Goal: Task Accomplishment & Management: Manage account settings

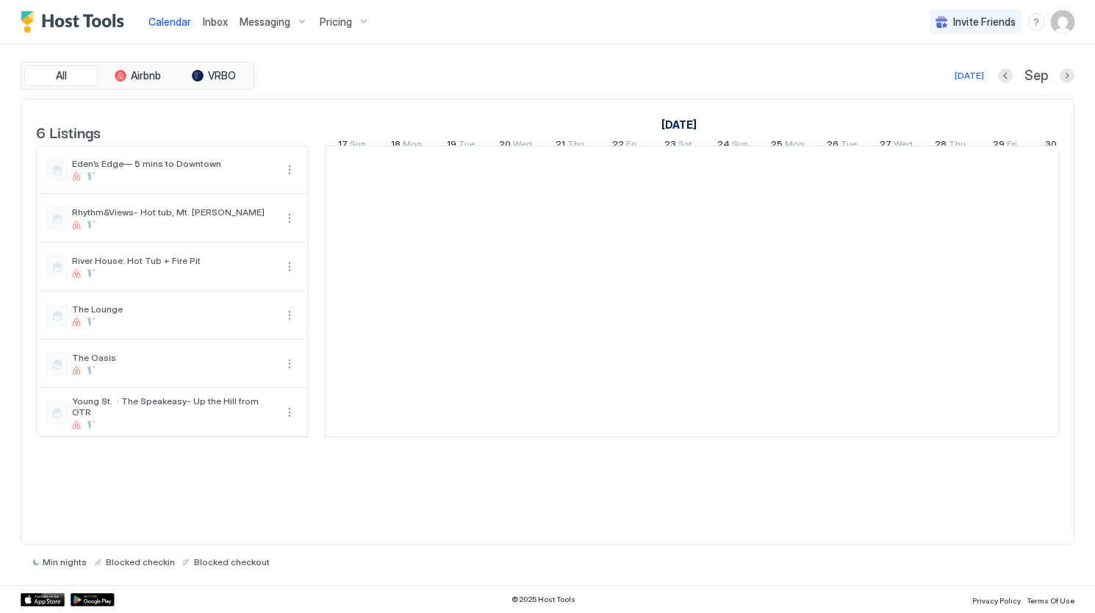
scroll to position [0, 816]
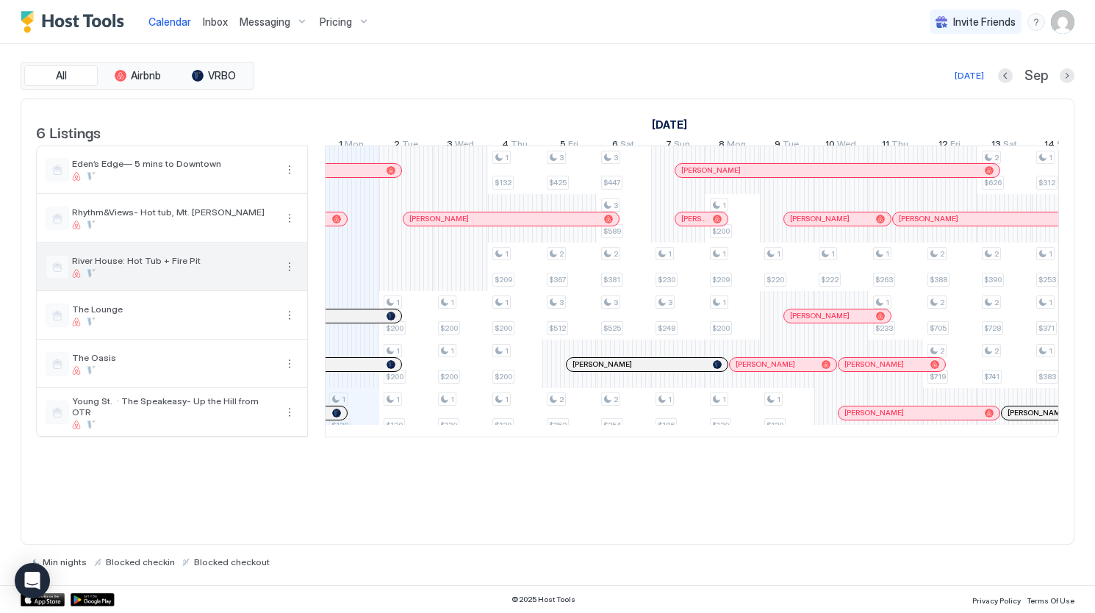
click at [292, 276] on button "More options" at bounding box center [290, 267] width 18 height 18
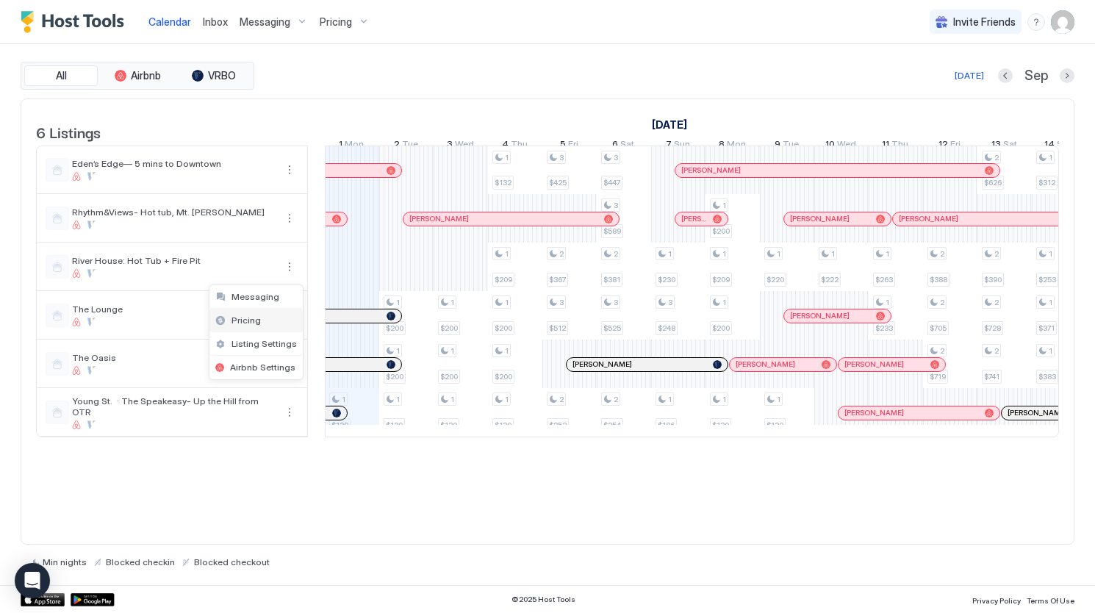
click at [273, 326] on div "Pricing" at bounding box center [255, 321] width 93 height 24
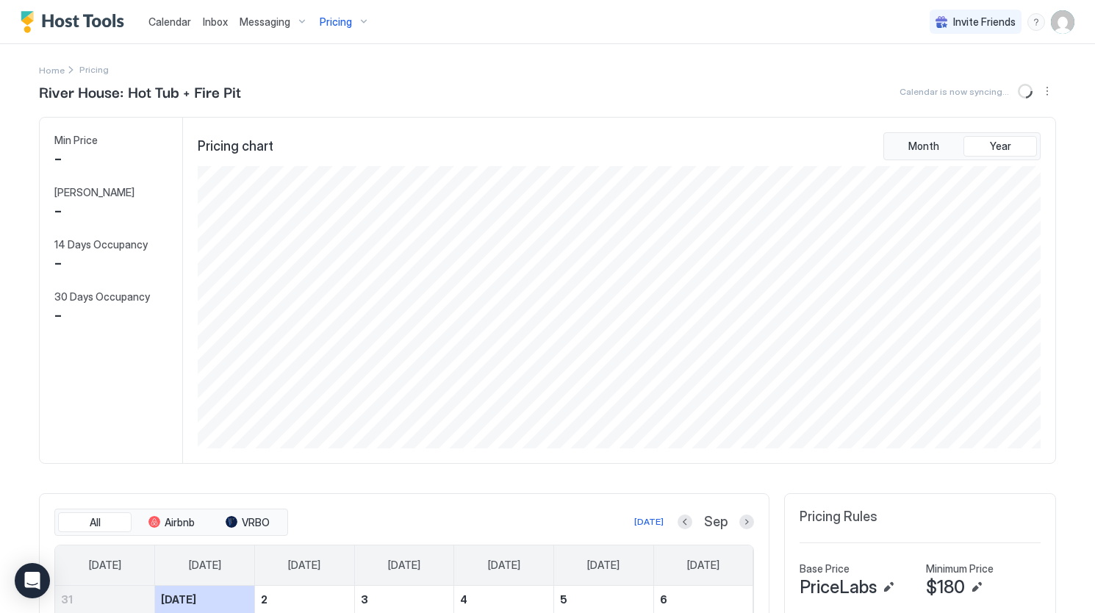
scroll to position [282, 846]
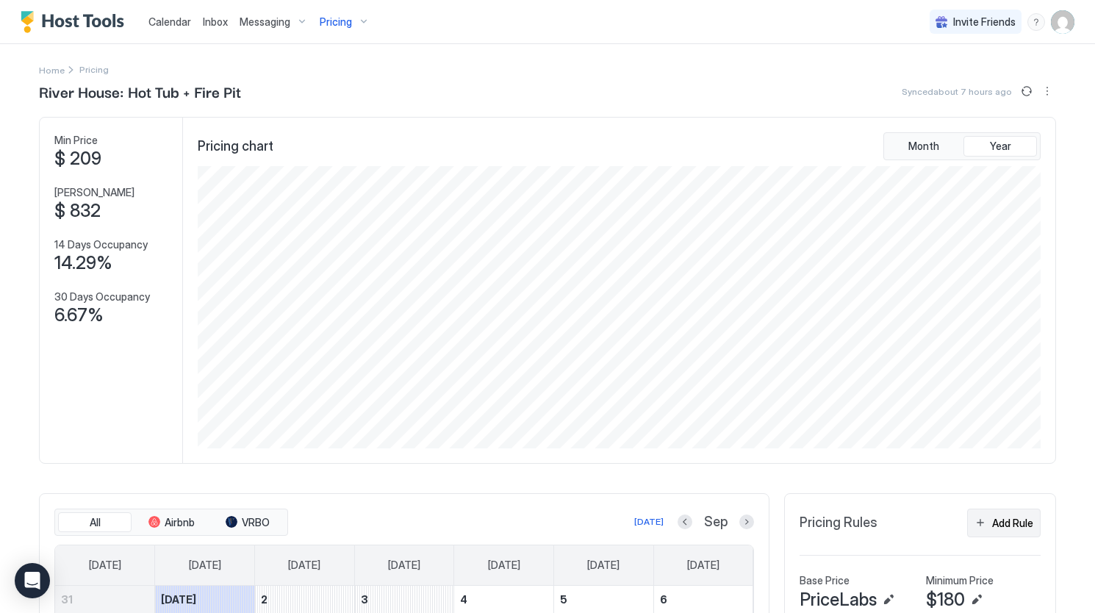
click at [1007, 527] on div "Add Rule" at bounding box center [1012, 522] width 41 height 15
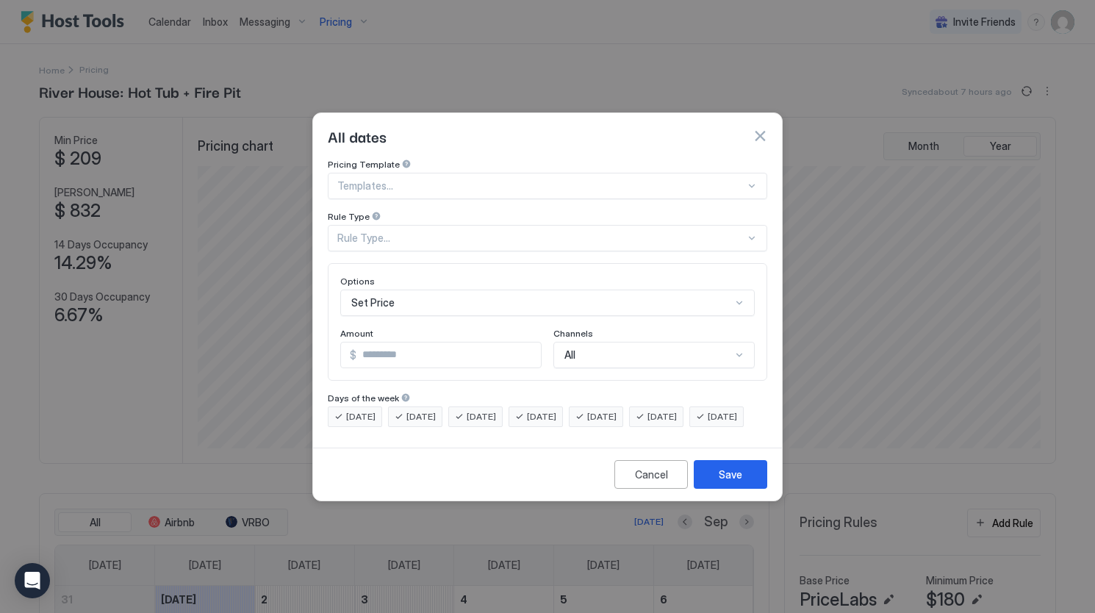
click at [501, 290] on div "Set Price" at bounding box center [547, 303] width 414 height 26
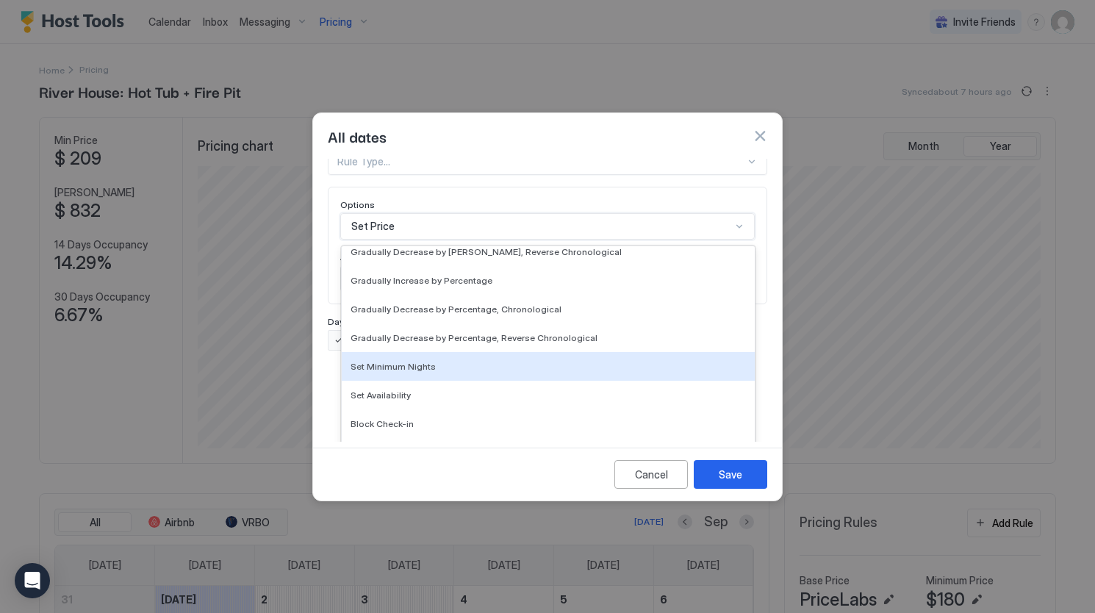
scroll to position [266, 0]
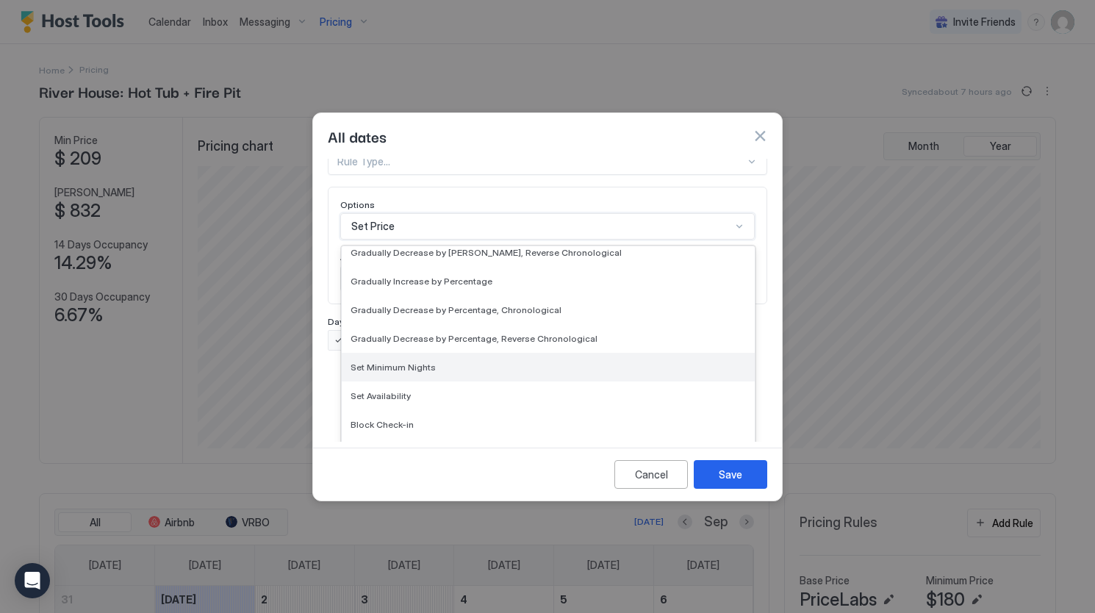
click at [496, 362] on div "Set Minimum Nights" at bounding box center [547, 367] width 395 height 11
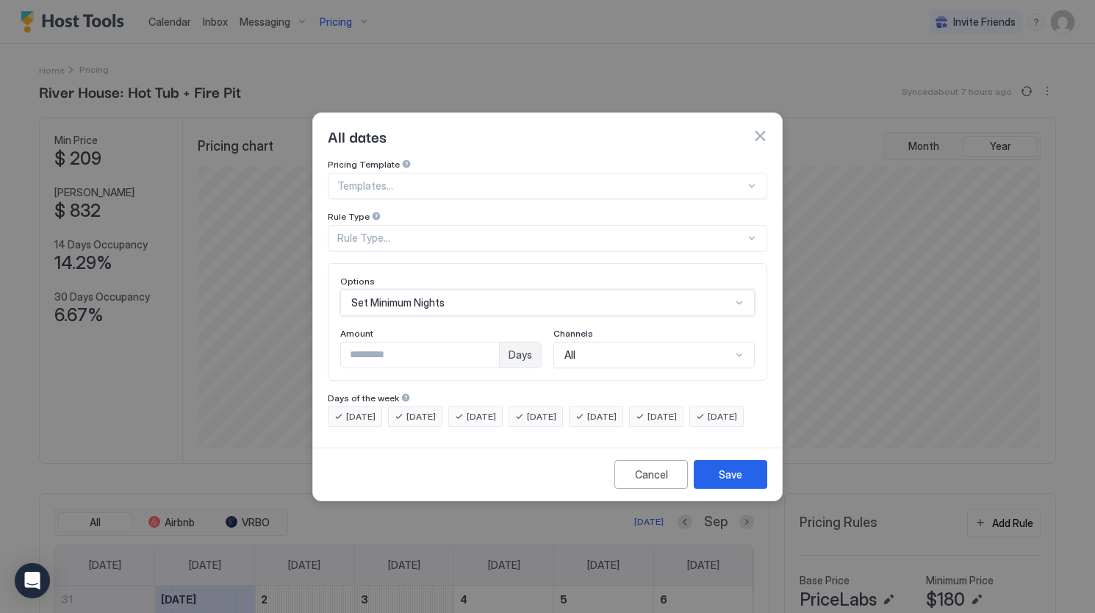
scroll to position [0, 0]
click at [472, 225] on div "Rule Type..." at bounding box center [547, 238] width 439 height 26
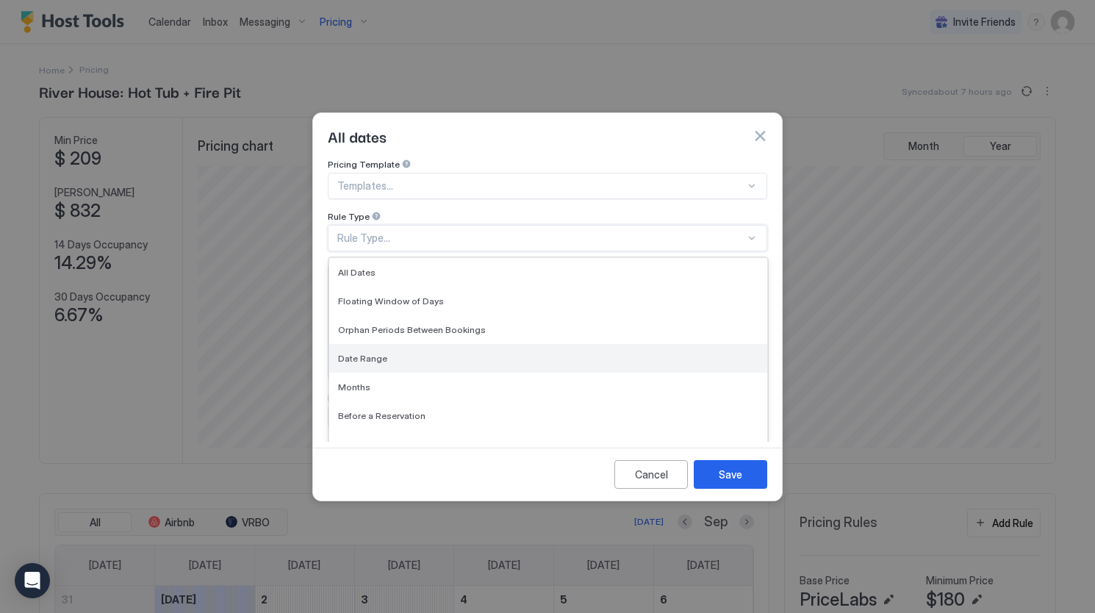
click at [445, 353] on div "Date Range" at bounding box center [548, 358] width 420 height 11
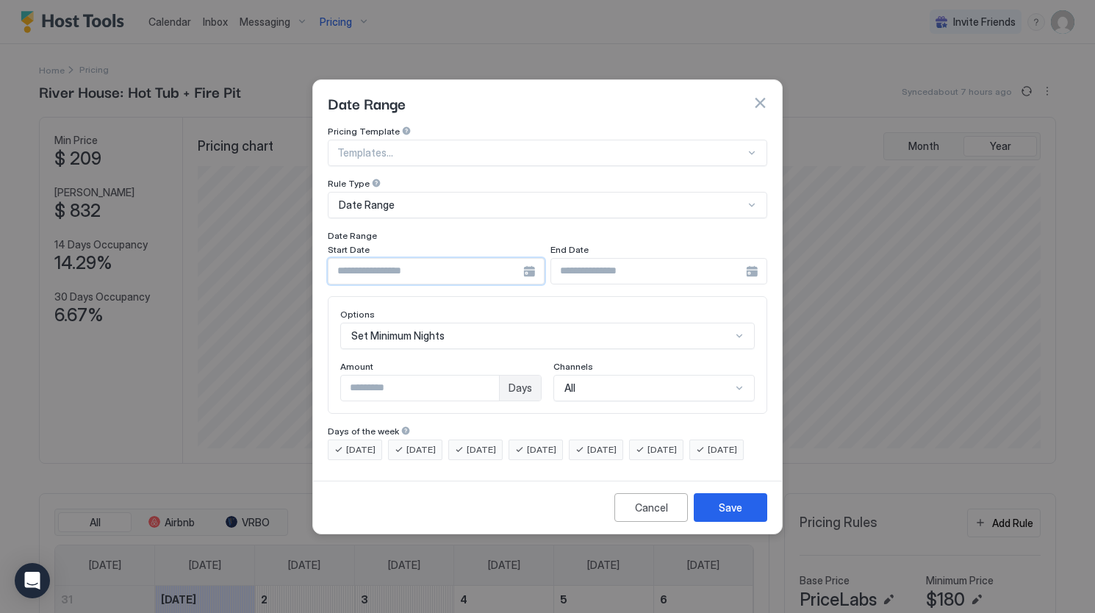
click at [469, 264] on input "Input Field" at bounding box center [425, 271] width 195 height 25
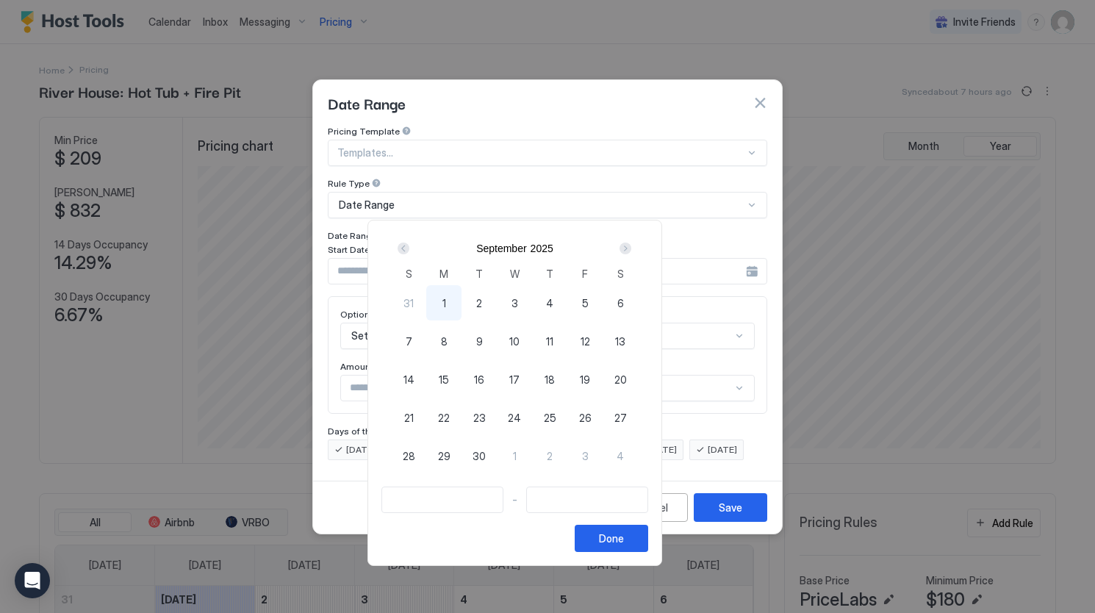
click at [631, 245] on div "Next" at bounding box center [625, 248] width 12 height 12
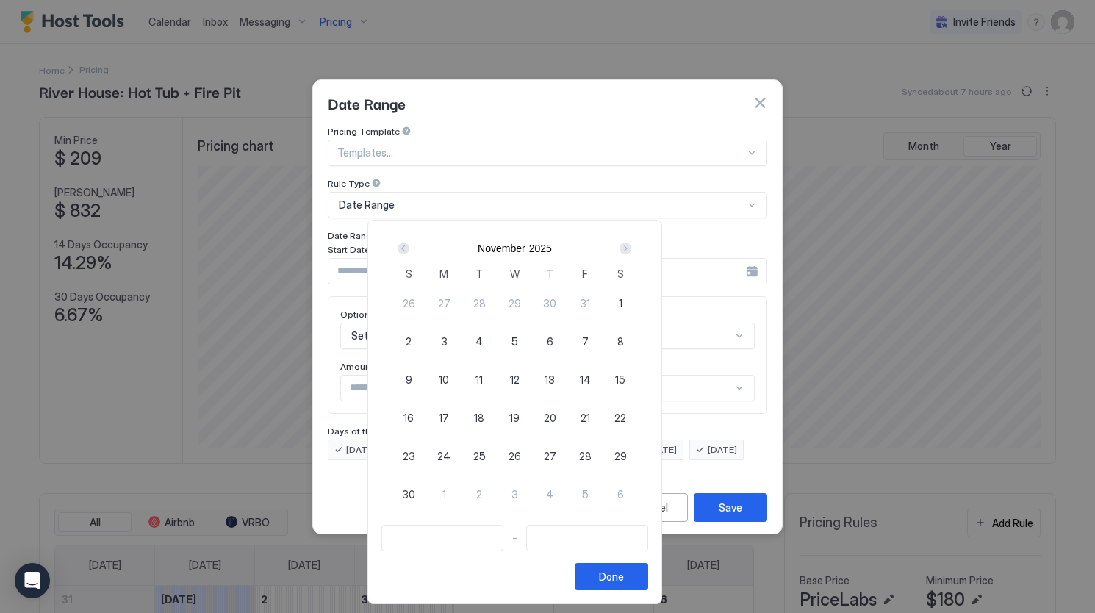
click at [556, 456] on span "27" at bounding box center [550, 455] width 12 height 15
type input "**********"
click at [592, 454] on span "28" at bounding box center [585, 455] width 12 height 15
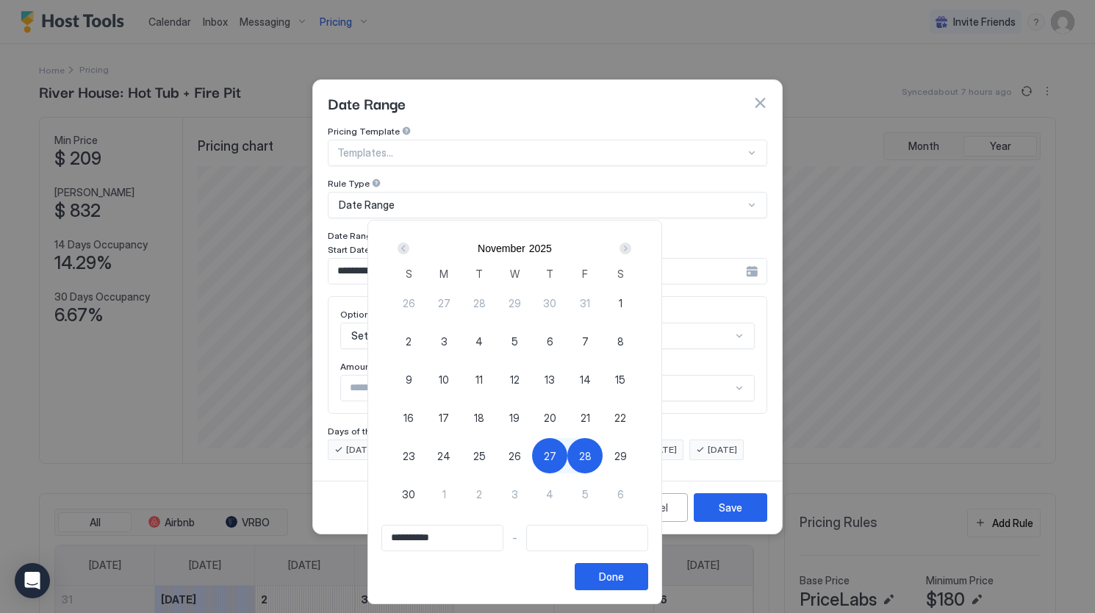
type input "**********"
click at [624, 572] on div "Done" at bounding box center [611, 576] width 25 height 15
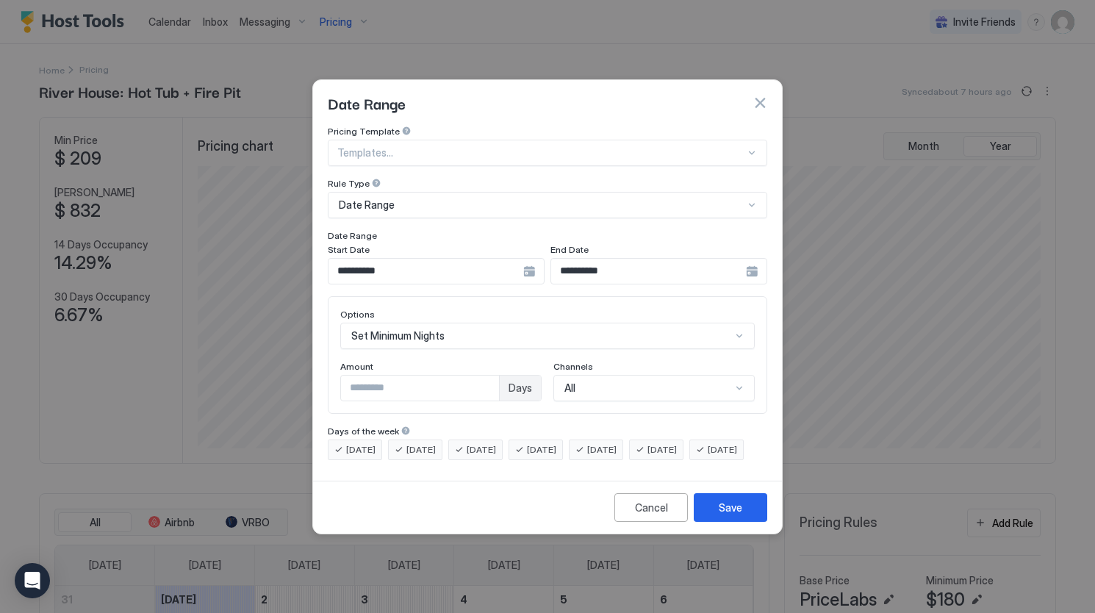
click at [443, 379] on input "*" at bounding box center [420, 387] width 158 height 25
type input "*"
click at [719, 515] on div "Save" at bounding box center [731, 507] width 24 height 15
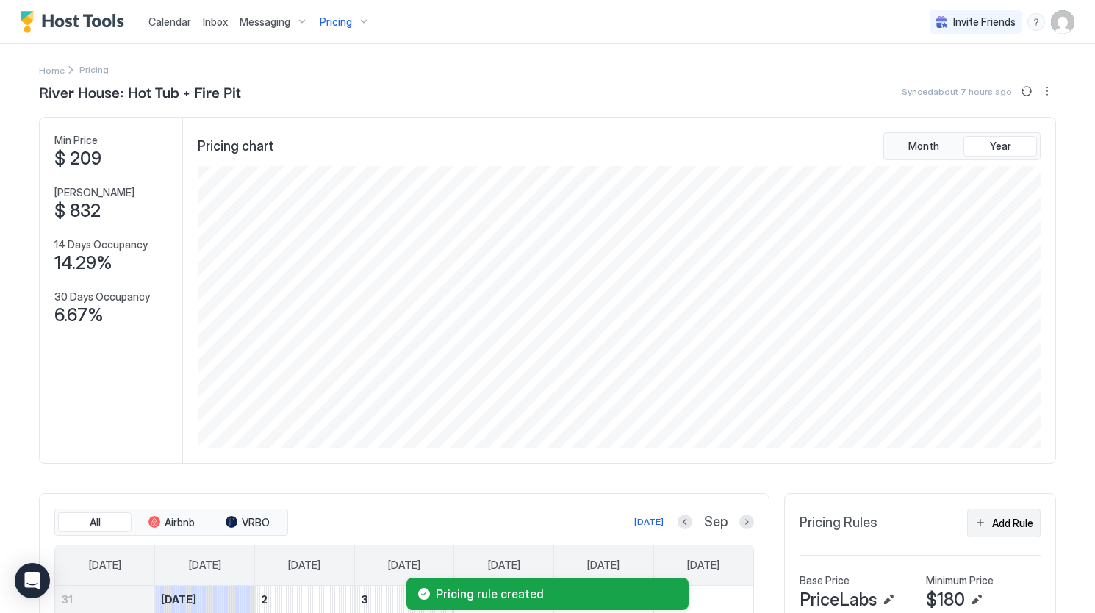
click at [992, 531] on div "Add Rule" at bounding box center [1012, 522] width 41 height 15
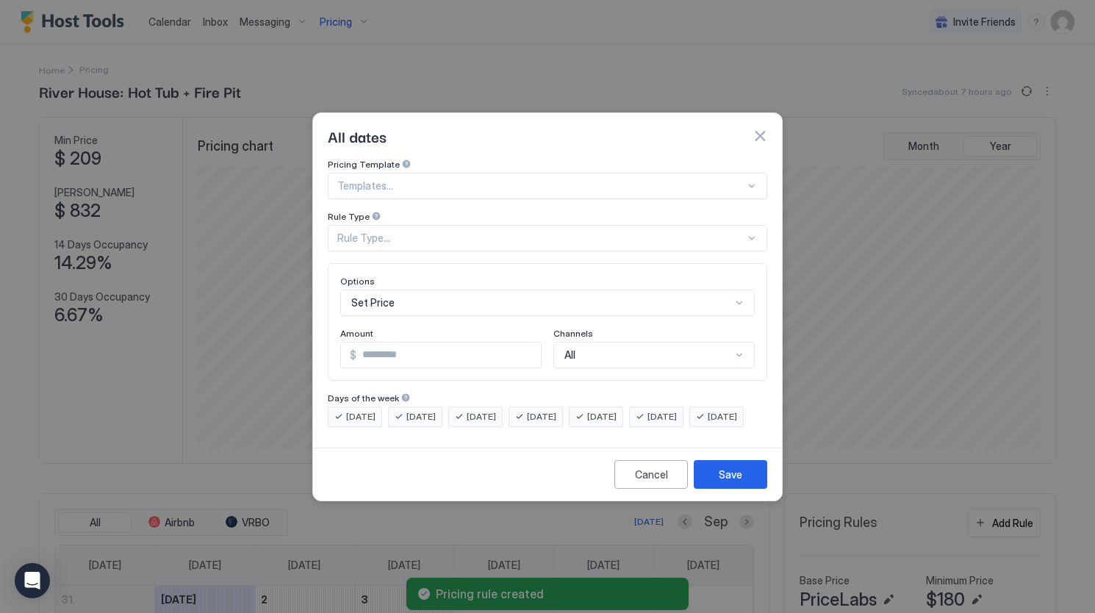
click at [526, 179] on div at bounding box center [541, 185] width 408 height 13
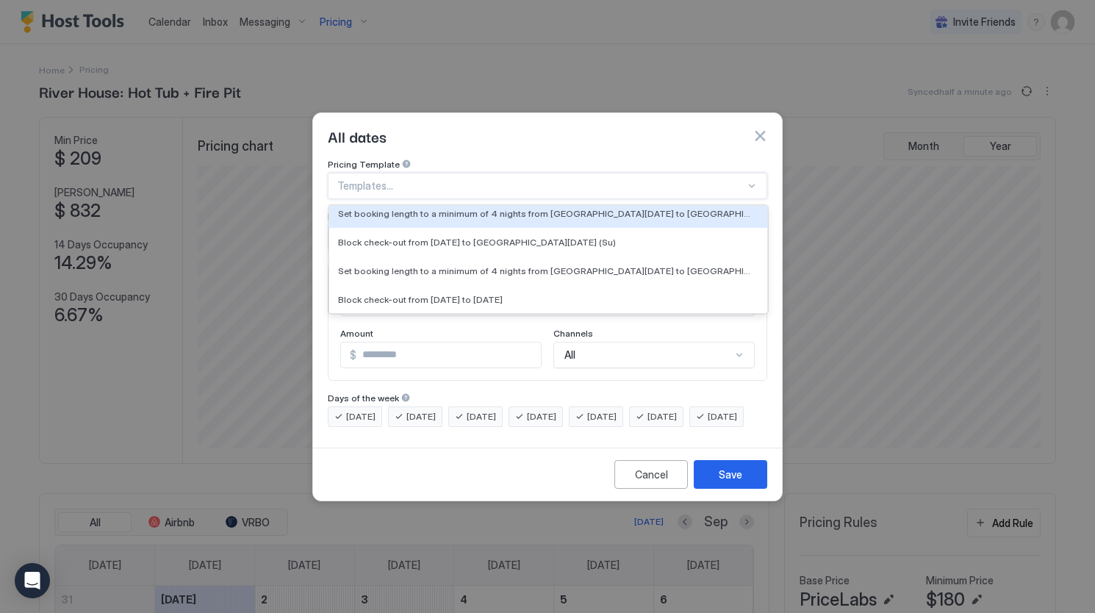
scroll to position [1227, 0]
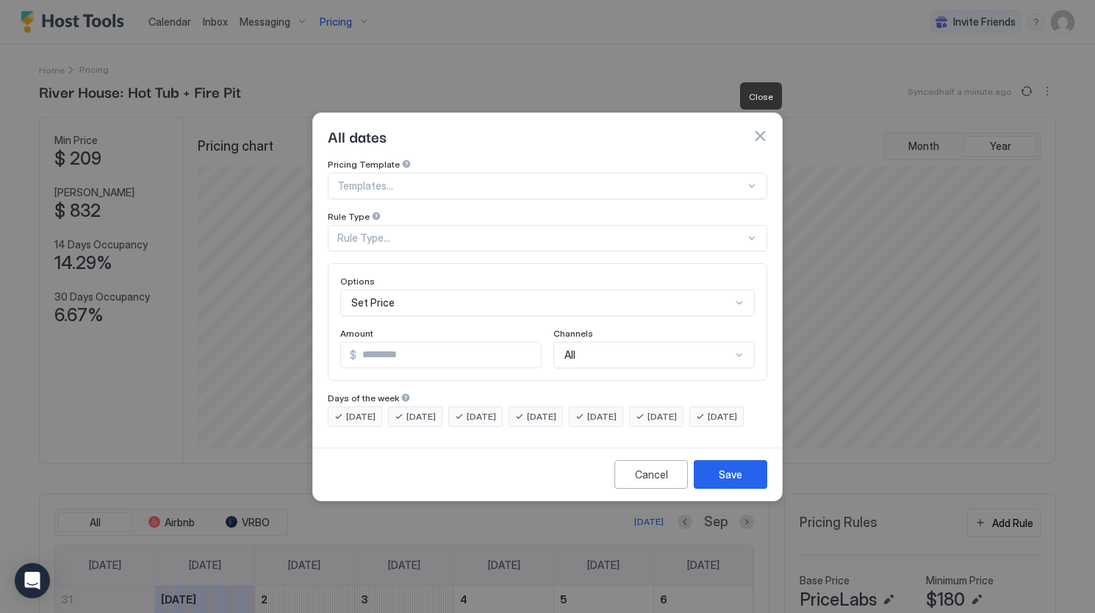
click at [755, 129] on button "button" at bounding box center [759, 136] width 15 height 15
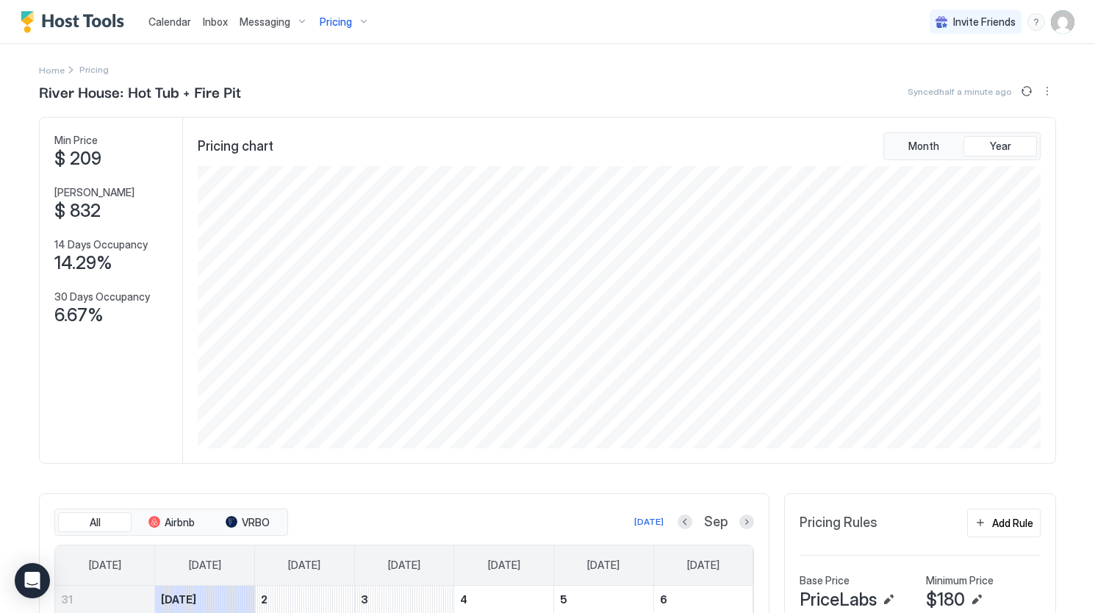
click at [270, 20] on span "Messaging" at bounding box center [265, 21] width 51 height 13
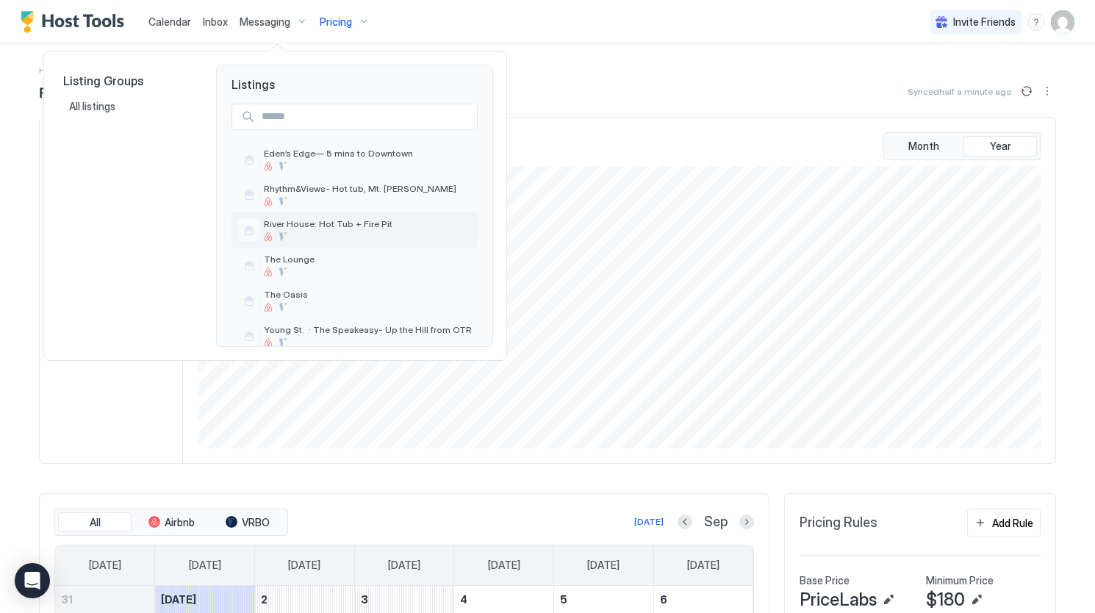
click at [348, 233] on div at bounding box center [368, 236] width 208 height 9
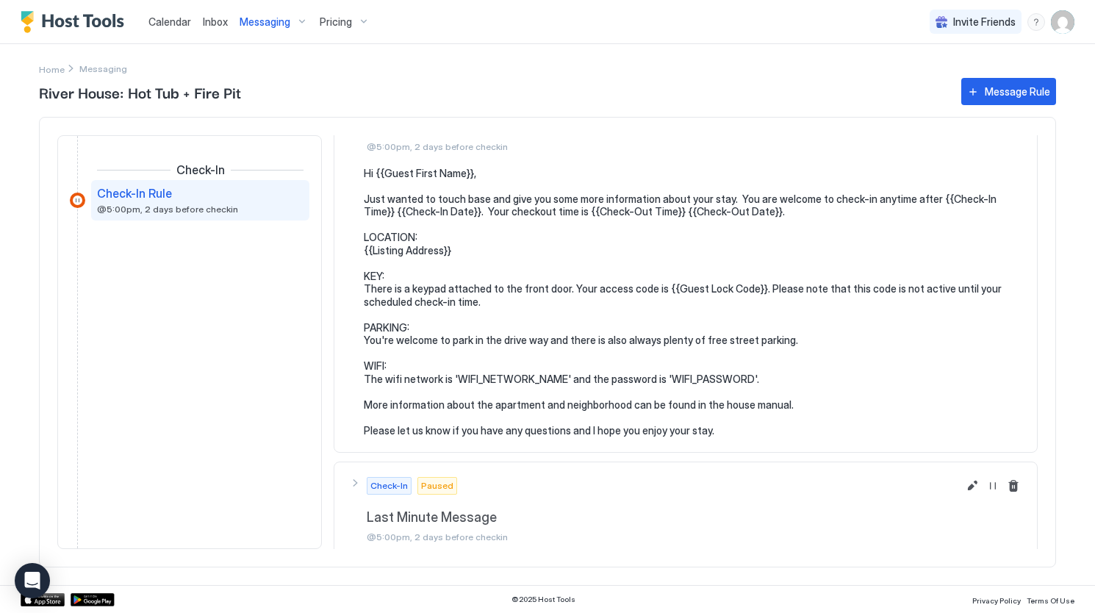
scroll to position [60, 0]
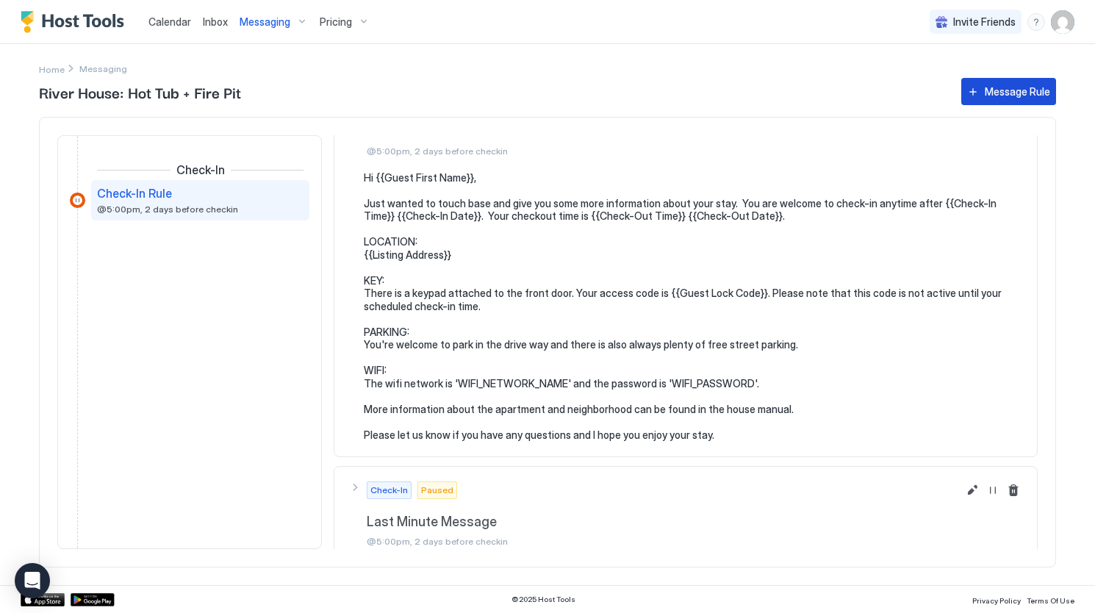
click at [983, 93] on button "Message Rule" at bounding box center [1008, 91] width 95 height 27
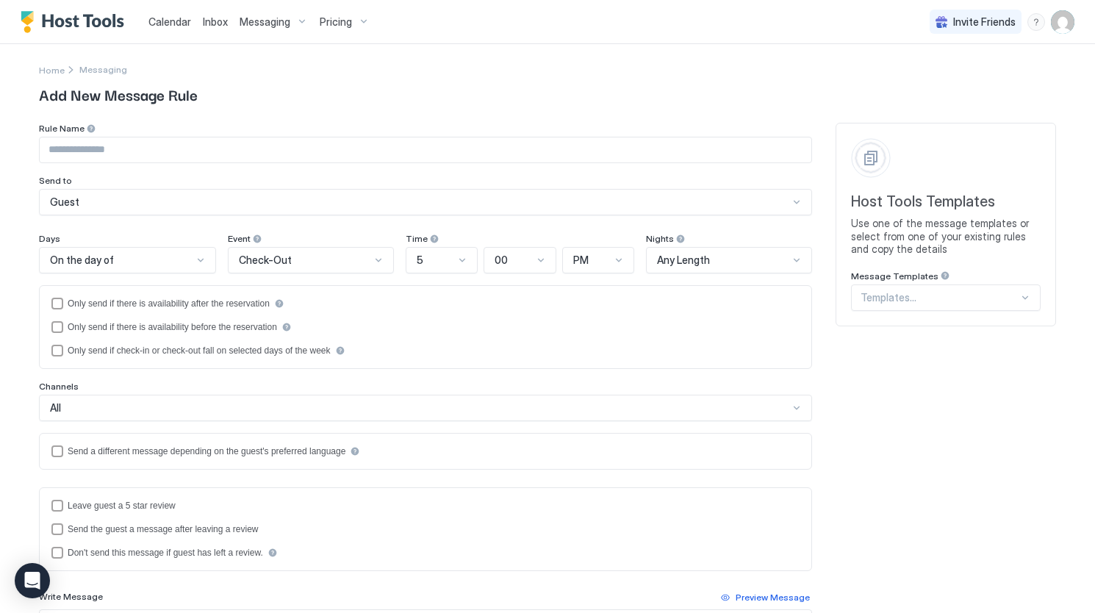
click at [242, 152] on input "Input Field" at bounding box center [426, 149] width 772 height 25
type input "*"
type input "**********"
click at [168, 265] on div "On the day of" at bounding box center [121, 260] width 143 height 13
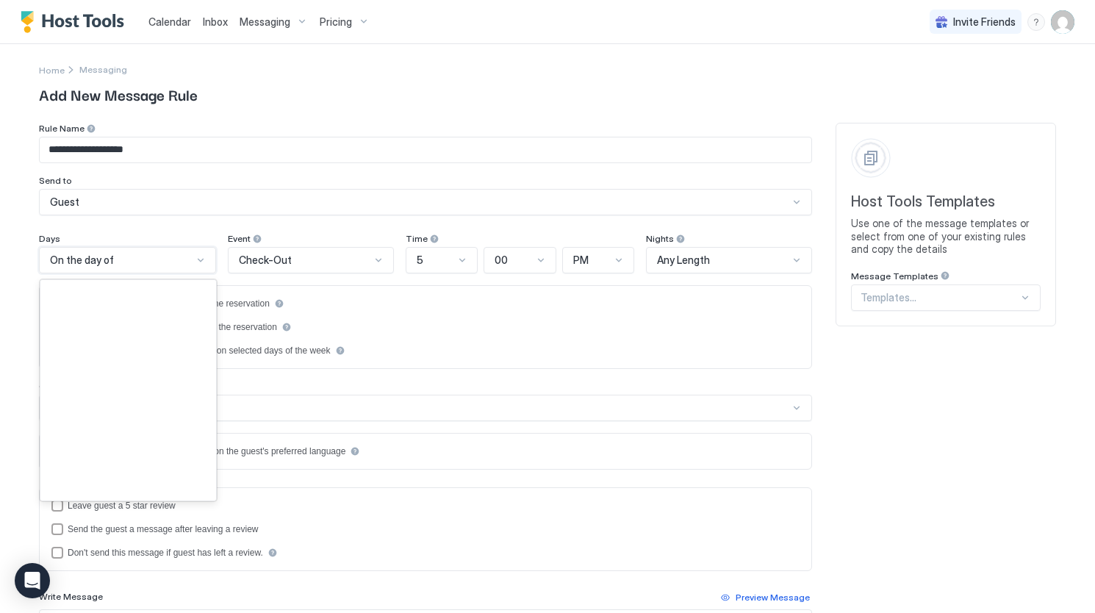
scroll to position [2120, 0]
click at [288, 259] on div "Check-Out" at bounding box center [305, 260] width 132 height 13
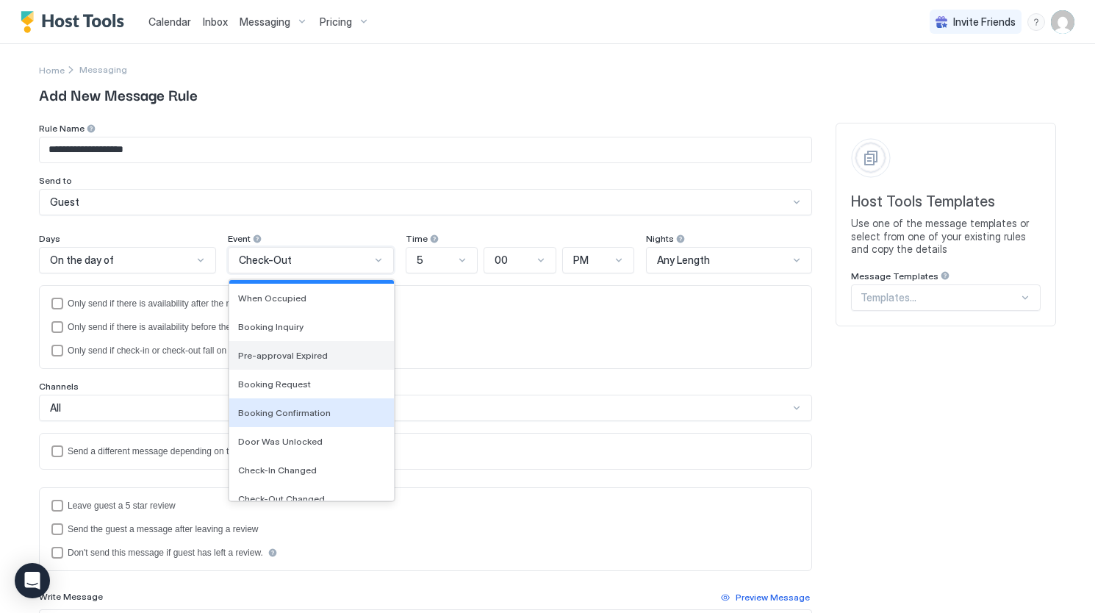
scroll to position [54, 0]
click at [306, 406] on span "Booking Confirmation" at bounding box center [284, 411] width 93 height 11
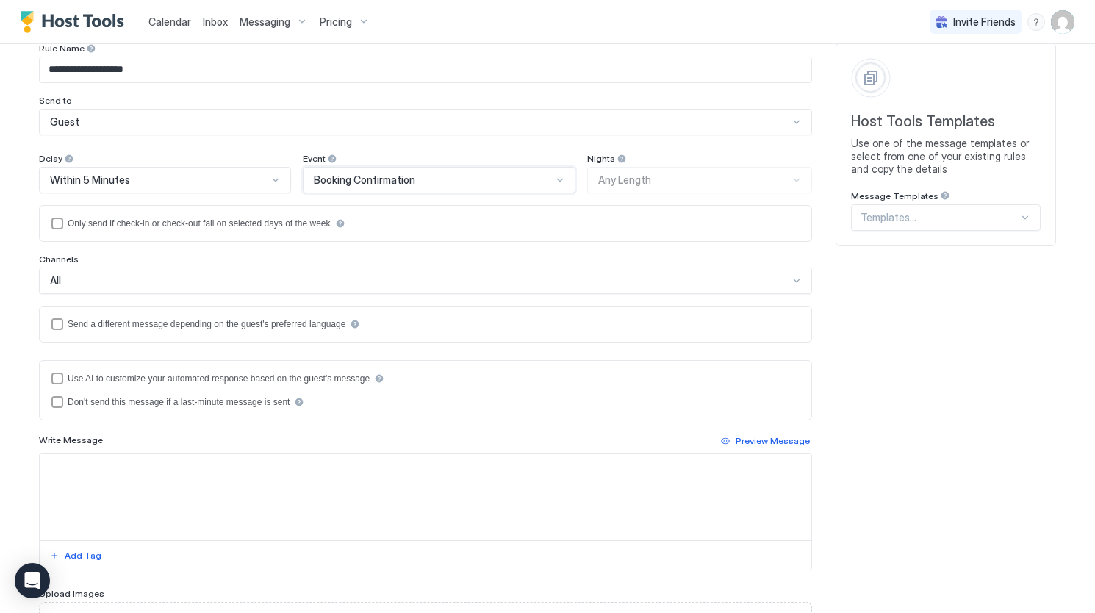
scroll to position [94, 0]
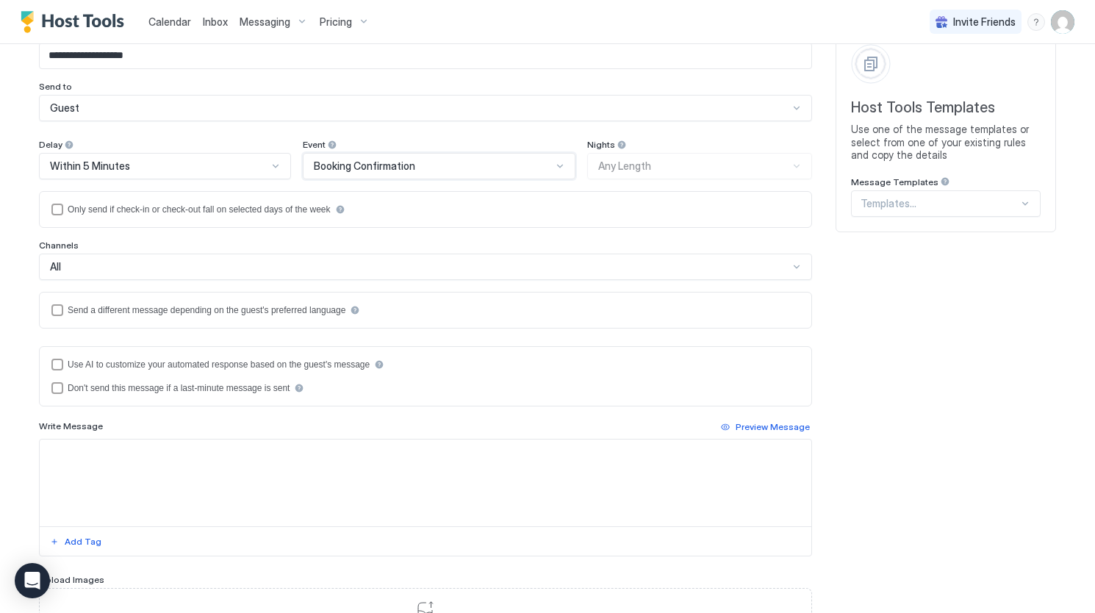
click at [121, 496] on textarea "Input Field" at bounding box center [426, 482] width 772 height 87
paste textarea "**********"
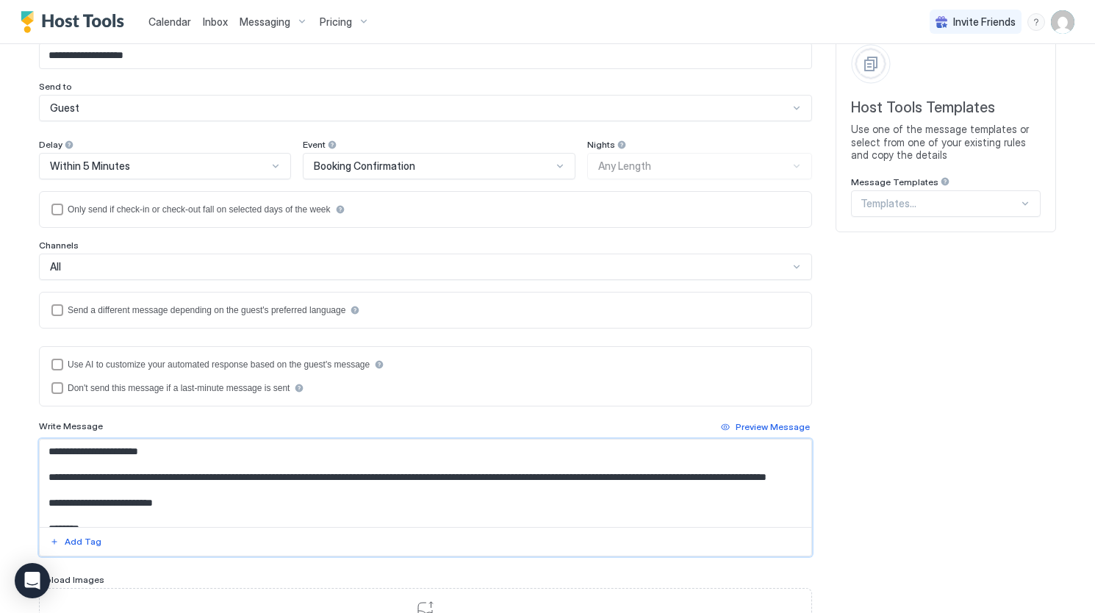
scroll to position [27, 0]
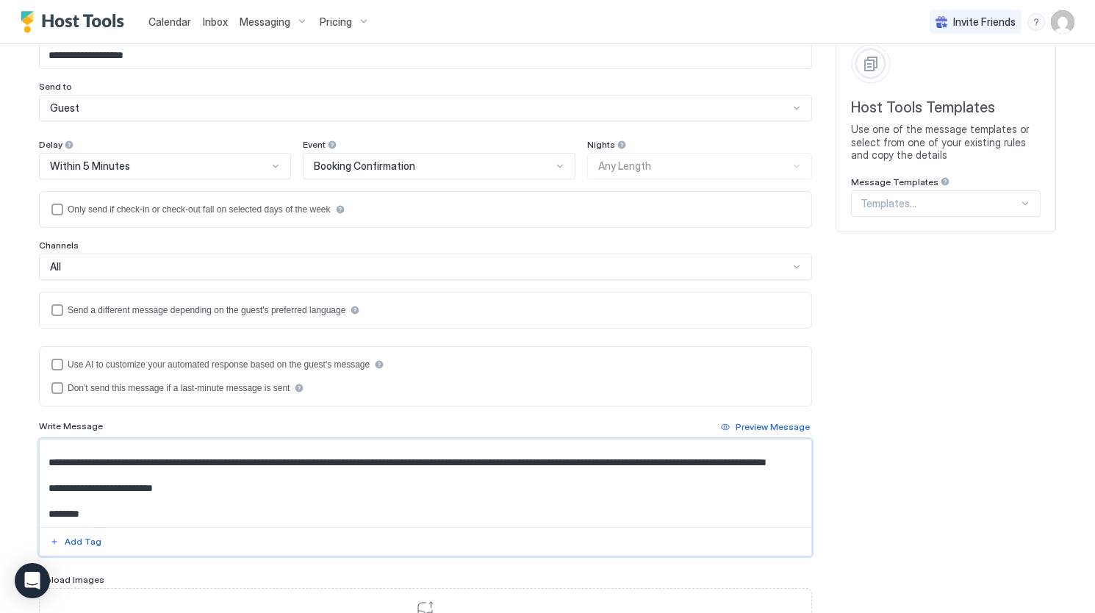
type textarea "**********"
click at [51, 390] on div "disableIfLastMinute" at bounding box center [57, 388] width 12 height 12
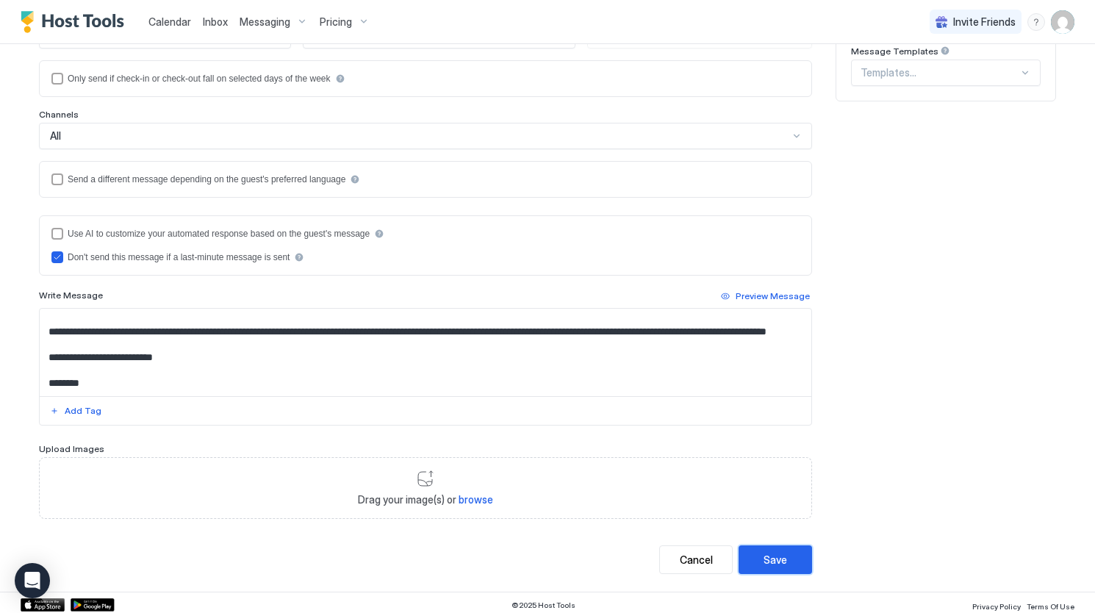
click at [794, 565] on button "Save" at bounding box center [774, 559] width 73 height 29
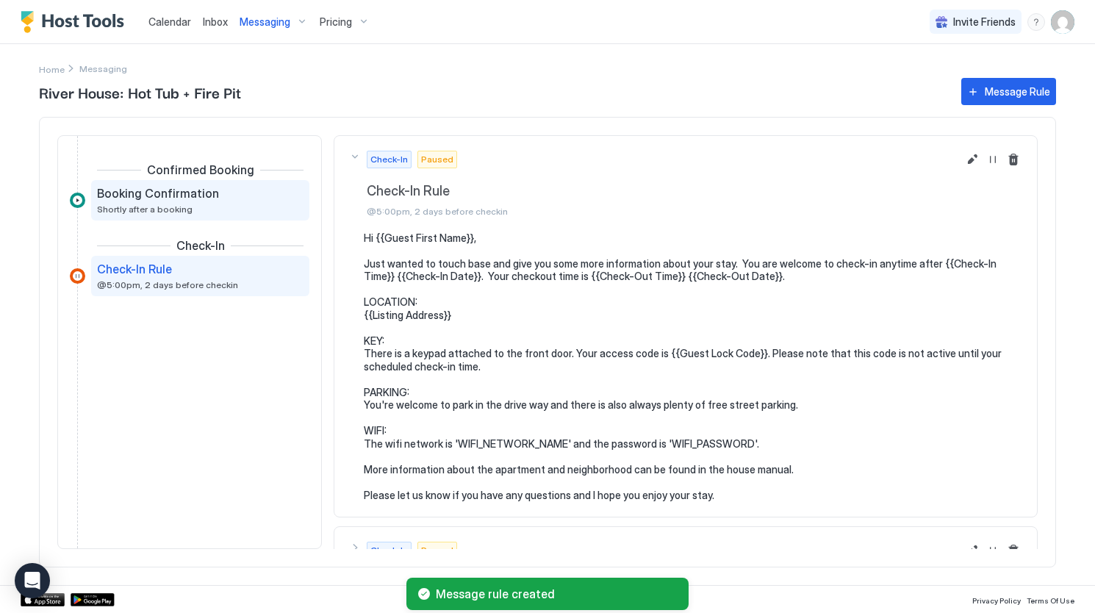
click at [242, 201] on div "Booking Confirmation Shortly after a booking" at bounding box center [190, 200] width 186 height 29
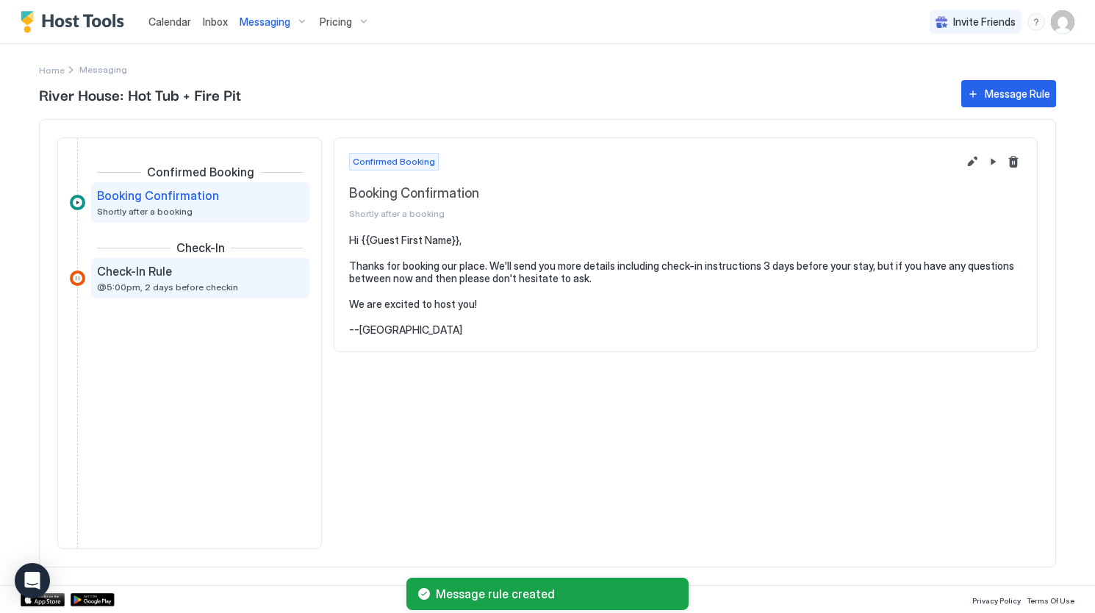
click at [229, 271] on div "Check-In Rule" at bounding box center [190, 271] width 186 height 15
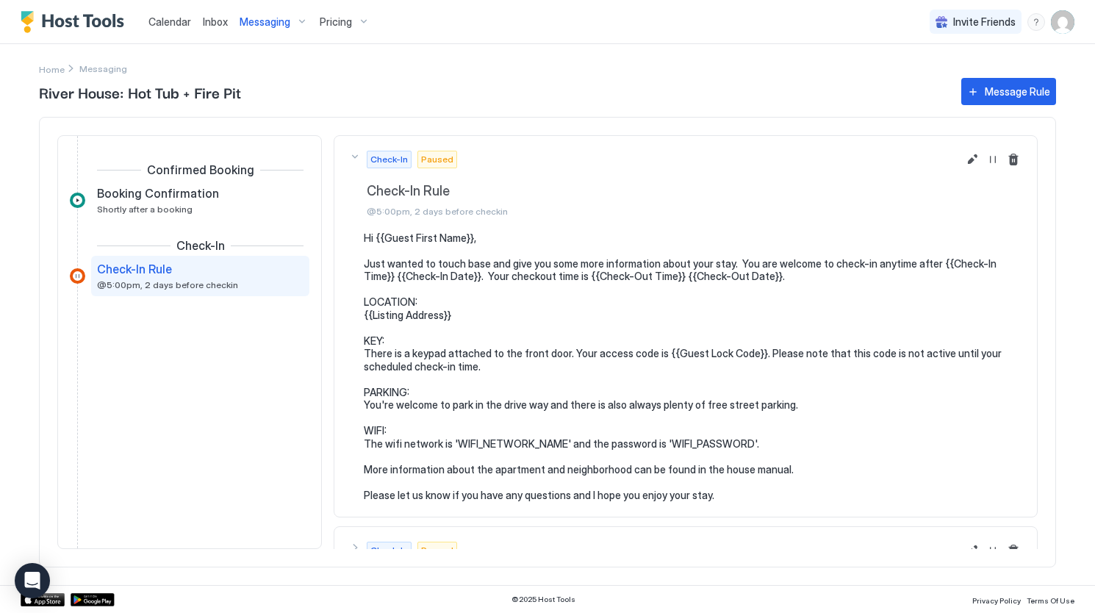
click at [1008, 159] on button "Delete message rule" at bounding box center [1013, 160] width 18 height 18
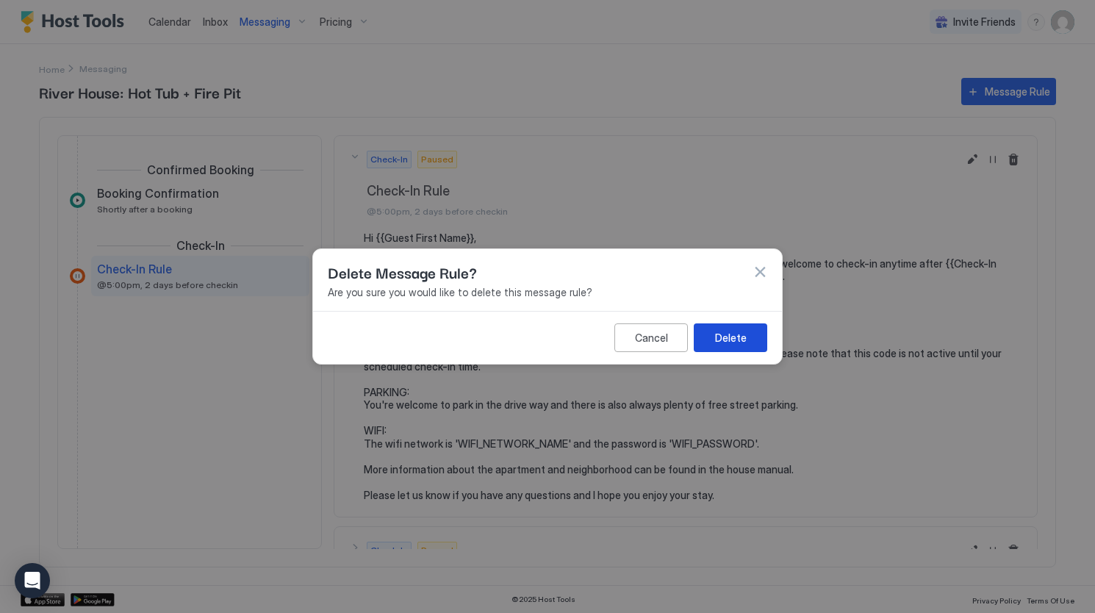
click at [736, 328] on button "Delete" at bounding box center [730, 337] width 73 height 29
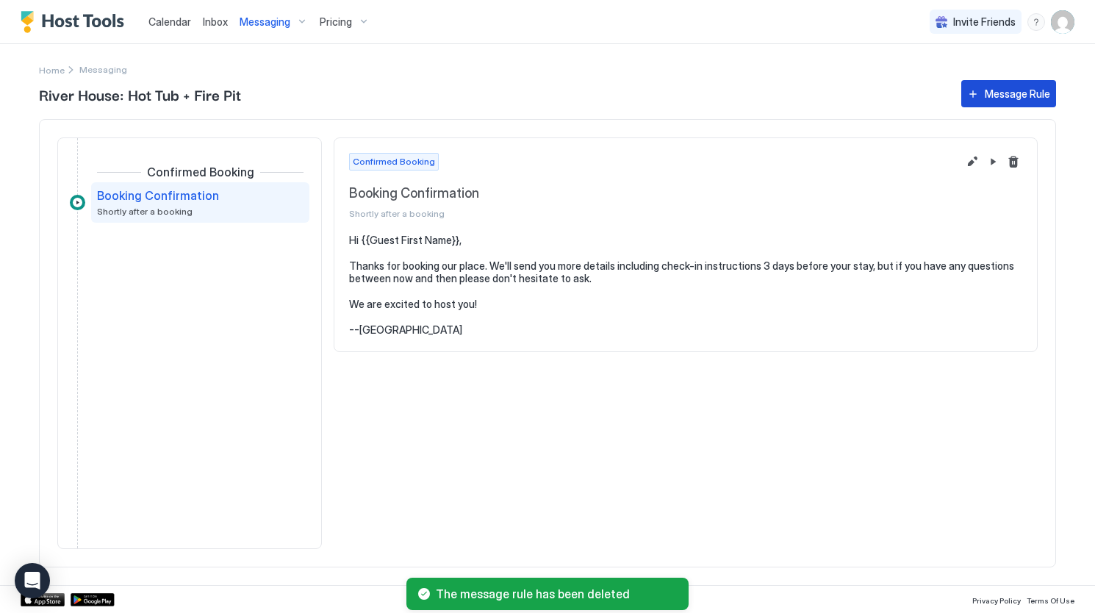
click at [966, 104] on button "Message Rule" at bounding box center [1008, 93] width 95 height 27
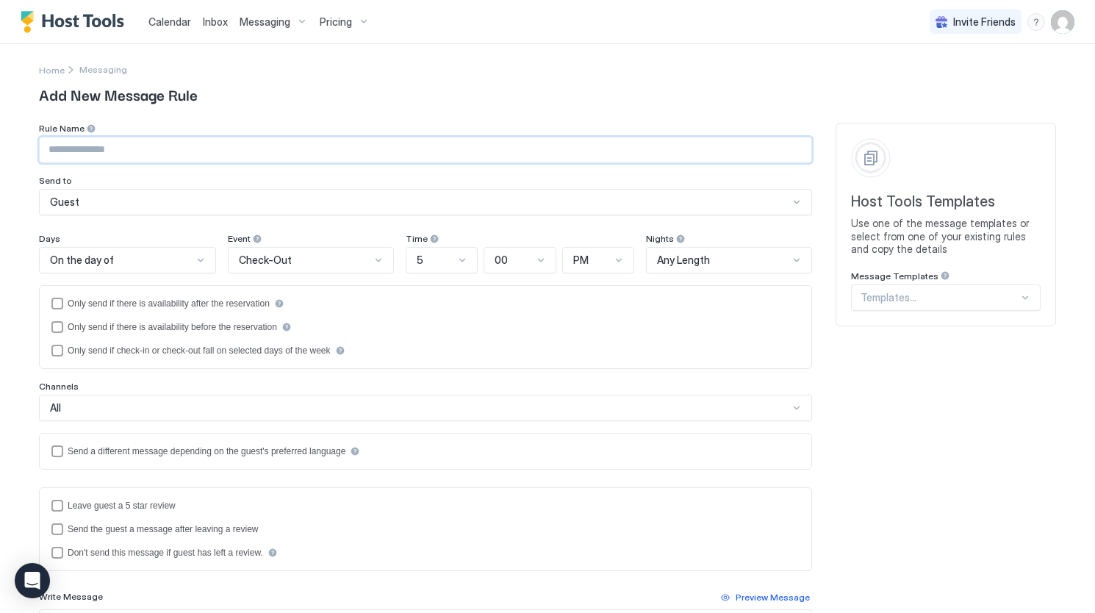
click at [252, 157] on input "Input Field" at bounding box center [426, 149] width 772 height 25
type input "**********"
click at [225, 206] on div "Guest" at bounding box center [419, 201] width 738 height 13
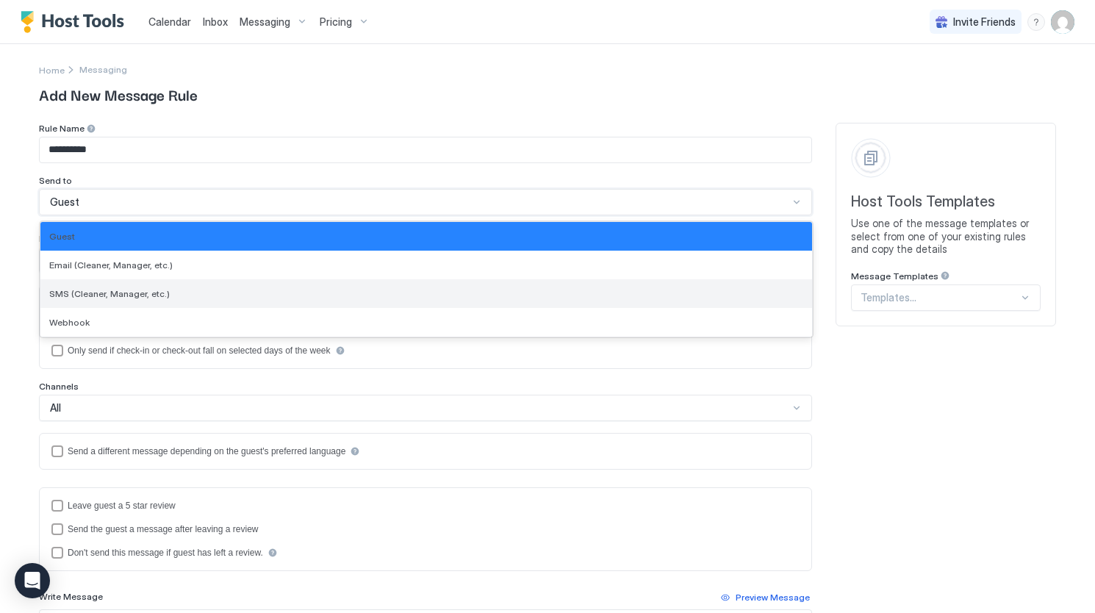
click at [213, 289] on div "SMS (Cleaner, Manager, etc.)" at bounding box center [426, 293] width 754 height 11
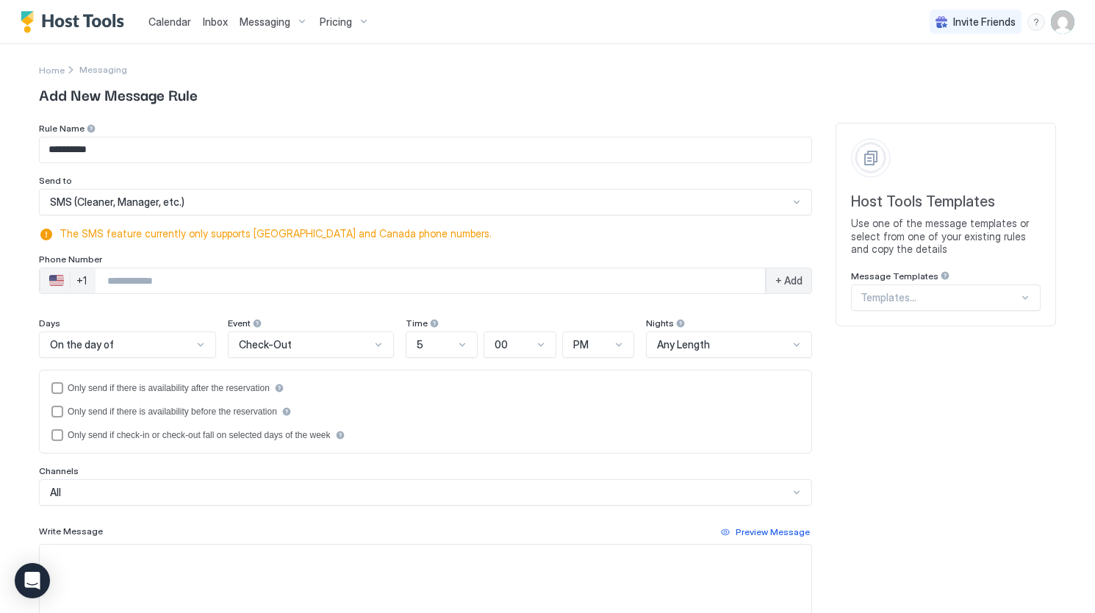
click at [195, 280] on input "Phone Number input" at bounding box center [430, 280] width 669 height 26
type input "**********"
click at [171, 343] on div "On the day of" at bounding box center [121, 344] width 143 height 13
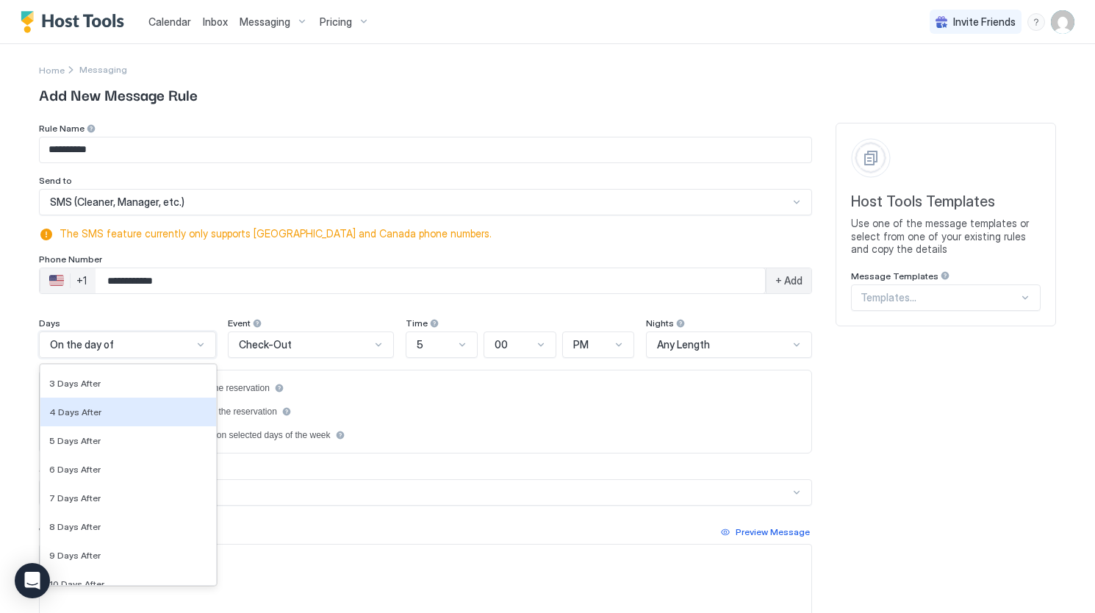
scroll to position [2433, 0]
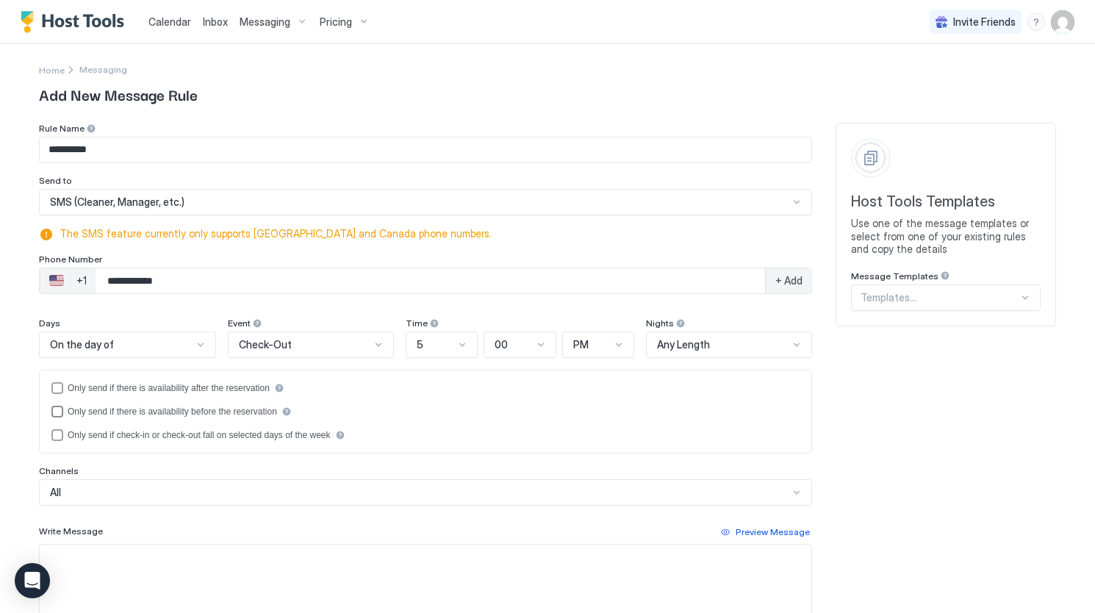
click at [367, 406] on div "Only send if there is availability before the reservation" at bounding box center [425, 412] width 748 height 12
click at [339, 346] on div "Check-Out" at bounding box center [305, 344] width 132 height 13
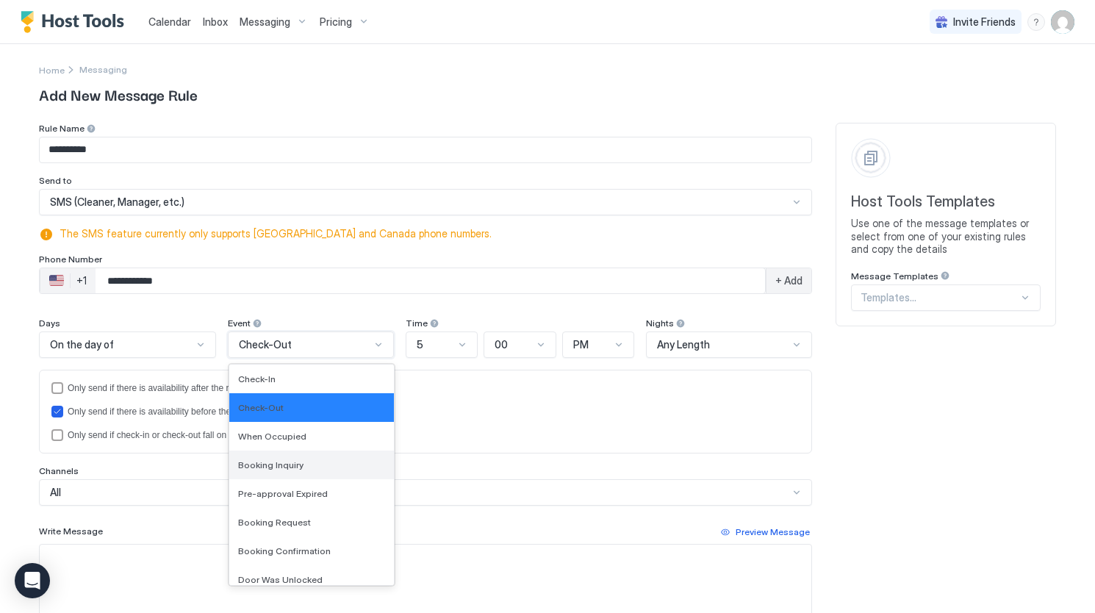
scroll to position [24, 0]
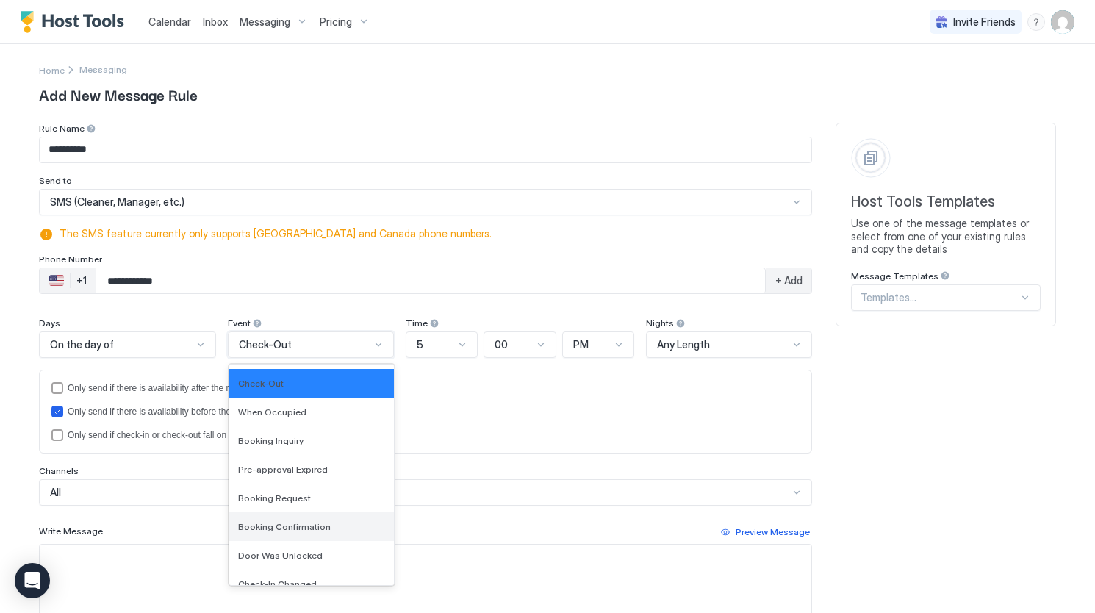
click at [306, 525] on span "Booking Confirmation" at bounding box center [284, 526] width 93 height 11
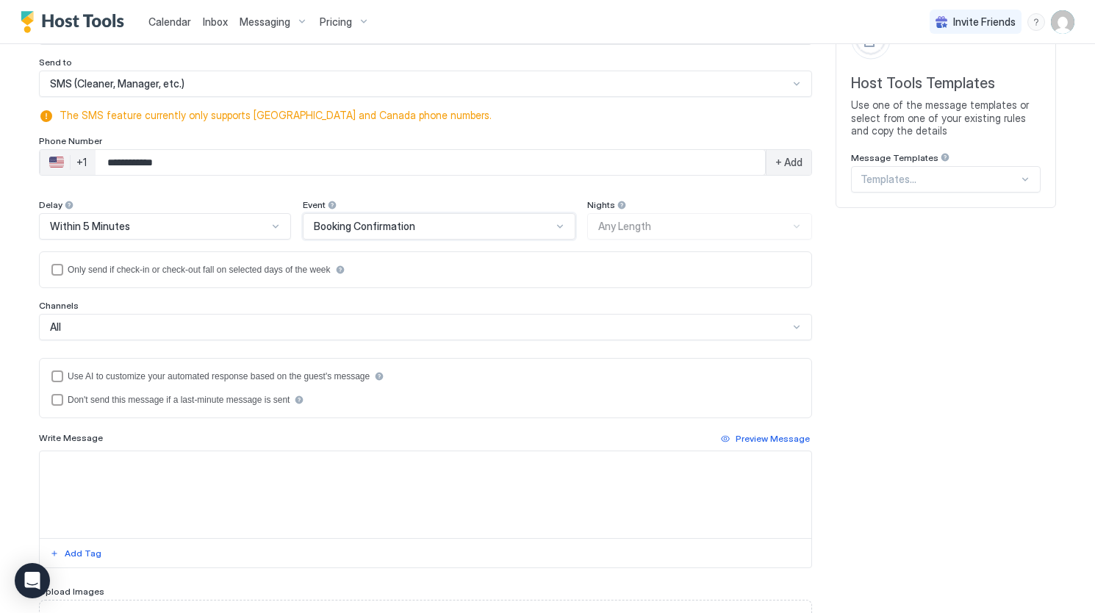
scroll to position [177, 0]
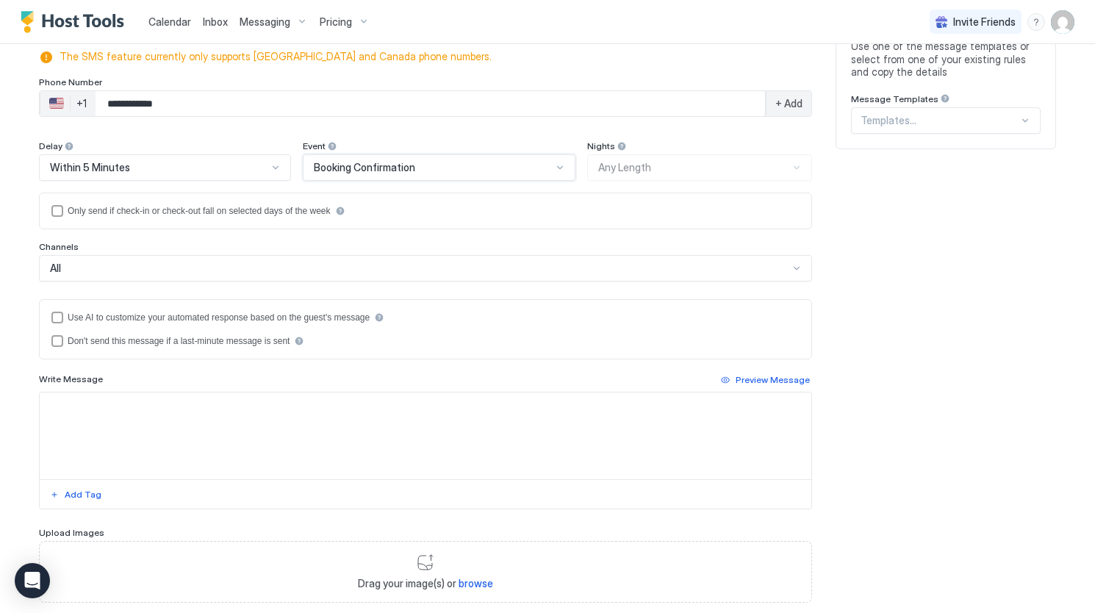
click at [142, 405] on textarea "Input Field" at bounding box center [426, 435] width 772 height 87
paste textarea "**********"
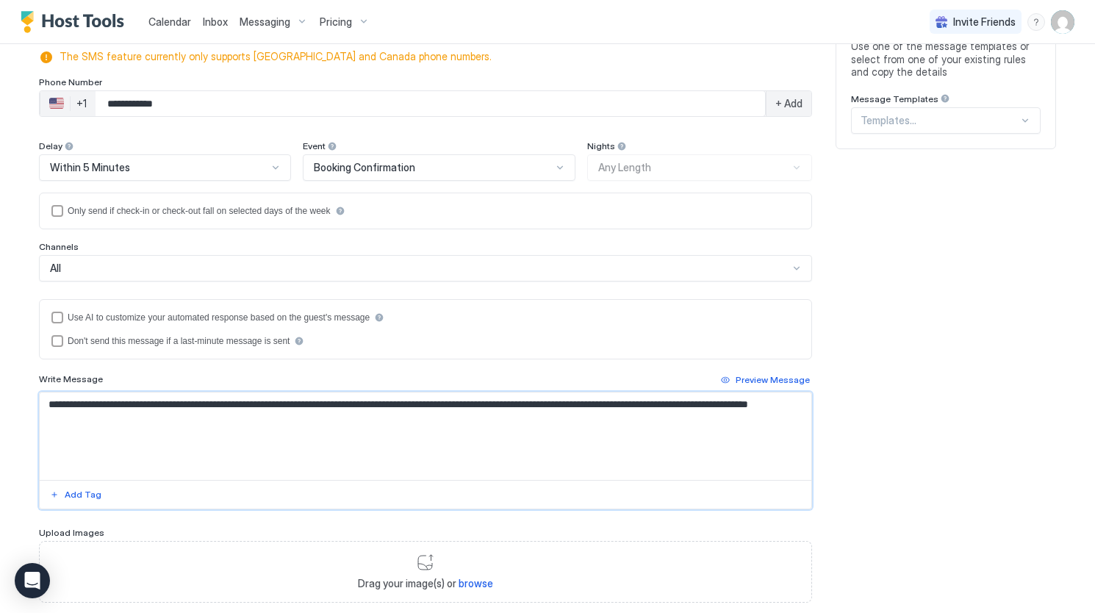
drag, startPoint x: 204, startPoint y: 398, endPoint x: 137, endPoint y: 403, distance: 67.8
click at [137, 403] on textarea "**********" at bounding box center [426, 435] width 772 height 87
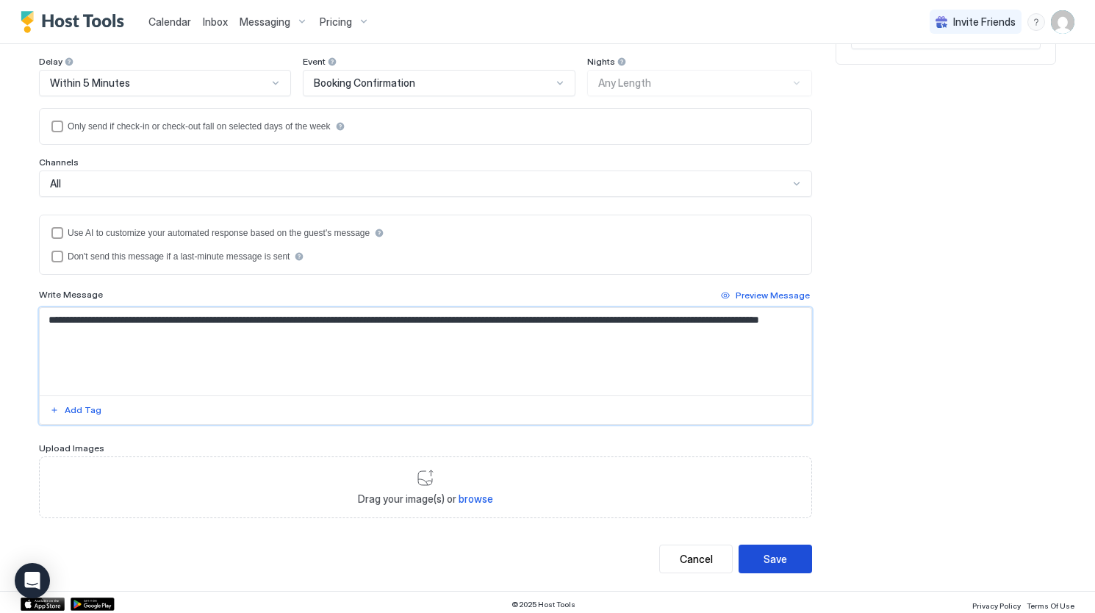
type textarea "**********"
click at [780, 561] on div "Save" at bounding box center [775, 558] width 24 height 15
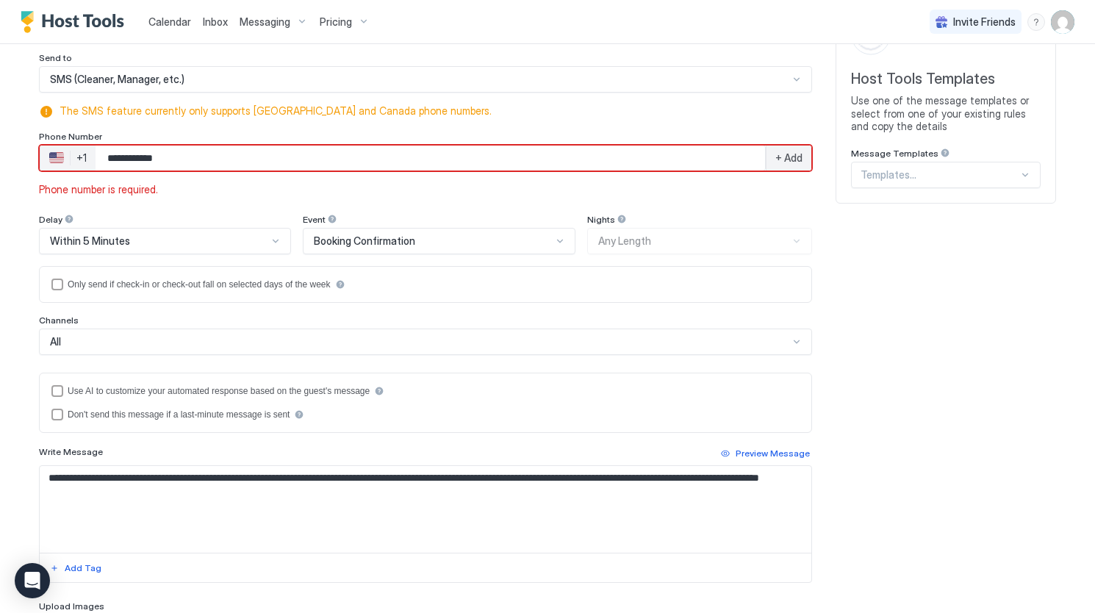
scroll to position [122, 0]
click at [183, 163] on input "**********" at bounding box center [430, 158] width 669 height 26
click at [101, 154] on input "**********" at bounding box center [430, 158] width 669 height 26
click at [123, 161] on input "**********" at bounding box center [430, 158] width 669 height 26
type input "**********"
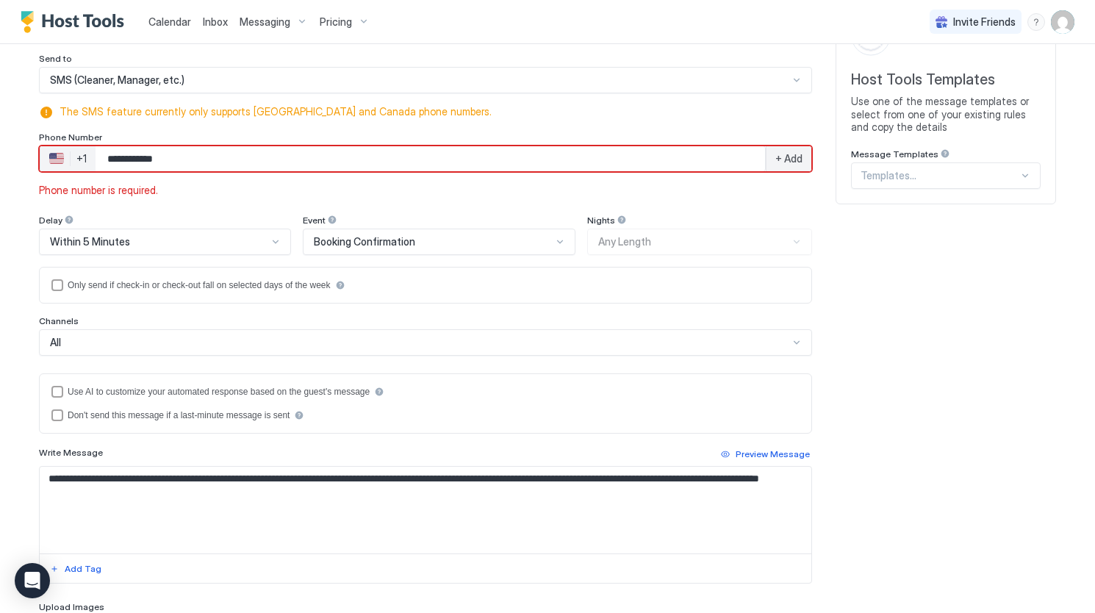
click at [453, 196] on div "**********" at bounding box center [425, 338] width 773 height 675
click at [113, 156] on input "**********" at bounding box center [430, 158] width 669 height 26
click at [131, 157] on input "**********" at bounding box center [430, 158] width 669 height 26
click at [79, 161] on div "+1" at bounding box center [81, 158] width 10 height 13
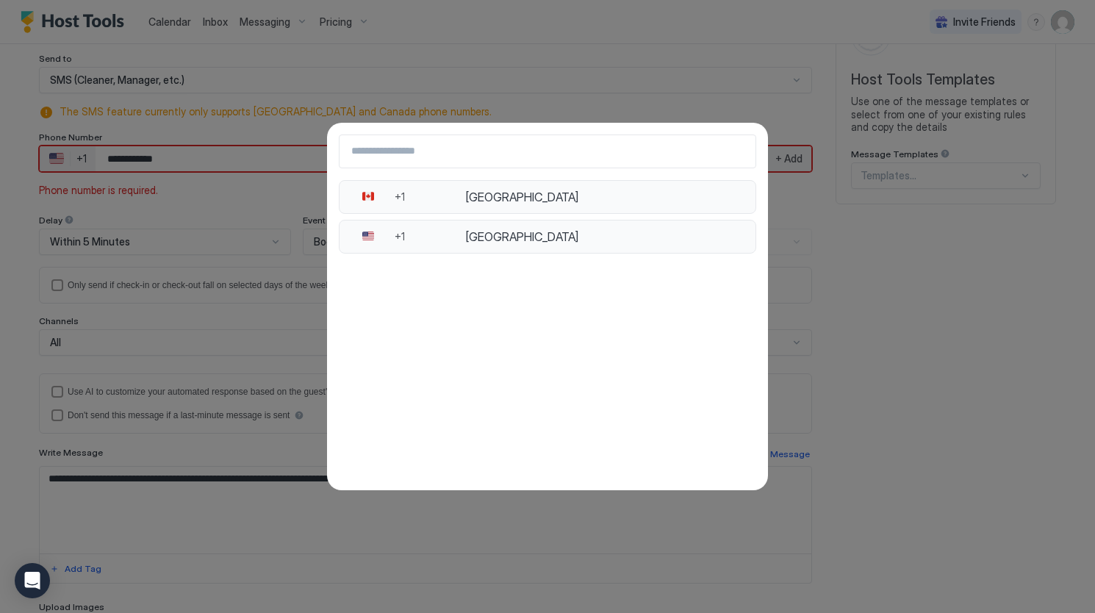
click at [373, 236] on div "🇺🇸" at bounding box center [367, 236] width 39 height 13
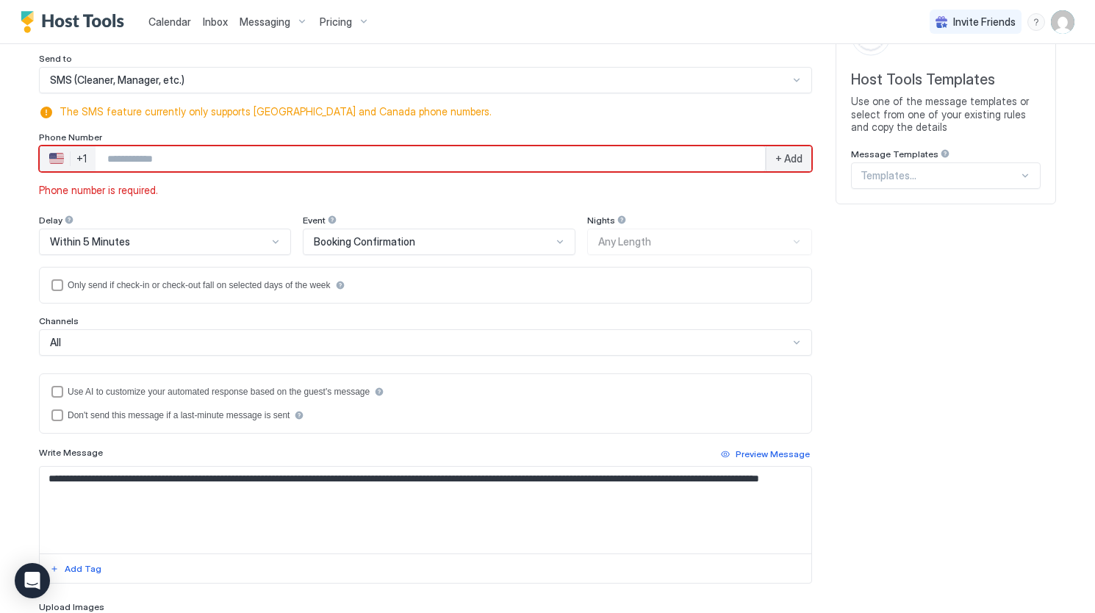
click at [198, 165] on input "Phone Number input" at bounding box center [430, 158] width 669 height 26
type input "**********"
click at [783, 169] on div "+ Add" at bounding box center [789, 158] width 46 height 25
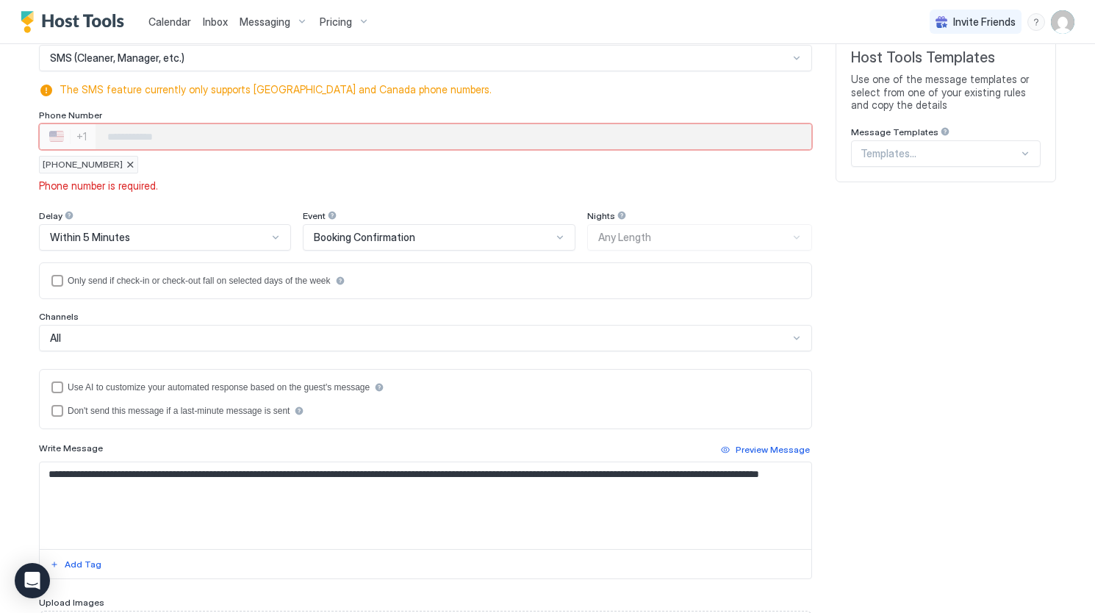
scroll to position [298, 0]
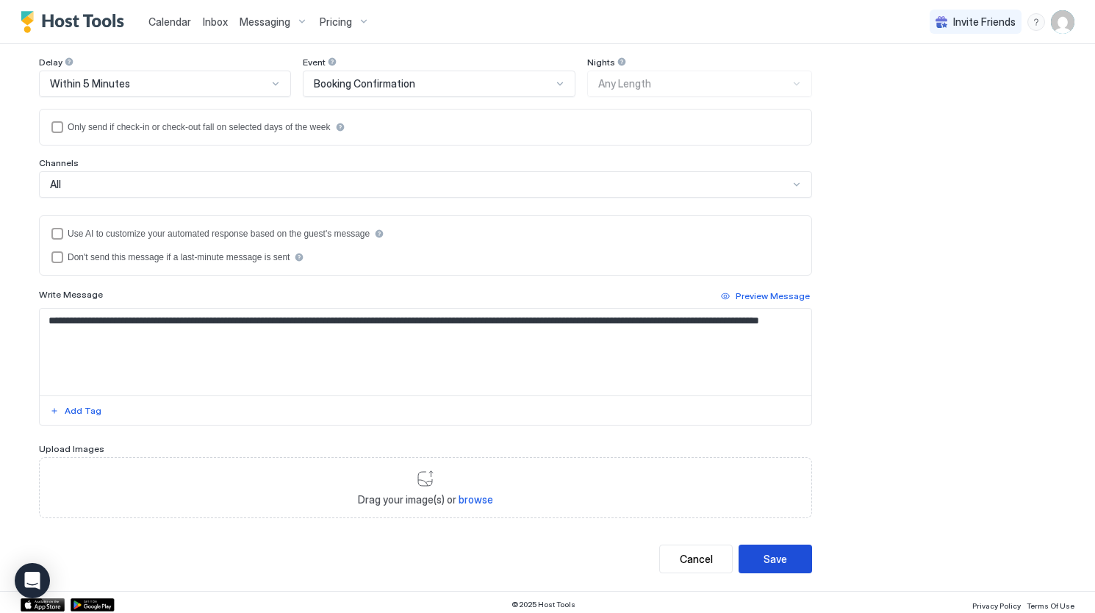
click at [772, 556] on div "Save" at bounding box center [775, 558] width 24 height 15
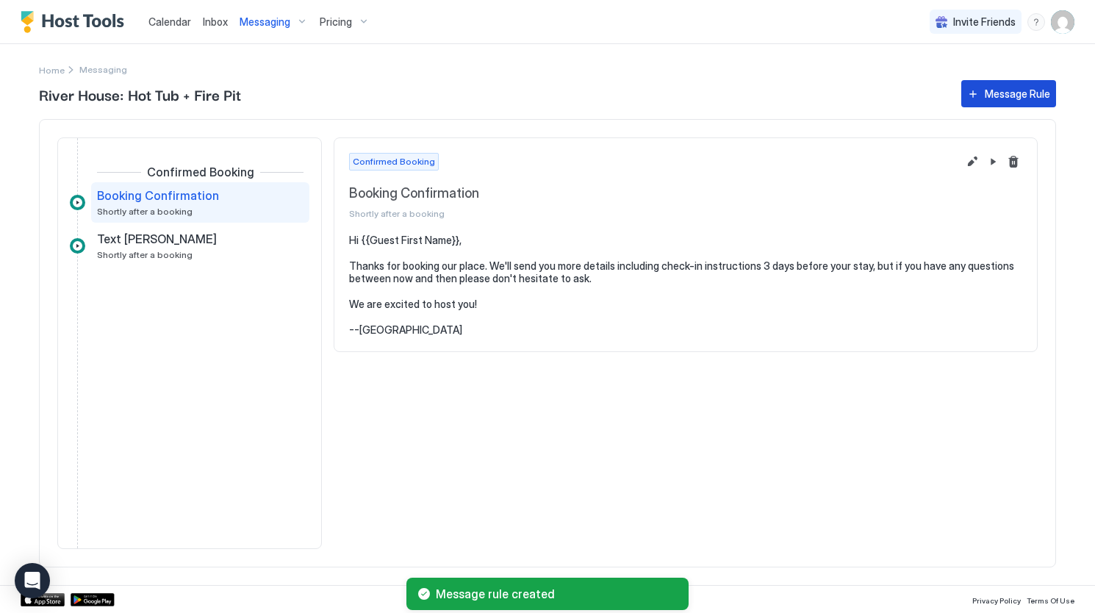
click at [1029, 98] on div "Message Rule" at bounding box center [1017, 93] width 65 height 15
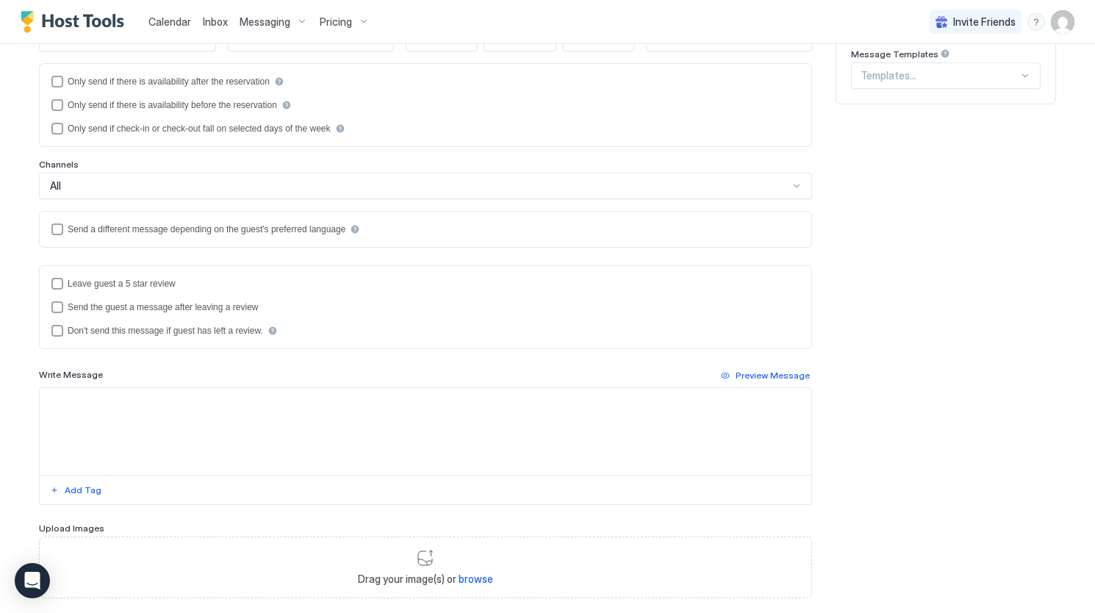
scroll to position [223, 0]
click at [115, 402] on textarea "Input Field" at bounding box center [426, 430] width 772 height 87
paste textarea "**********"
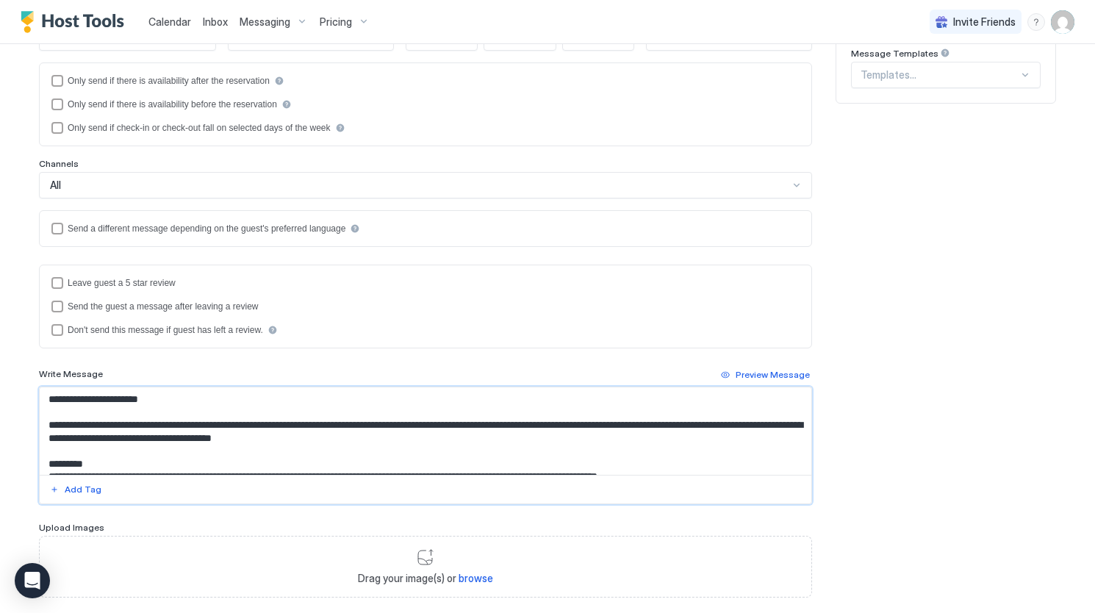
scroll to position [0, 0]
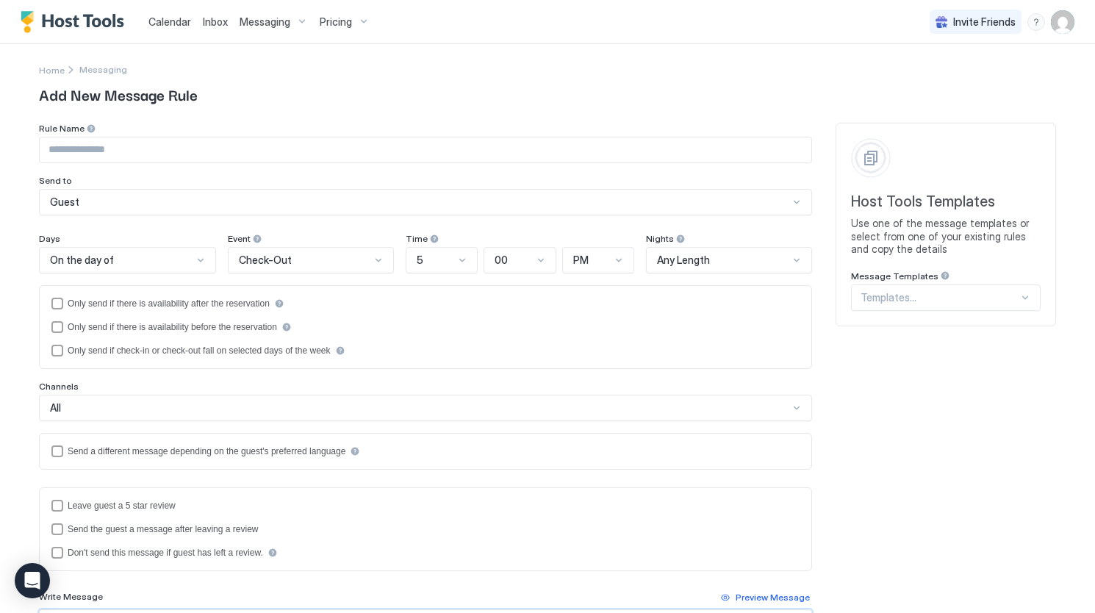
click at [185, 262] on div "On the day of" at bounding box center [121, 260] width 143 height 13
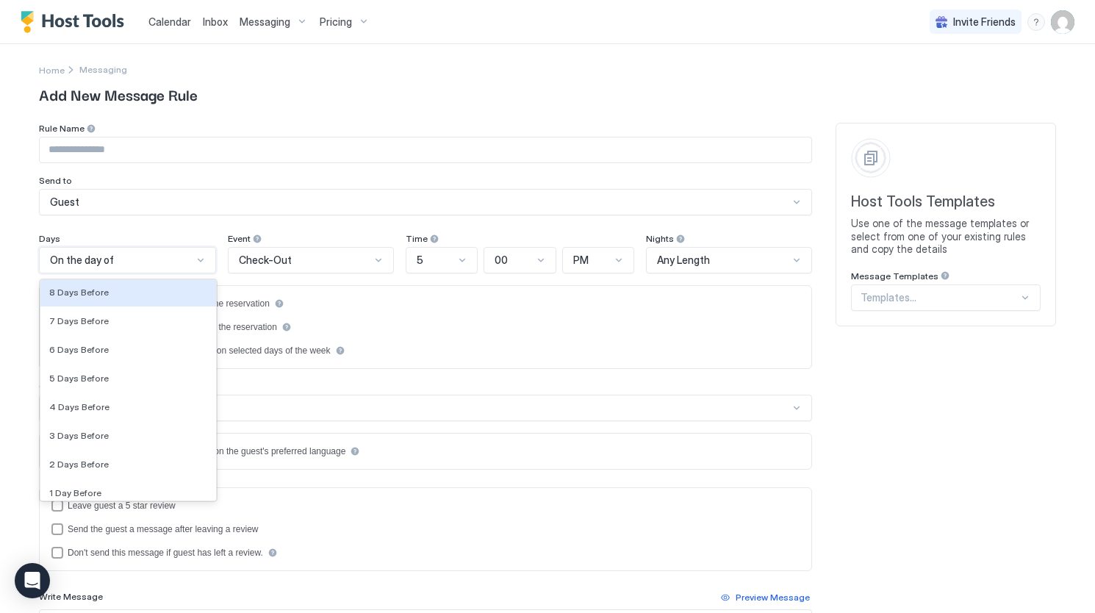
scroll to position [2115, 0]
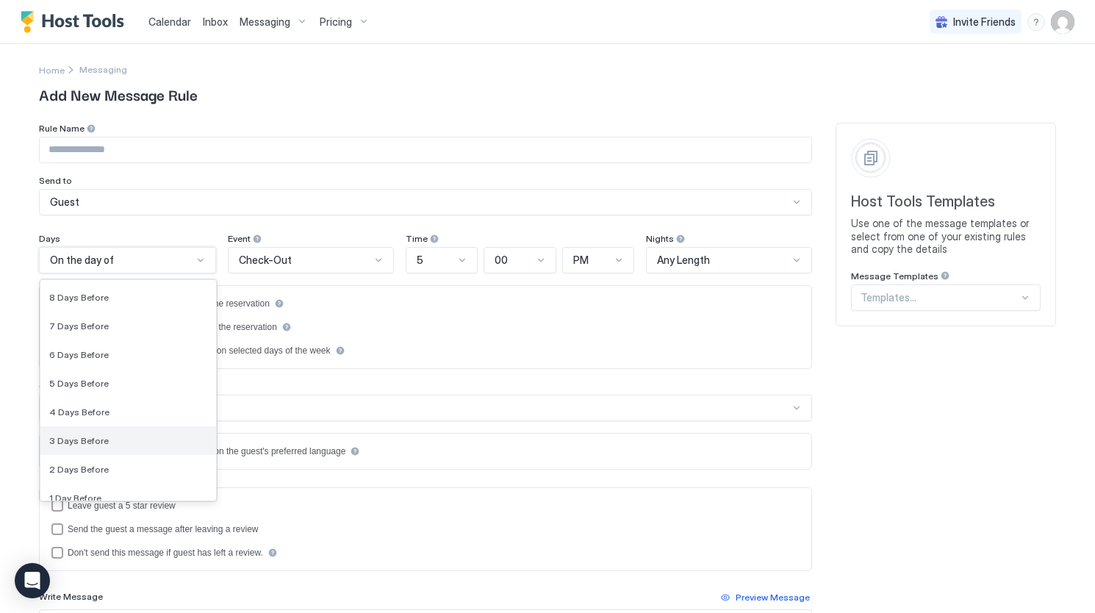
click at [144, 426] on div "3 Days Before" at bounding box center [128, 440] width 176 height 29
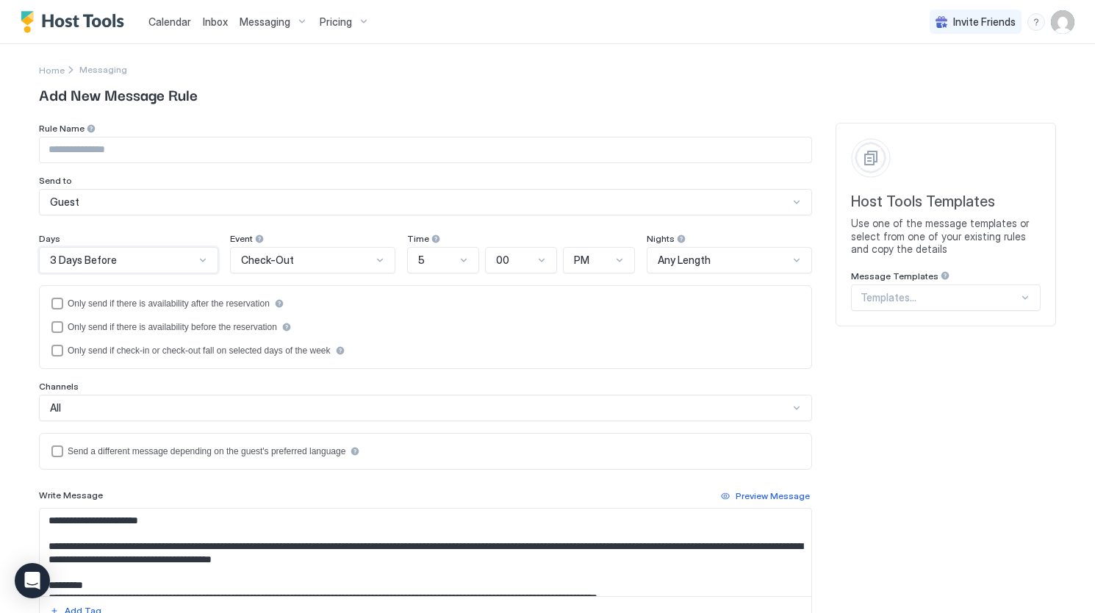
click at [284, 260] on div "Check-Out" at bounding box center [306, 260] width 131 height 13
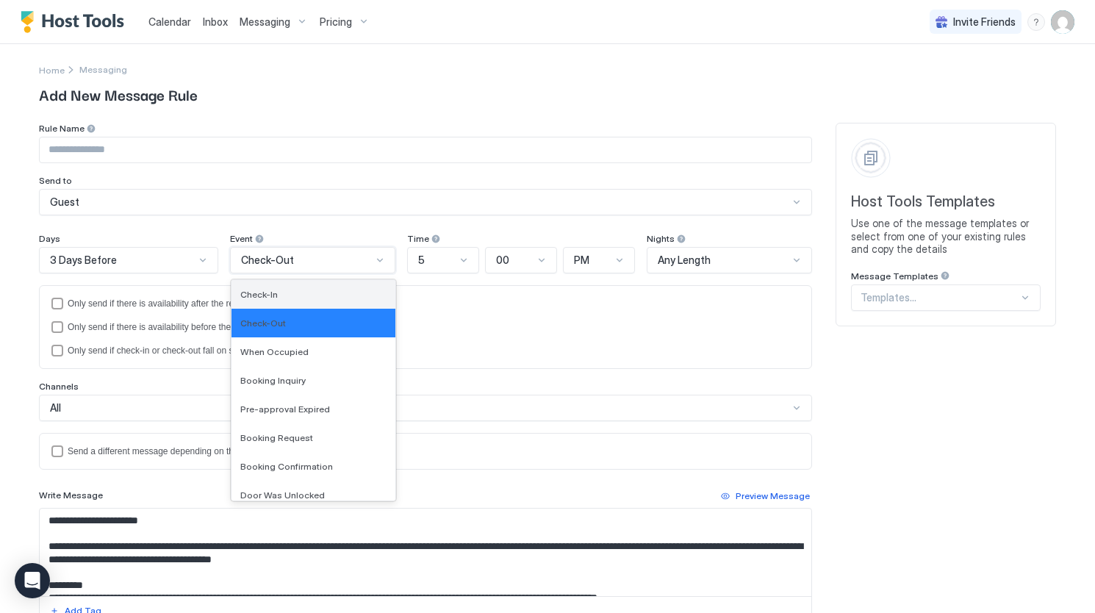
click at [284, 296] on div "Check-In" at bounding box center [313, 294] width 146 height 11
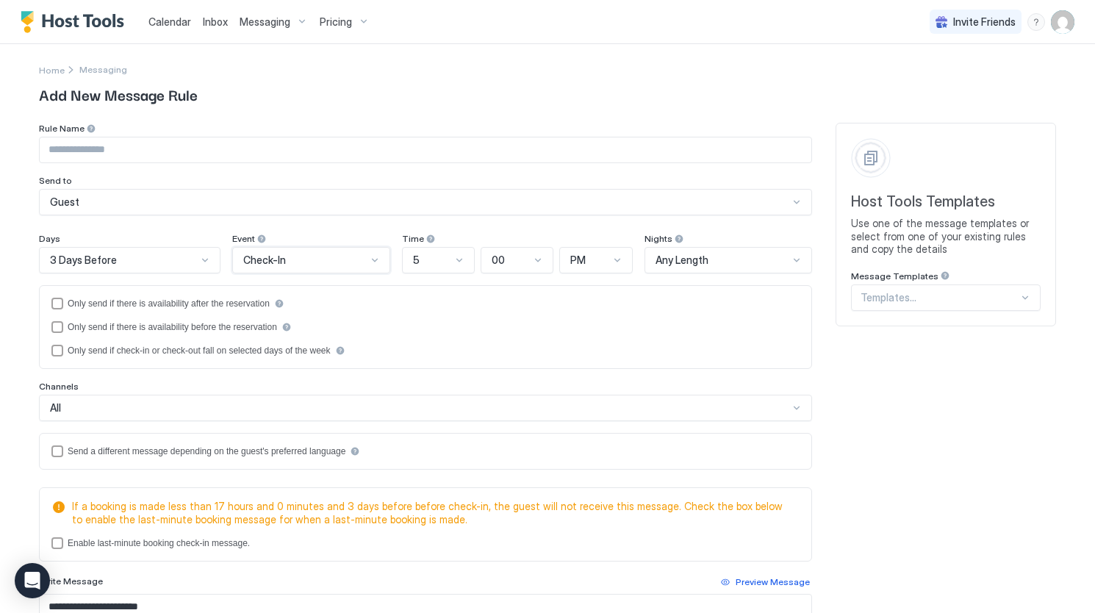
click at [453, 259] on div at bounding box center [459, 260] width 12 height 12
click at [442, 259] on div "5" at bounding box center [432, 260] width 38 height 13
click at [439, 380] on div "4" at bounding box center [439, 380] width 54 height 11
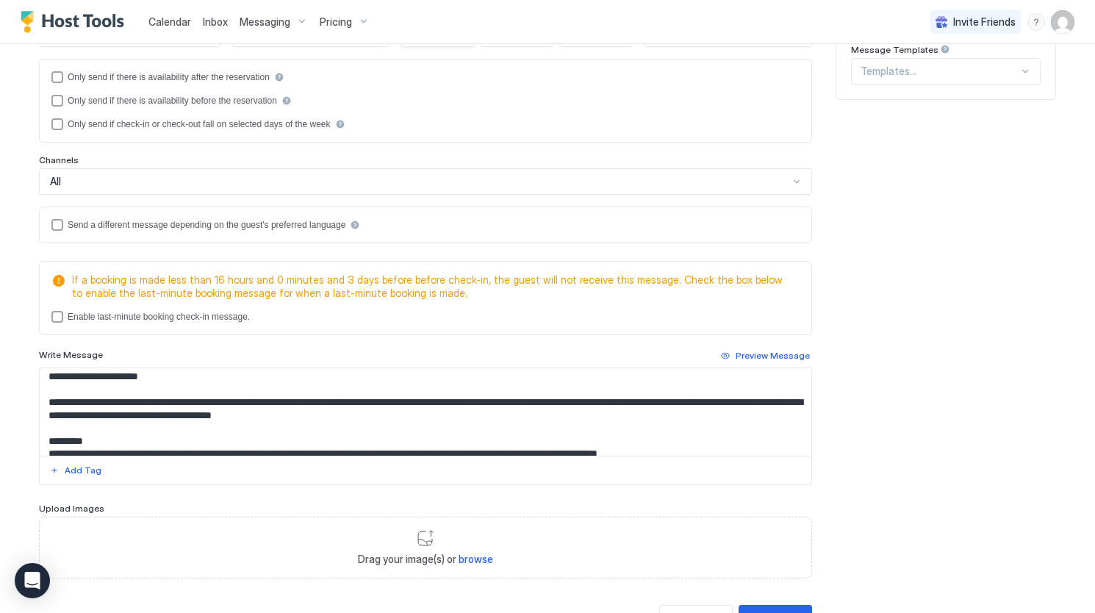
scroll to position [1, 0]
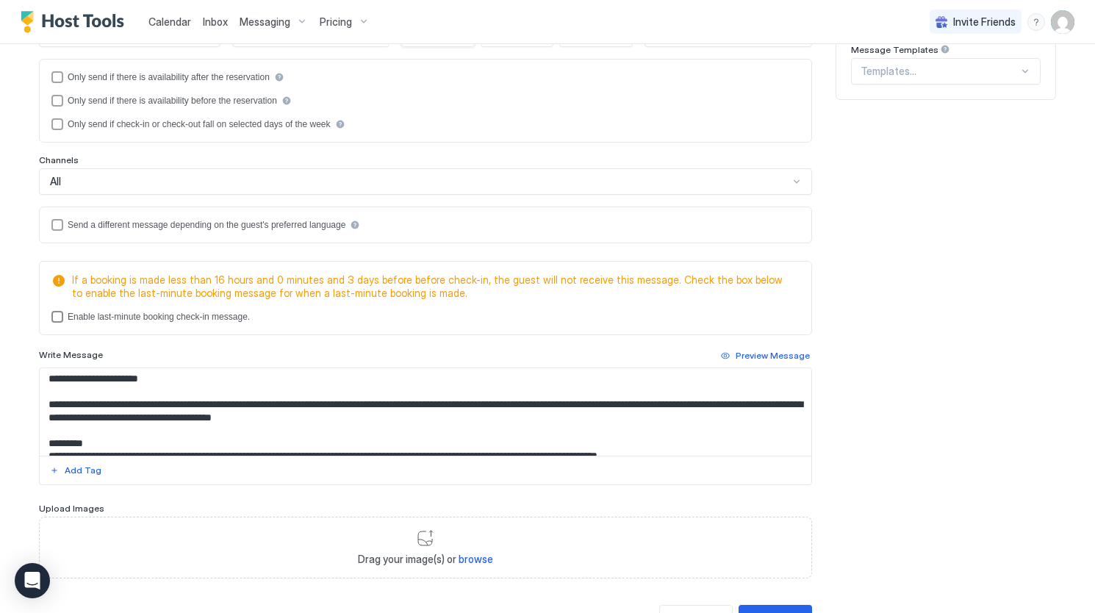
click at [55, 312] on div "lastMinuteMessageEnabled" at bounding box center [57, 317] width 12 height 12
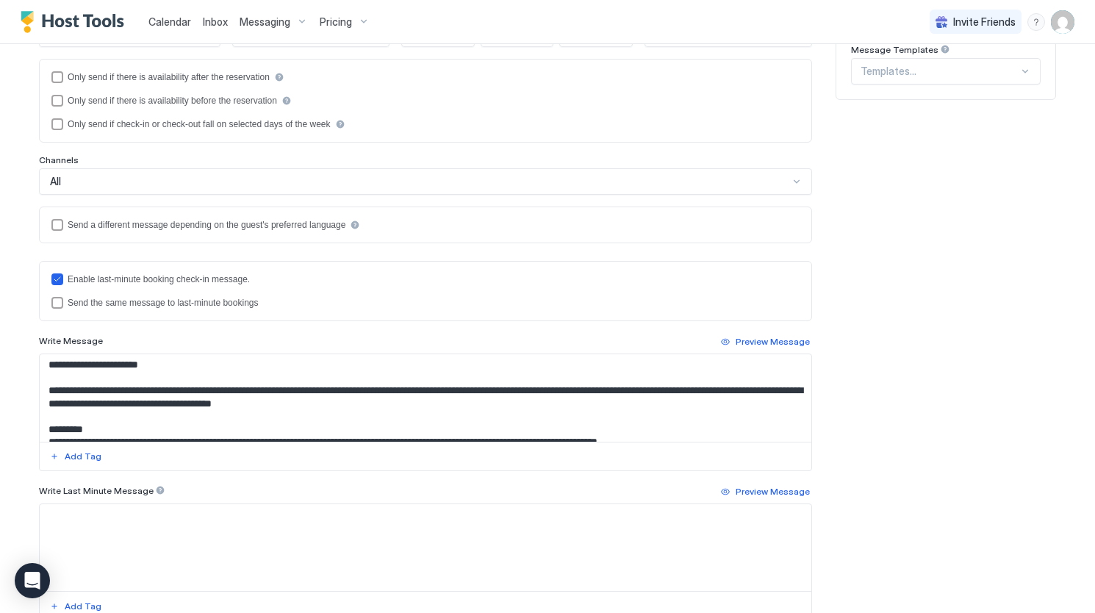
scroll to position [37, 0]
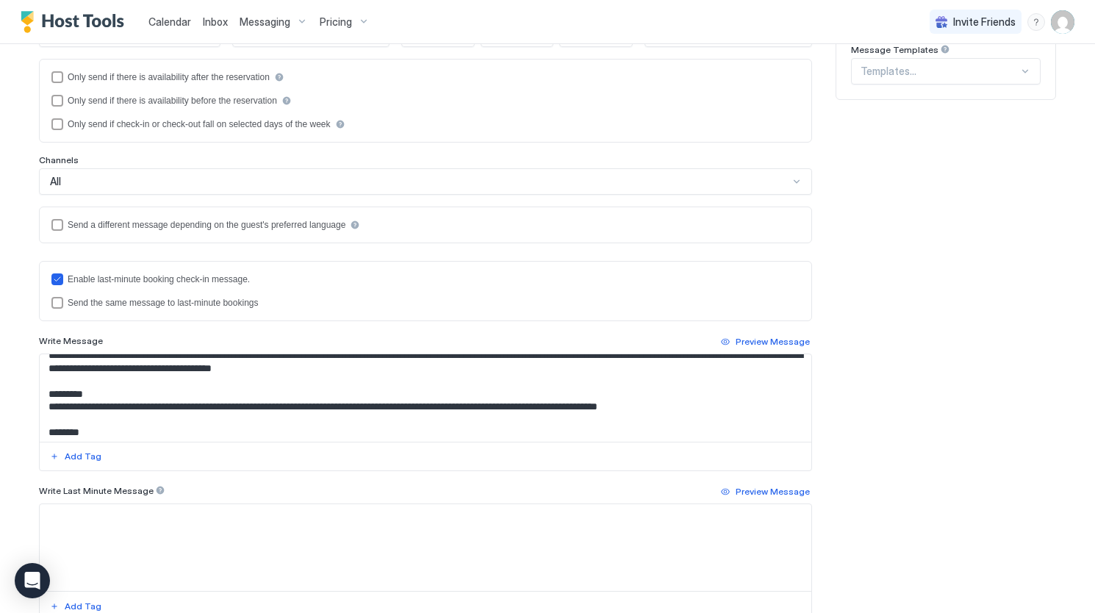
click at [53, 130] on div "Enable last-minute booking check-in message. Send the same message to last-minu…" at bounding box center [425, 100] width 748 height 59
click at [54, 278] on icon "lastMinuteMessageEnabled" at bounding box center [57, 279] width 9 height 9
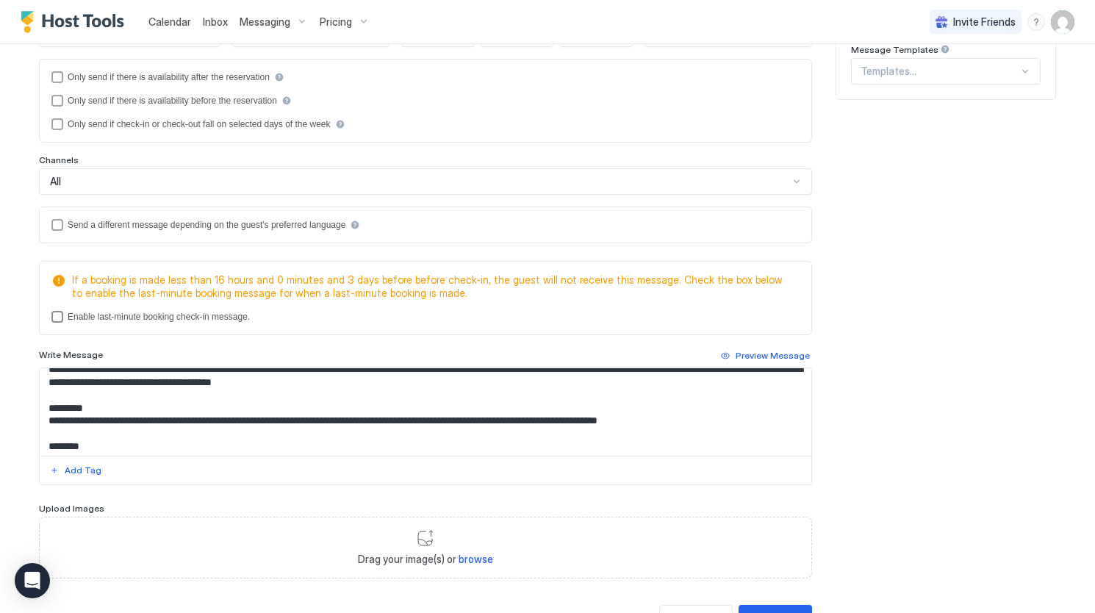
click at [51, 315] on div "lastMinuteMessageEnabled" at bounding box center [57, 317] width 12 height 12
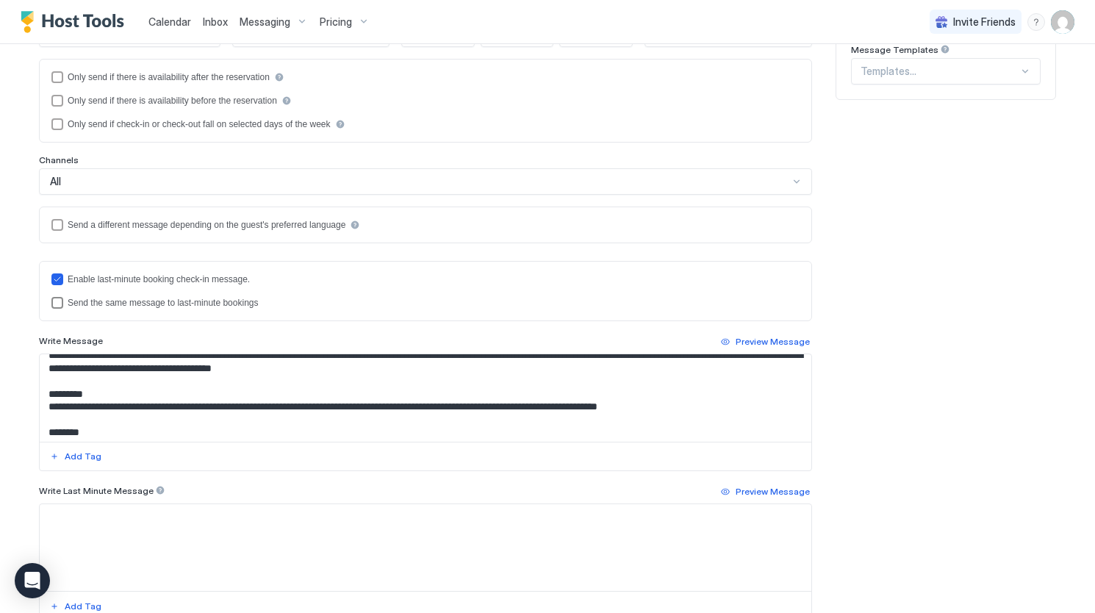
click at [51, 301] on div "lastMinuteMessageIsTheSame" at bounding box center [57, 303] width 12 height 12
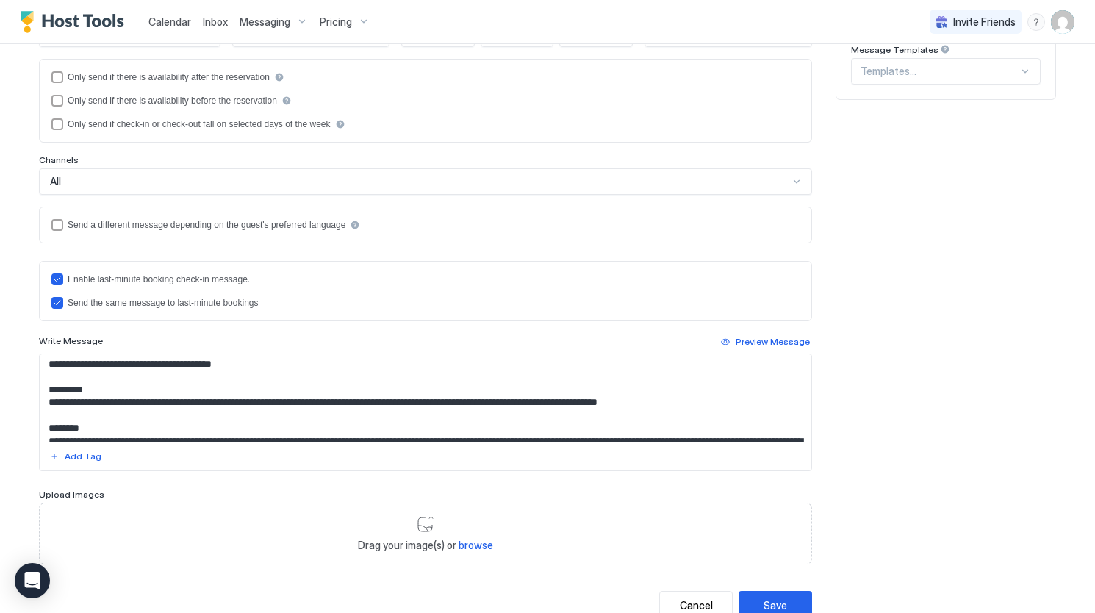
scroll to position [43, 0]
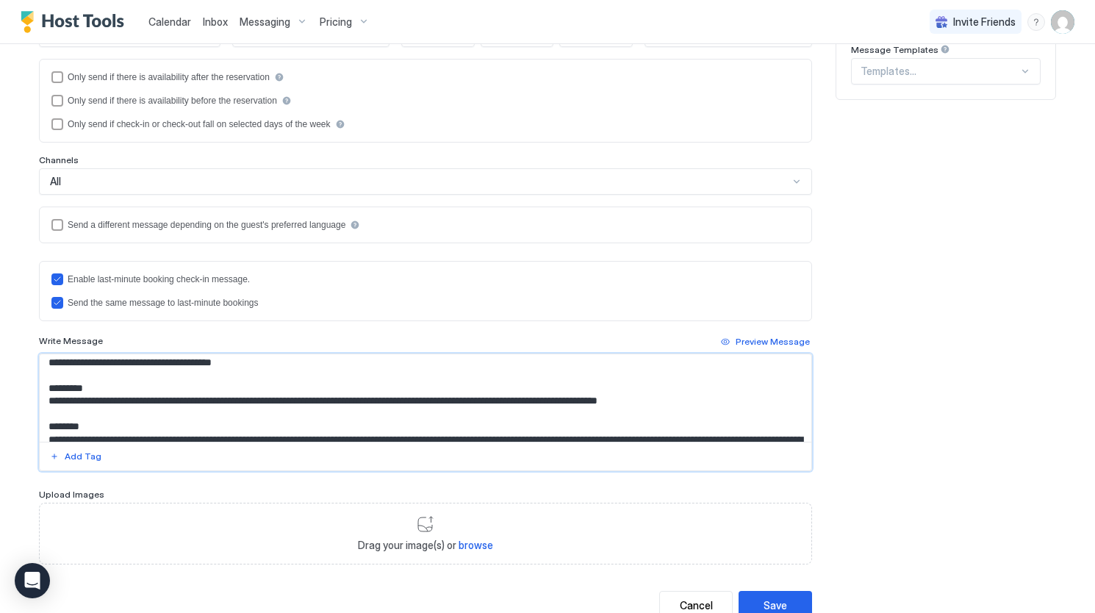
click at [229, 398] on textarea "Input Field" at bounding box center [426, 397] width 772 height 87
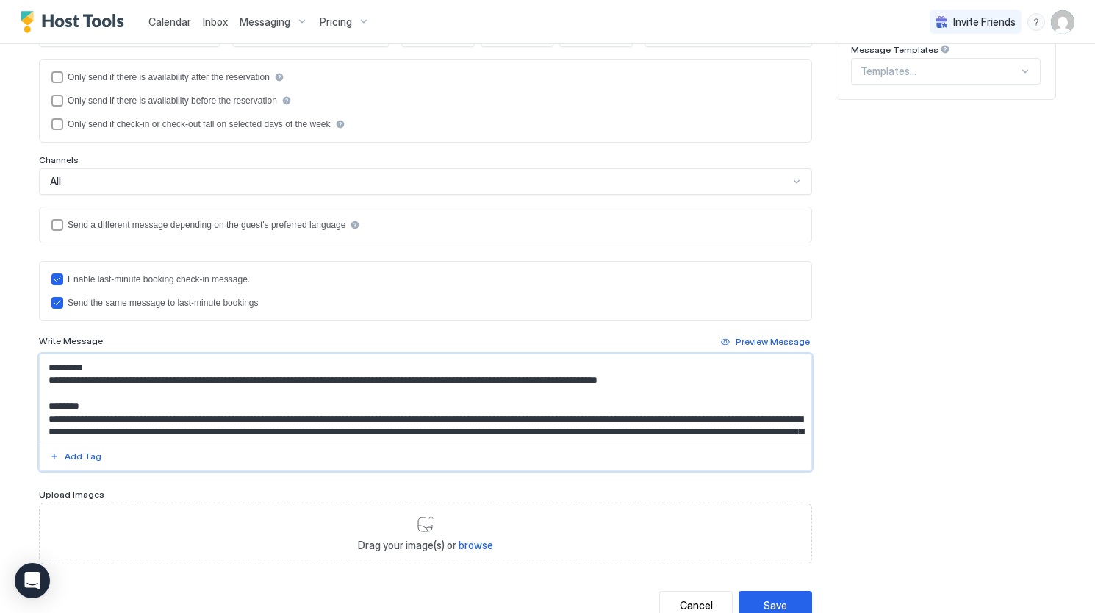
drag, startPoint x: 670, startPoint y: 394, endPoint x: 29, endPoint y: 352, distance: 642.8
click at [29, 352] on div "Home Messaging Add New Message Rule Rule Name Send to Guest Days 3 Days Before …" at bounding box center [547, 227] width 1058 height 819
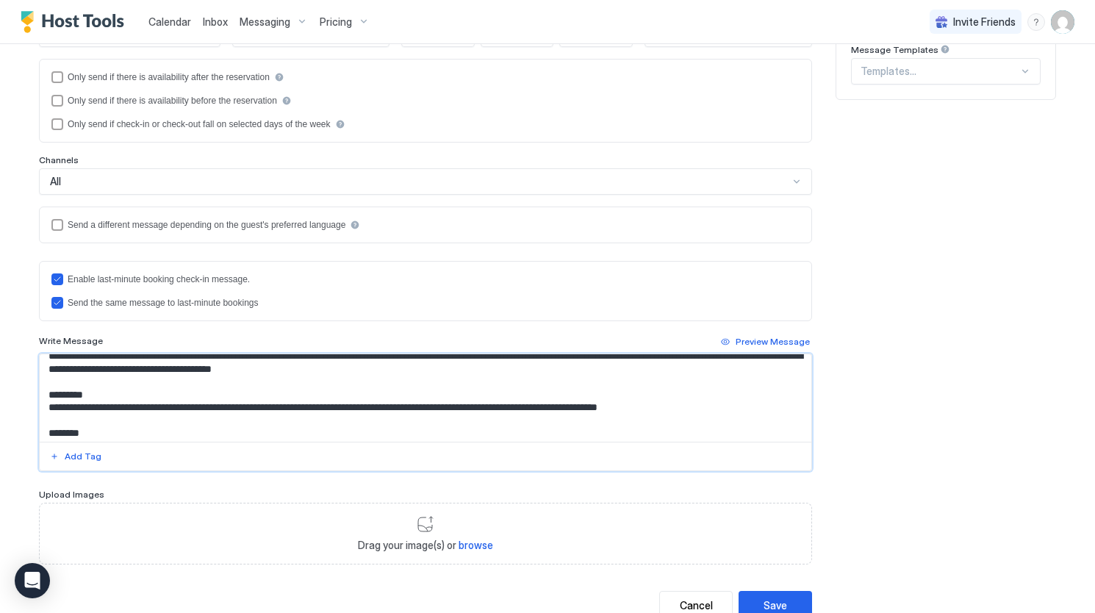
click at [127, 411] on textarea "Input Field" at bounding box center [426, 397] width 772 height 87
drag, startPoint x: 43, startPoint y: 403, endPoint x: 694, endPoint y: 411, distance: 650.3
click at [694, 411] on textarea "Input Field" at bounding box center [426, 397] width 772 height 87
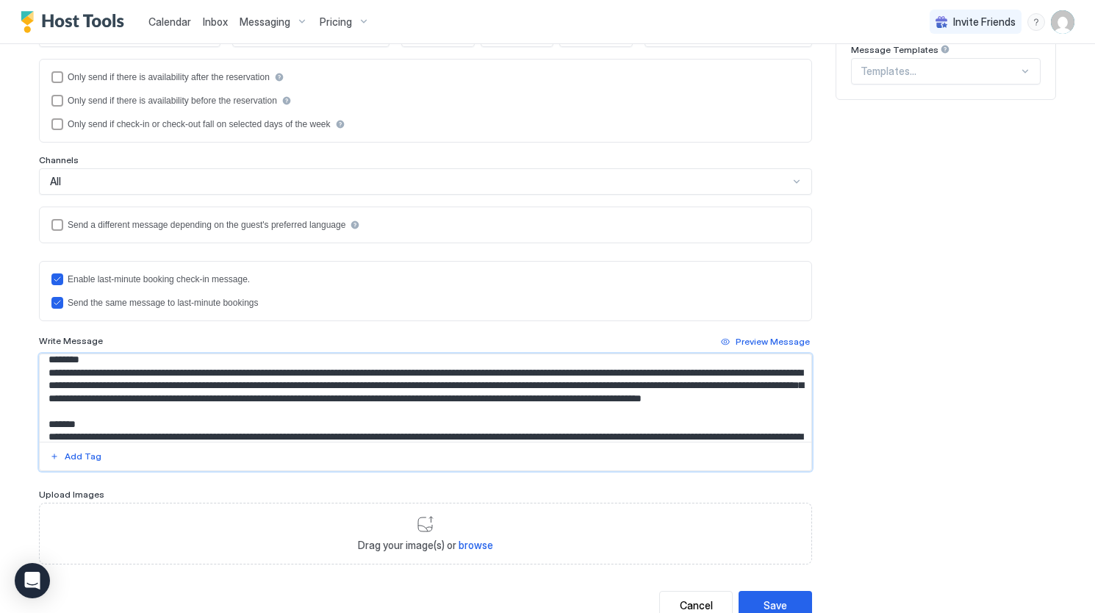
scroll to position [102, 0]
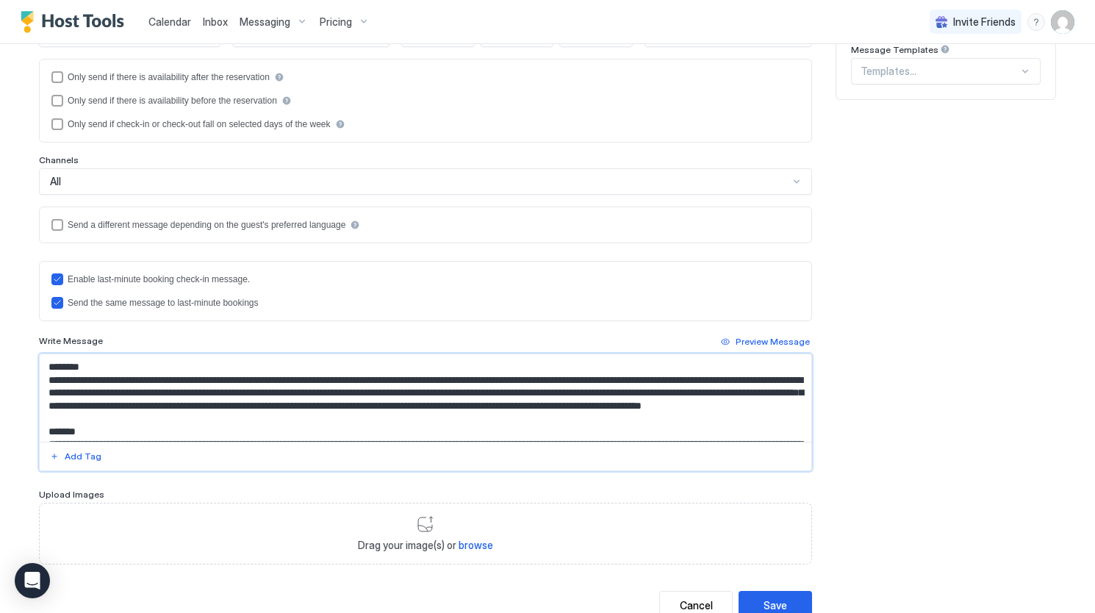
drag, startPoint x: 287, startPoint y: 414, endPoint x: 47, endPoint y: 376, distance: 242.6
click at [47, 376] on textarea "Input Field" at bounding box center [426, 397] width 772 height 87
drag, startPoint x: 151, startPoint y: 385, endPoint x: 43, endPoint y: 376, distance: 109.1
click at [43, 376] on textarea "Input Field" at bounding box center [426, 397] width 772 height 87
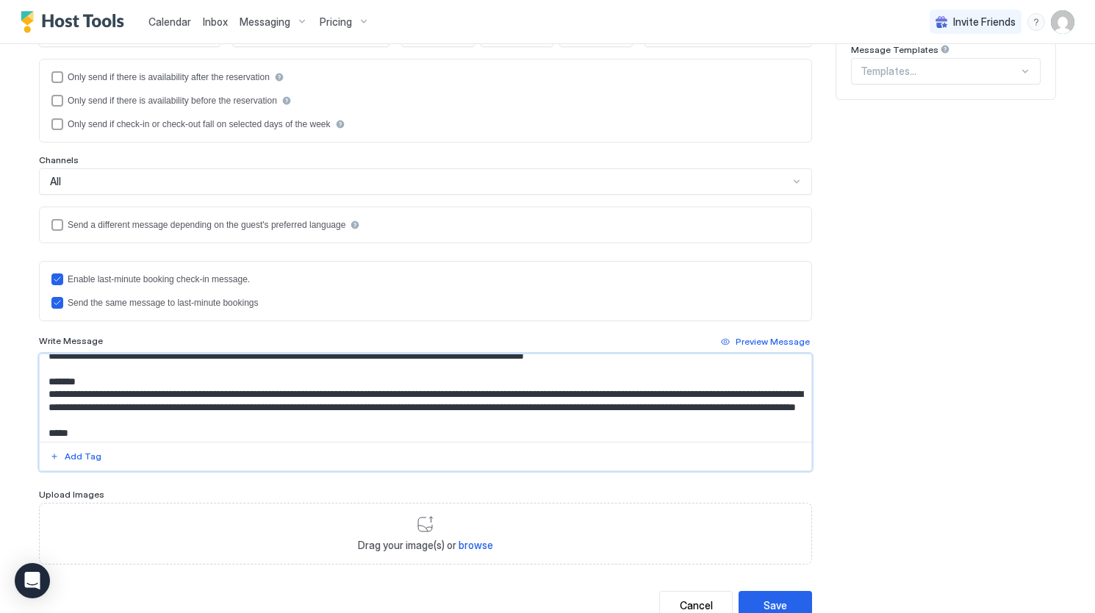
scroll to position [137, 0]
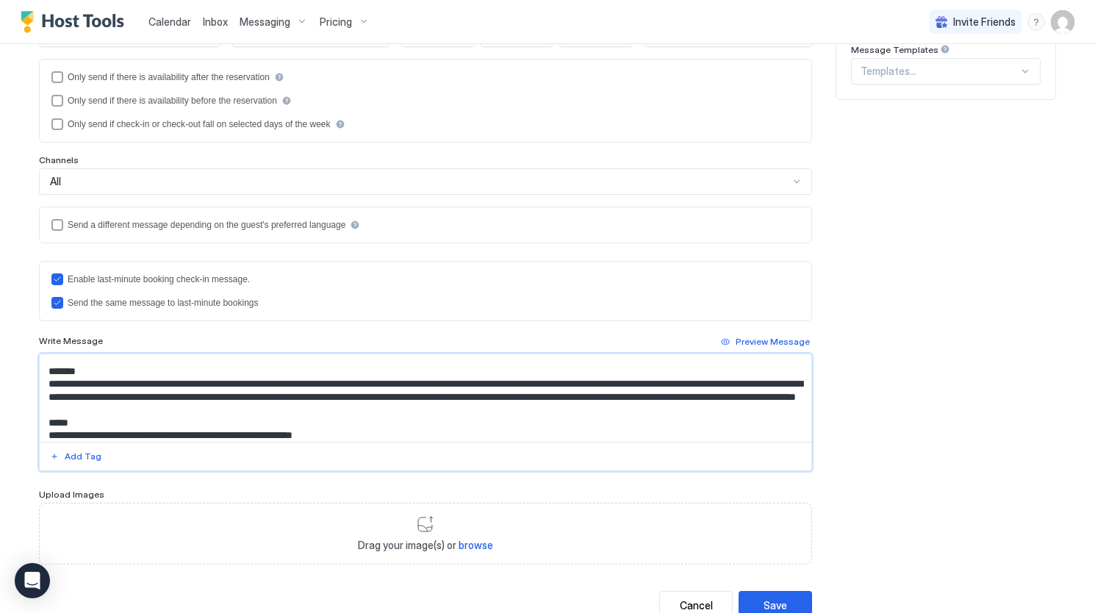
drag, startPoint x: 306, startPoint y: 378, endPoint x: 91, endPoint y: 380, distance: 215.3
click at [91, 380] on textarea "Input Field" at bounding box center [426, 397] width 772 height 87
click at [400, 410] on textarea "Input Field" at bounding box center [426, 397] width 772 height 87
drag, startPoint x: 719, startPoint y: 391, endPoint x: 635, endPoint y: 395, distance: 84.6
click at [635, 395] on textarea "Input Field" at bounding box center [426, 397] width 772 height 87
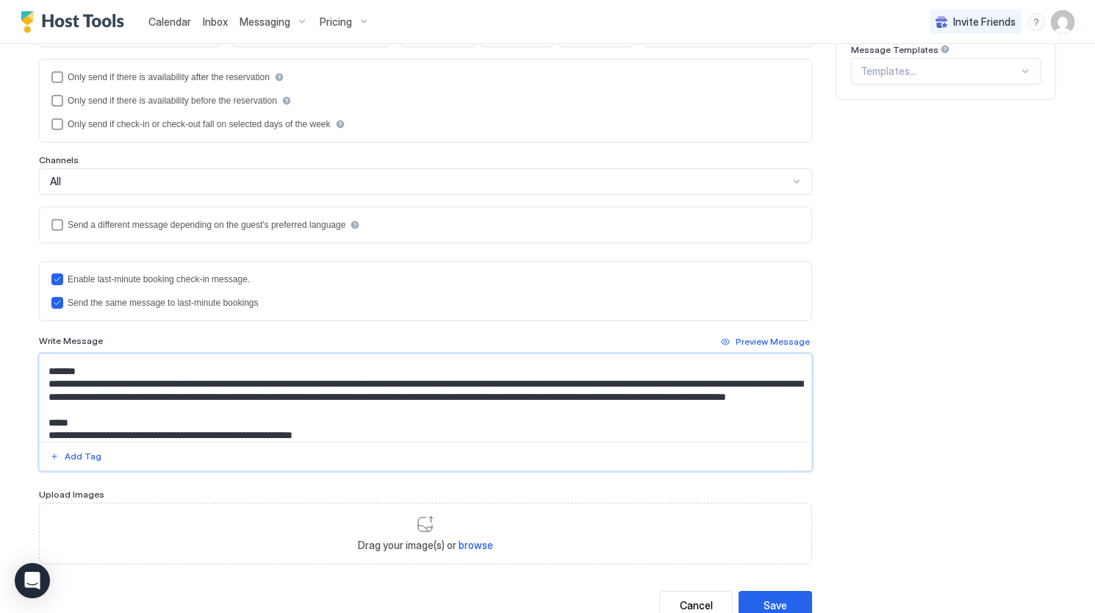
click at [635, 395] on textarea "Input Field" at bounding box center [426, 397] width 772 height 87
click at [709, 396] on textarea "Input Field" at bounding box center [426, 397] width 772 height 87
drag, startPoint x: 723, startPoint y: 392, endPoint x: 651, endPoint y: 395, distance: 72.1
click at [651, 395] on textarea "Input Field" at bounding box center [426, 397] width 772 height 87
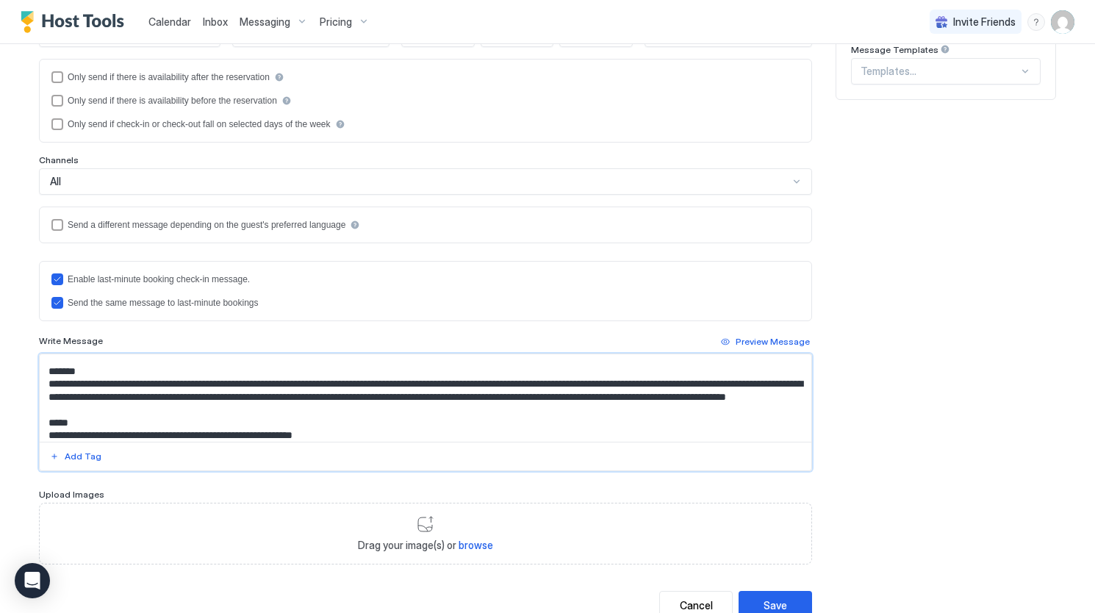
click at [600, 406] on textarea "Input Field" at bounding box center [426, 397] width 772 height 87
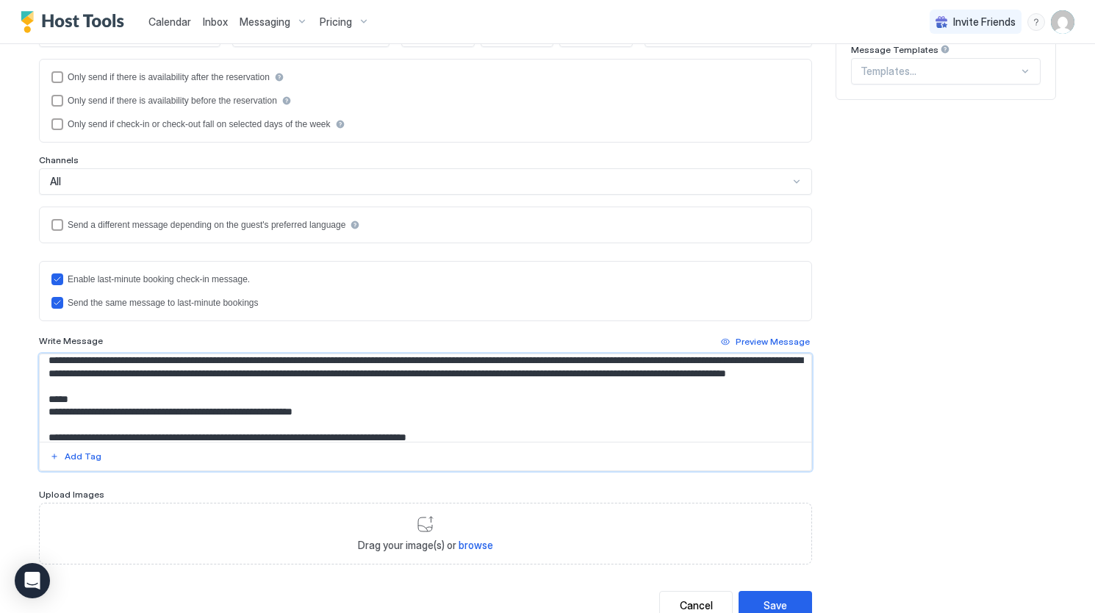
scroll to position [162, 0]
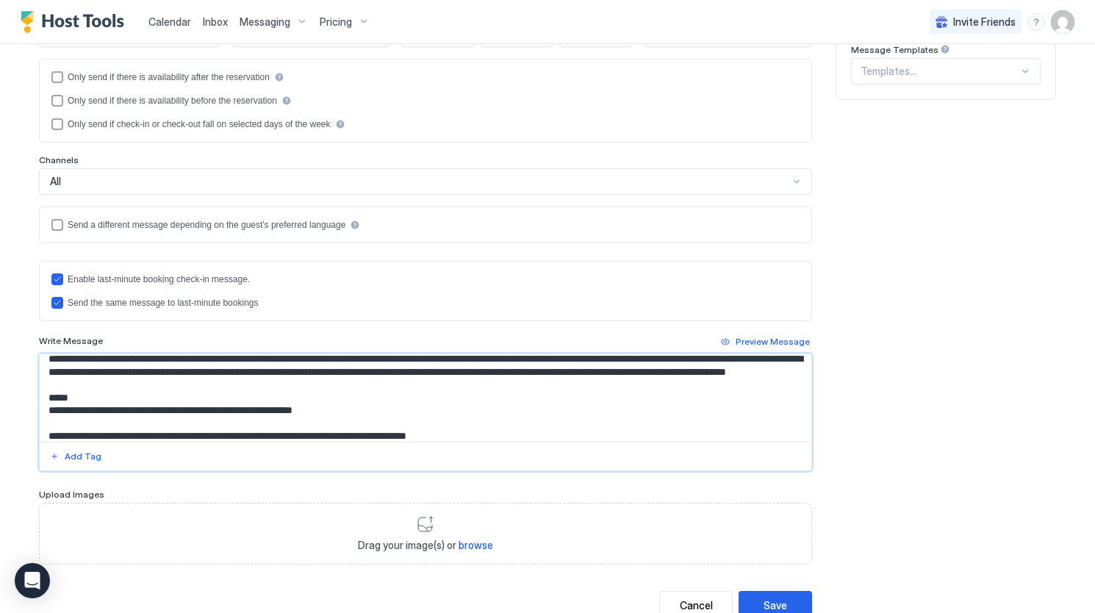
drag, startPoint x: 342, startPoint y: 420, endPoint x: 126, endPoint y: 418, distance: 216.0
click at [126, 418] on textarea "Input Field" at bounding box center [426, 397] width 772 height 87
click at [129, 417] on textarea "Input Field" at bounding box center [426, 397] width 772 height 87
click at [278, 416] on textarea "Input Field" at bounding box center [426, 397] width 772 height 87
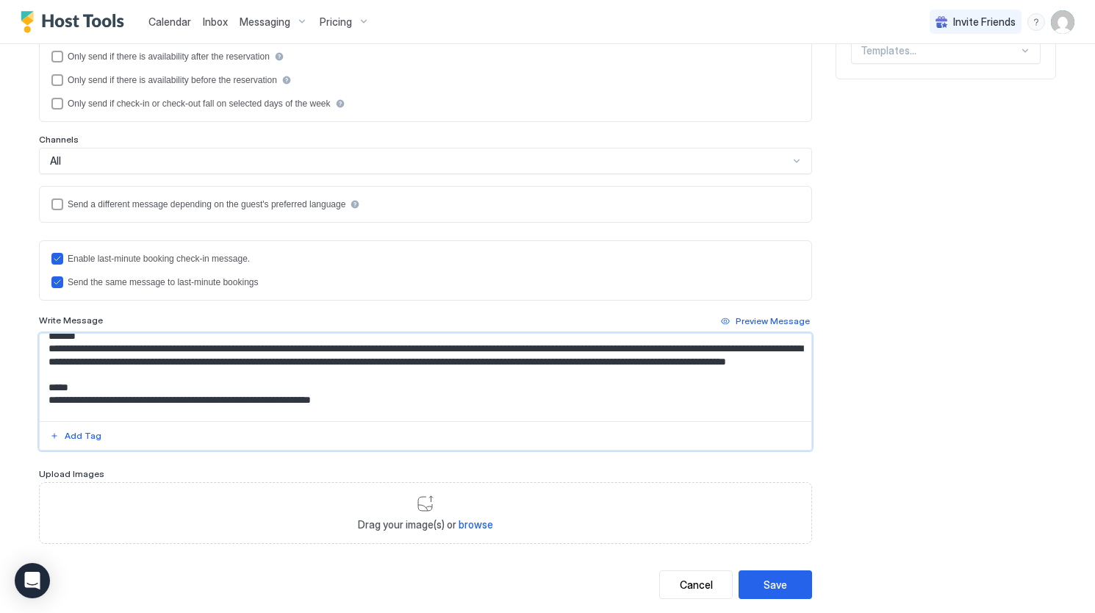
scroll to position [133, 0]
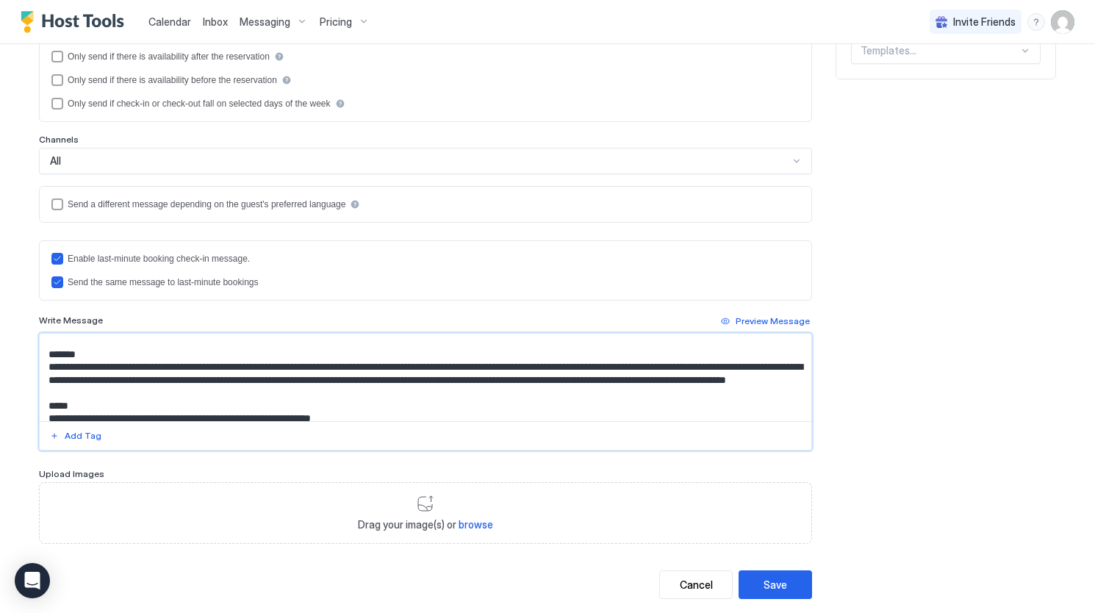
drag, startPoint x: 721, startPoint y: 378, endPoint x: 633, endPoint y: 378, distance: 88.2
click at [633, 378] on textarea "Input Field" at bounding box center [426, 377] width 772 height 87
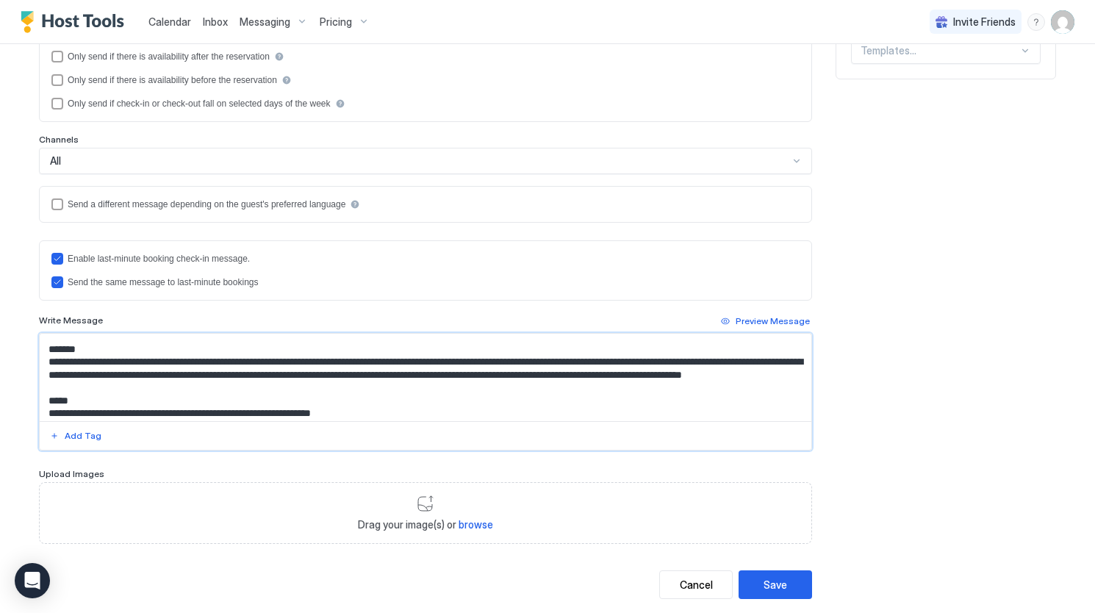
scroll to position [139, 0]
drag, startPoint x: 260, startPoint y: 384, endPoint x: 201, endPoint y: 384, distance: 59.5
click at [201, 384] on textarea "Input Field" at bounding box center [426, 377] width 772 height 87
click at [188, 384] on textarea "Input Field" at bounding box center [426, 377] width 772 height 87
click at [256, 384] on textarea "Input Field" at bounding box center [426, 377] width 772 height 87
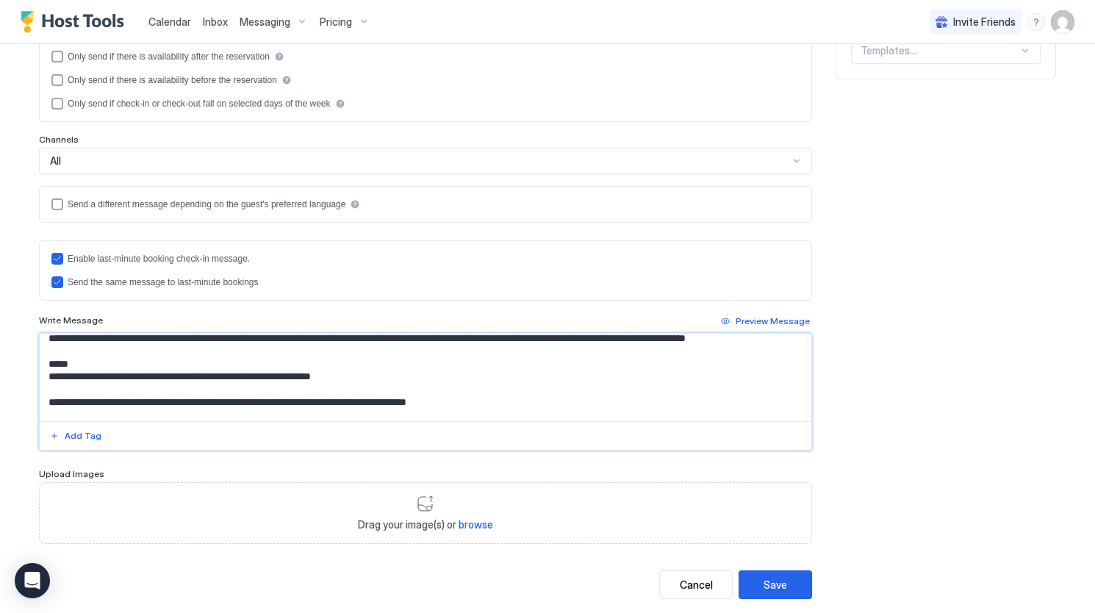
scroll to position [207, 0]
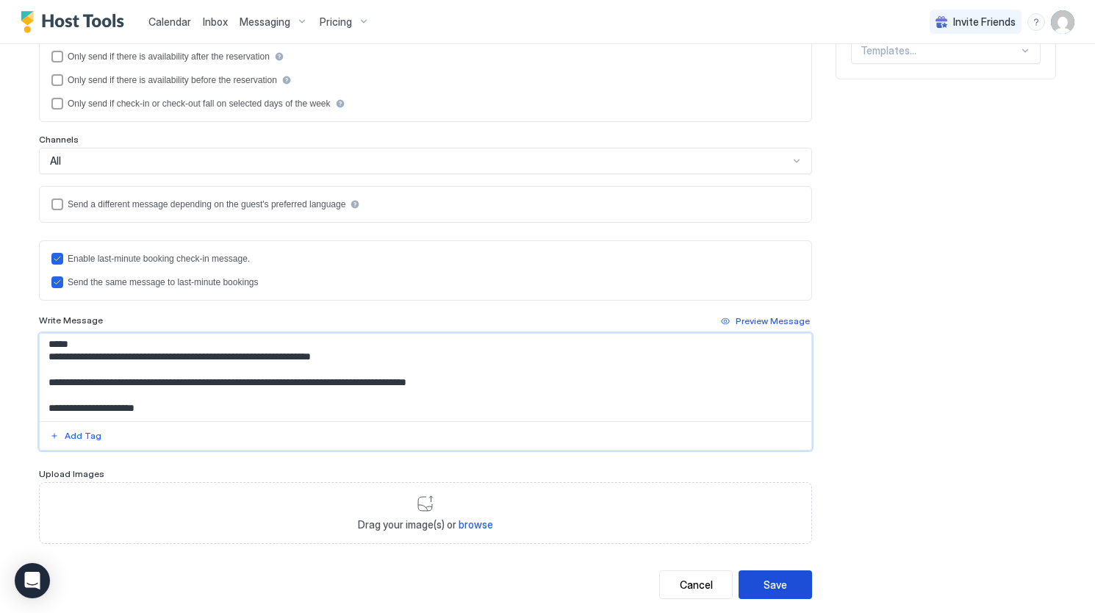
type textarea "**********"
click at [769, 578] on div "Save" at bounding box center [775, 584] width 24 height 15
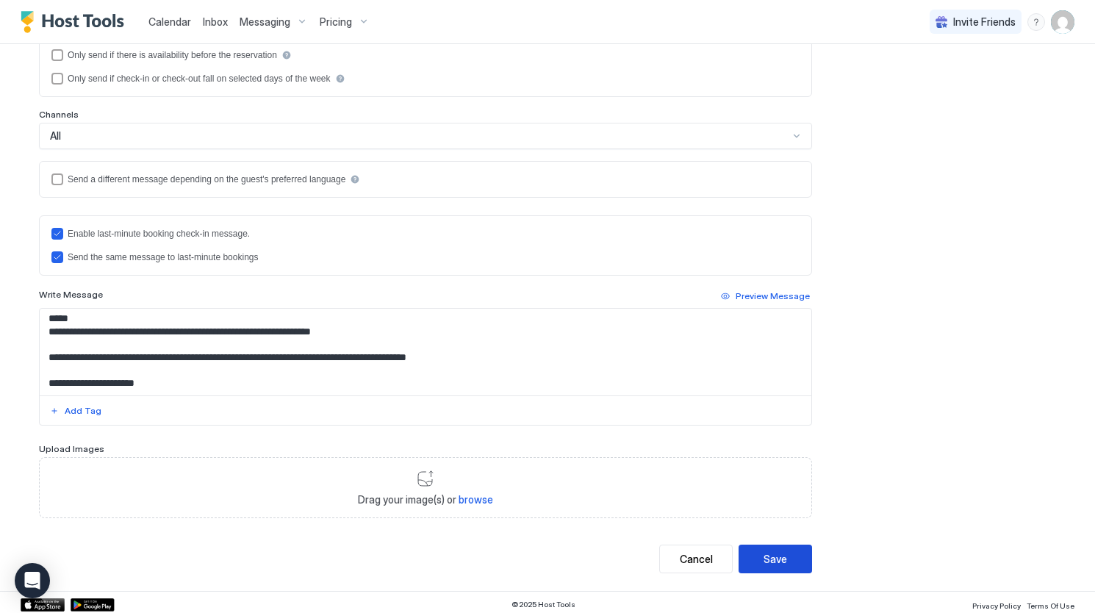
click at [766, 551] on div "Save" at bounding box center [775, 558] width 24 height 15
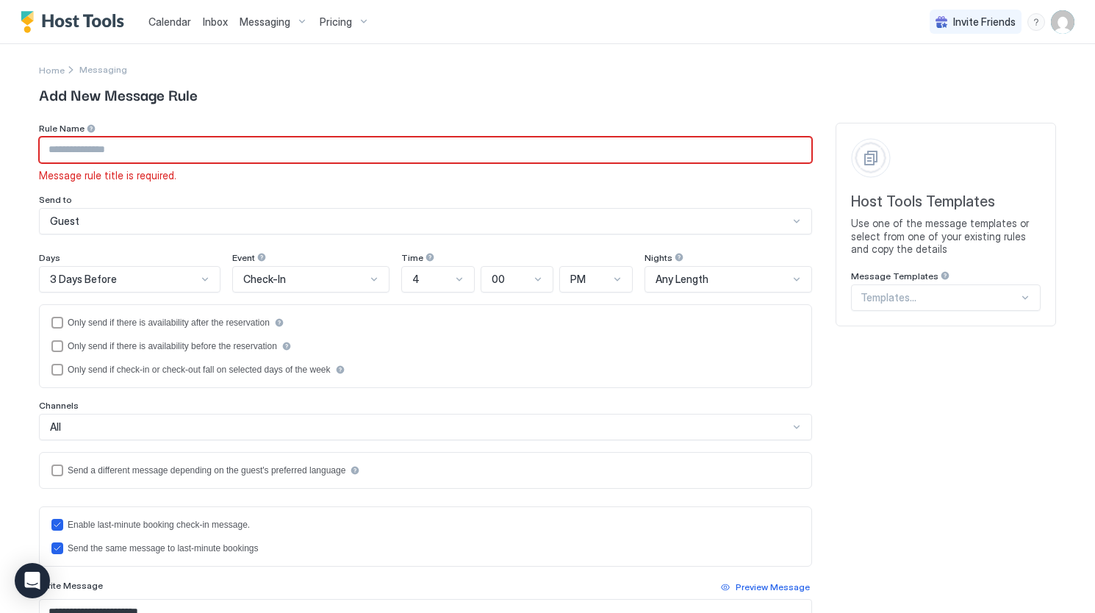
scroll to position [0, 0]
click at [347, 152] on input "Input Field" at bounding box center [426, 149] width 772 height 25
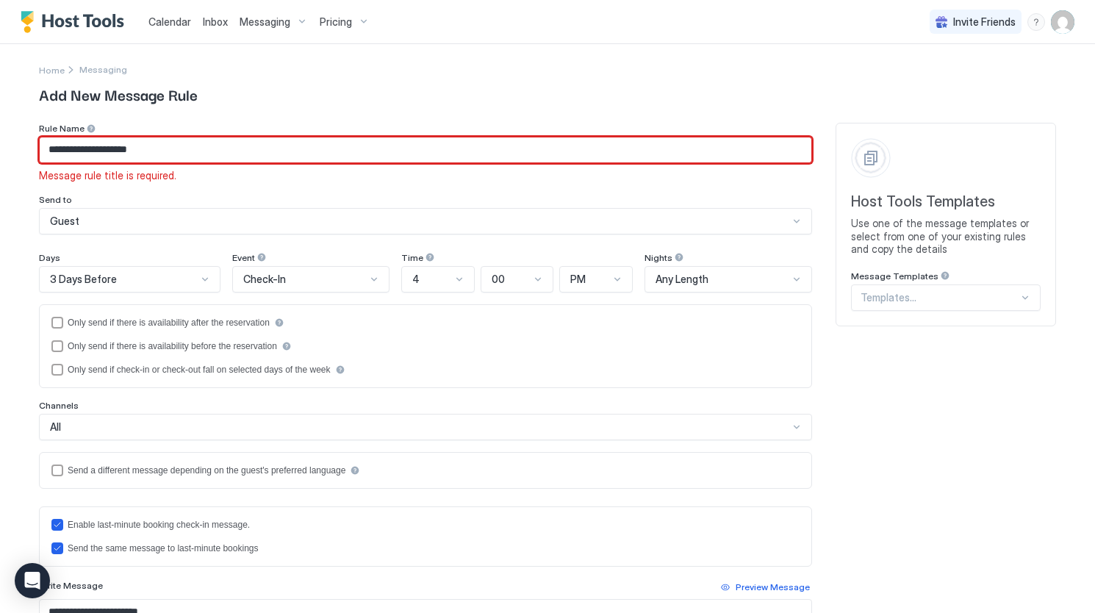
scroll to position [291, 0]
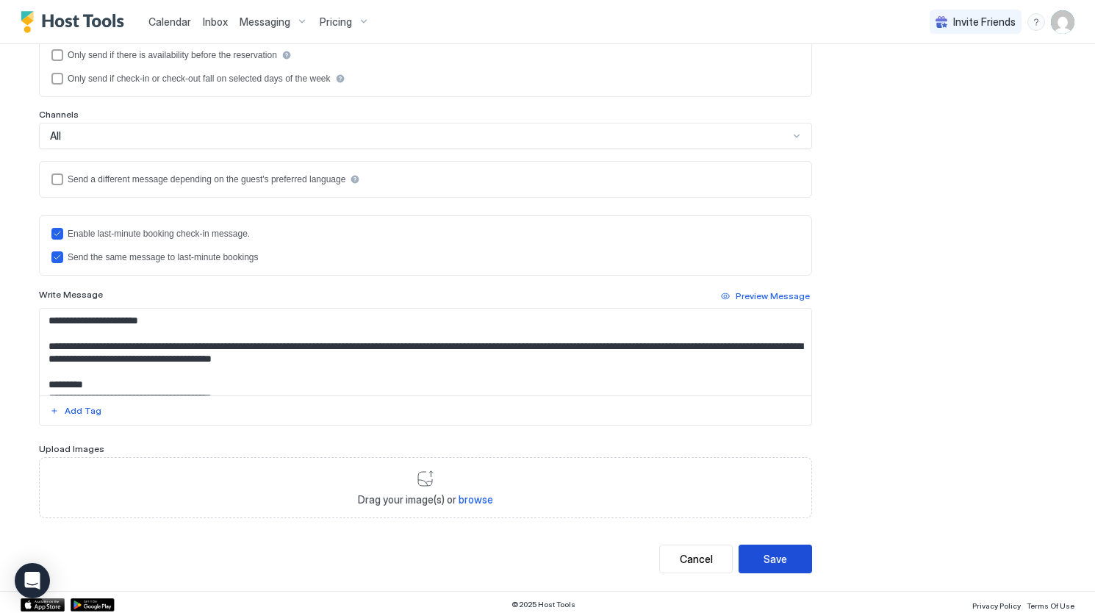
type input "**********"
click at [765, 552] on div "Save" at bounding box center [775, 558] width 24 height 15
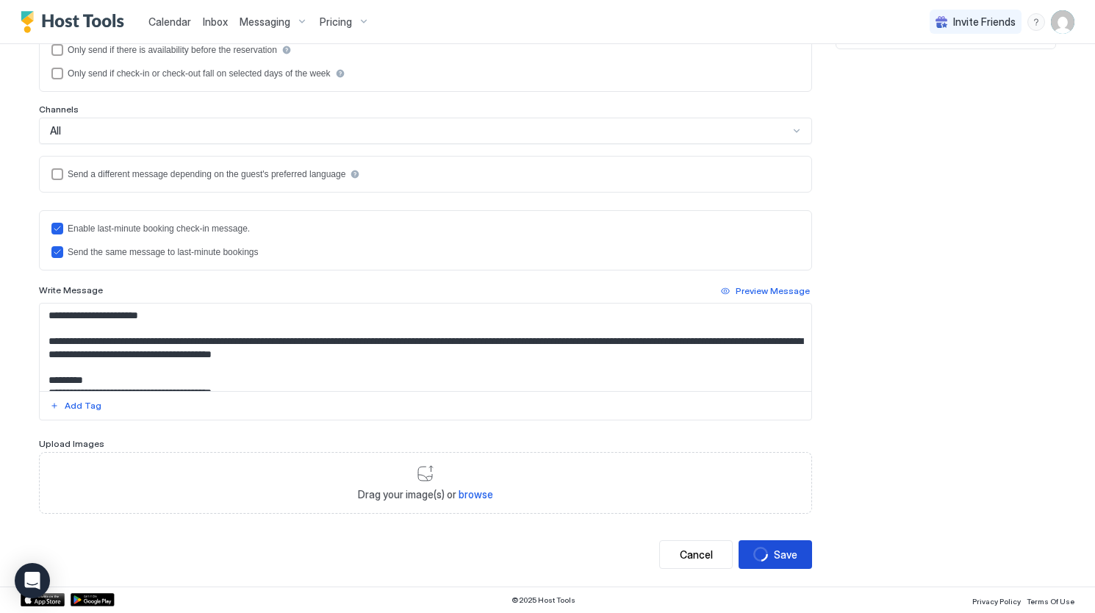
scroll to position [272, 0]
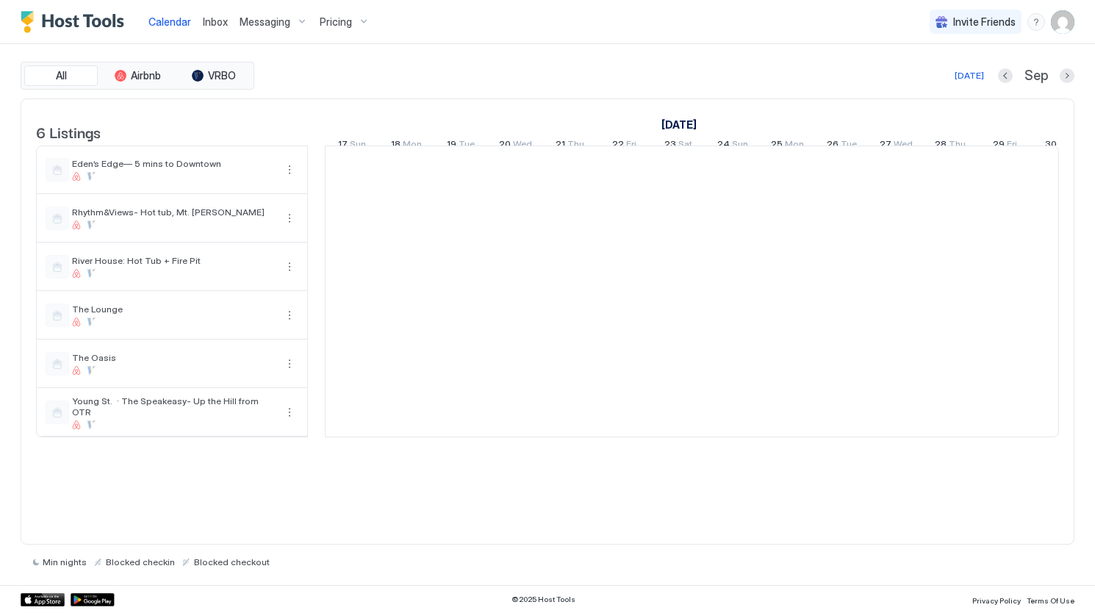
scroll to position [0, 816]
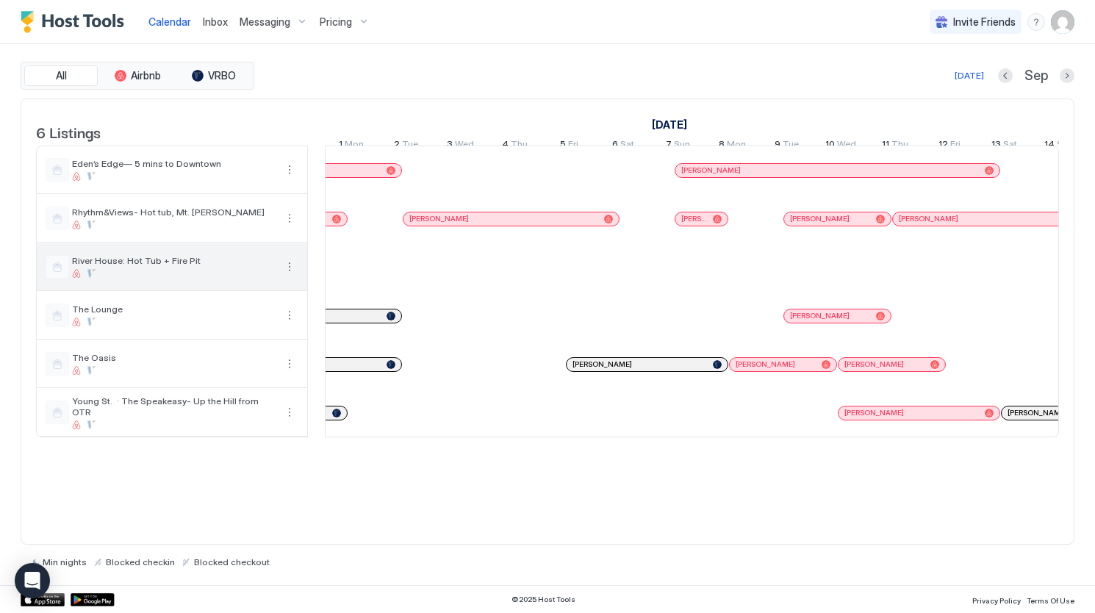
click at [292, 273] on button "More options" at bounding box center [290, 267] width 18 height 18
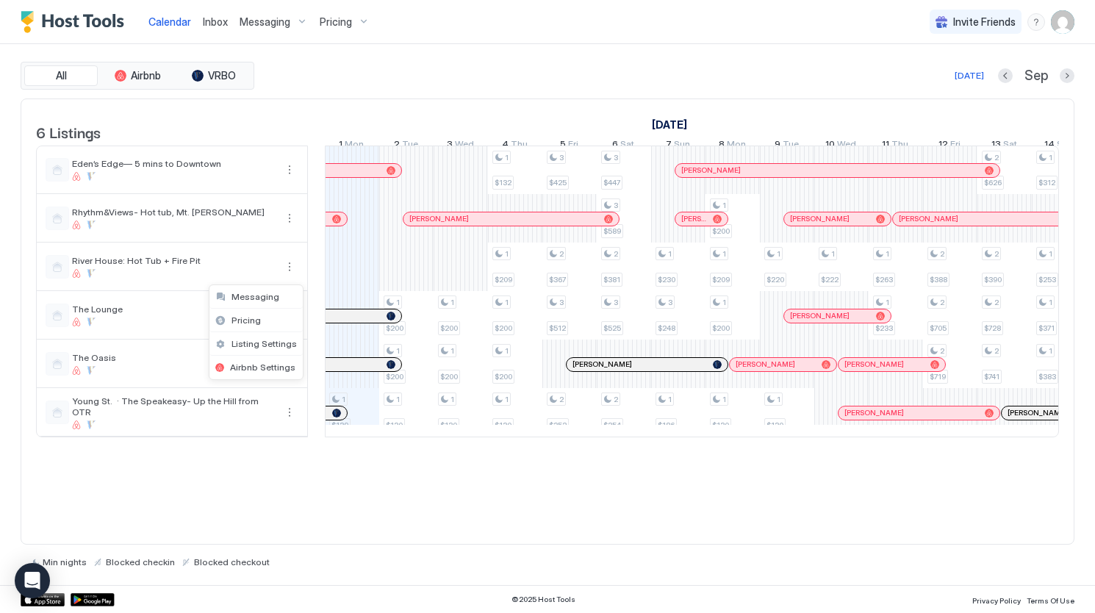
click at [176, 317] on div at bounding box center [547, 306] width 1095 height 613
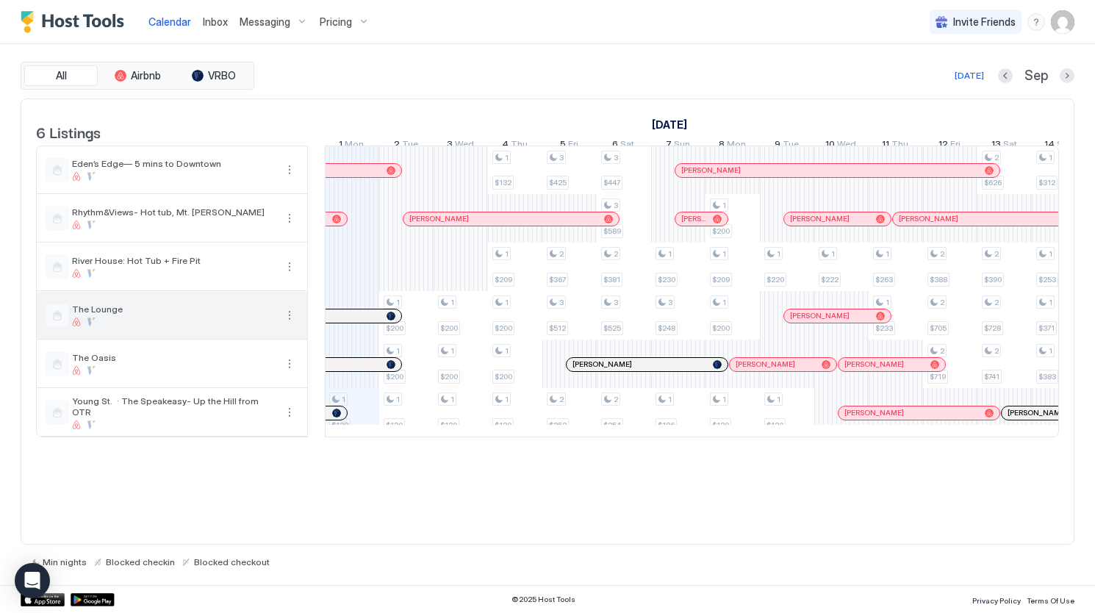
click at [298, 323] on div "The Lounge" at bounding box center [172, 315] width 270 height 47
click at [287, 323] on button "More options" at bounding box center [290, 315] width 18 height 18
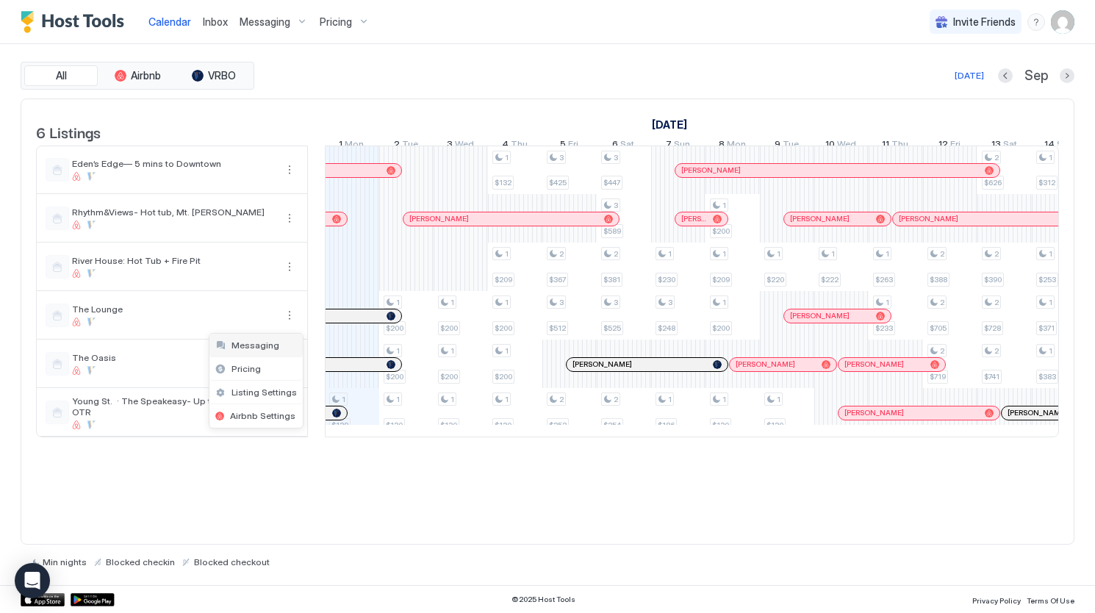
click at [254, 352] on div "Messaging" at bounding box center [255, 346] width 93 height 24
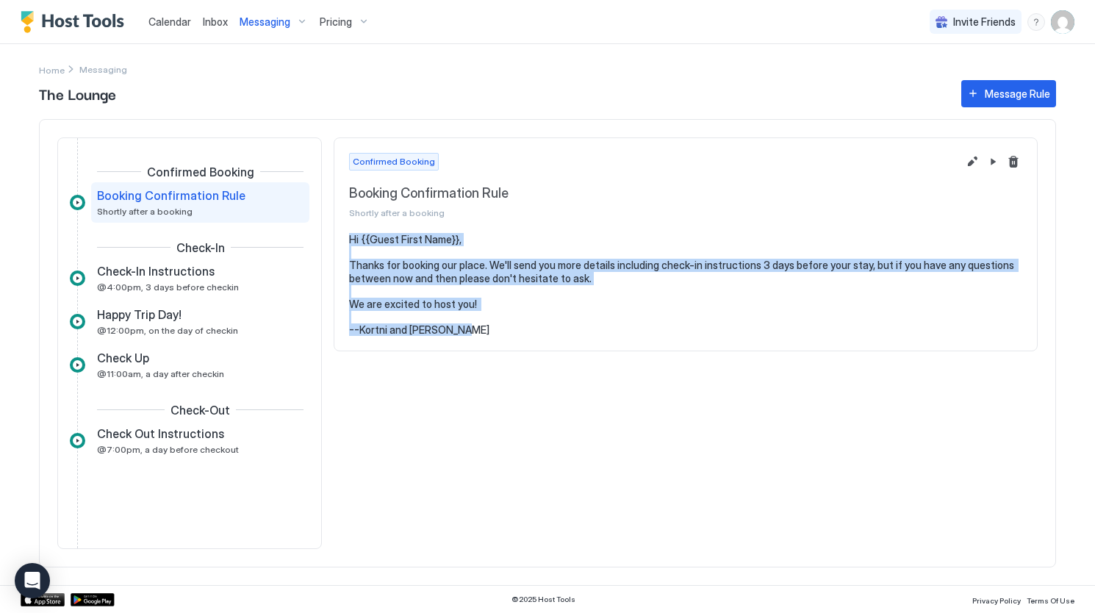
drag, startPoint x: 475, startPoint y: 332, endPoint x: 330, endPoint y: 241, distance: 171.0
click at [330, 241] on div "Confirmed Booking Booking Confirmation Rule Shortly after a booking Check-In Ch…" at bounding box center [547, 343] width 1017 height 448
click at [259, 26] on span "Messaging" at bounding box center [265, 21] width 51 height 13
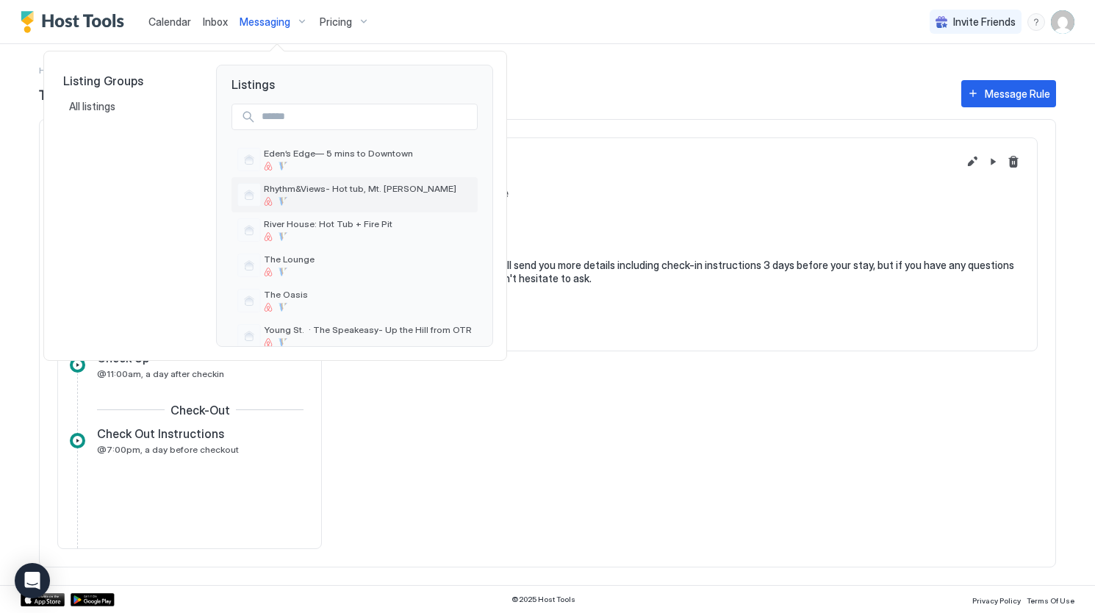
click at [273, 189] on span "Rhythm&Views- Hot tub, Mt. [PERSON_NAME]" at bounding box center [368, 188] width 208 height 11
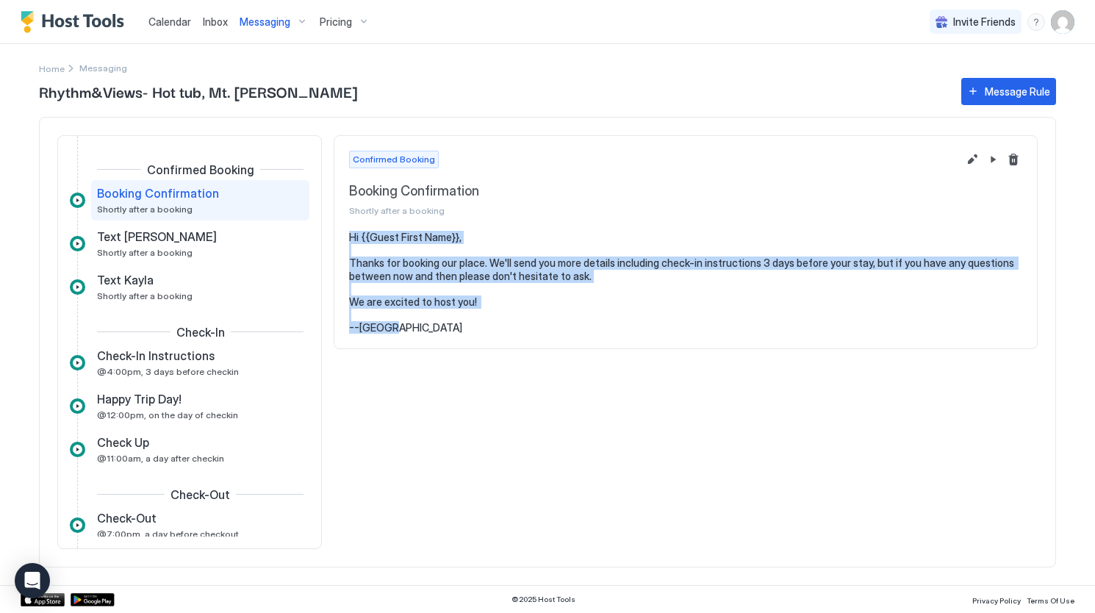
drag, startPoint x: 437, startPoint y: 326, endPoint x: 341, endPoint y: 233, distance: 133.6
click at [341, 233] on section "Hi {{Guest First Name}}, Thanks for booking our place. We'll send you more deta…" at bounding box center [685, 290] width 702 height 118
copy pre "Hi {{Guest First Name}}, Thanks for booking our place. We'll send you more deta…"
click at [964, 159] on button "Edit message rule" at bounding box center [972, 160] width 18 height 18
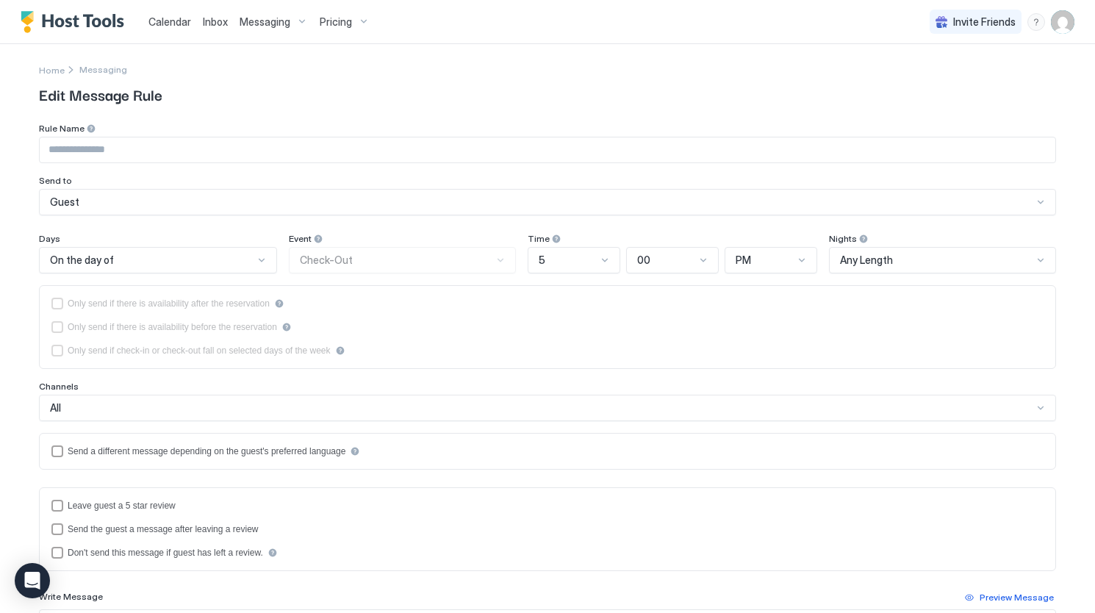
type input "**********"
type textarea "**********"
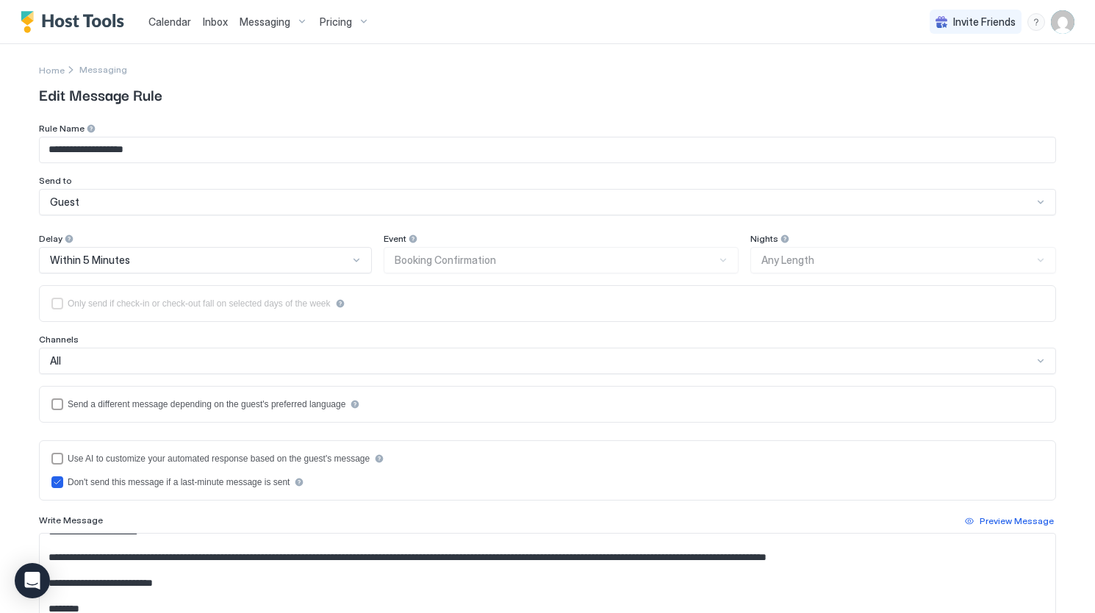
scroll to position [225, 0]
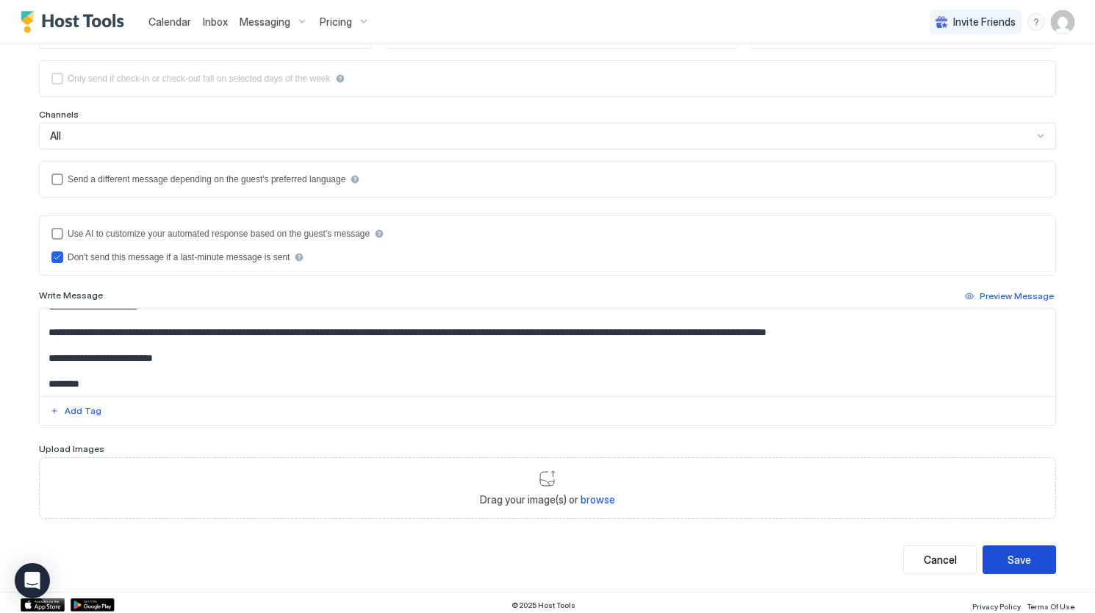
click at [1010, 552] on div "Save" at bounding box center [1019, 559] width 24 height 15
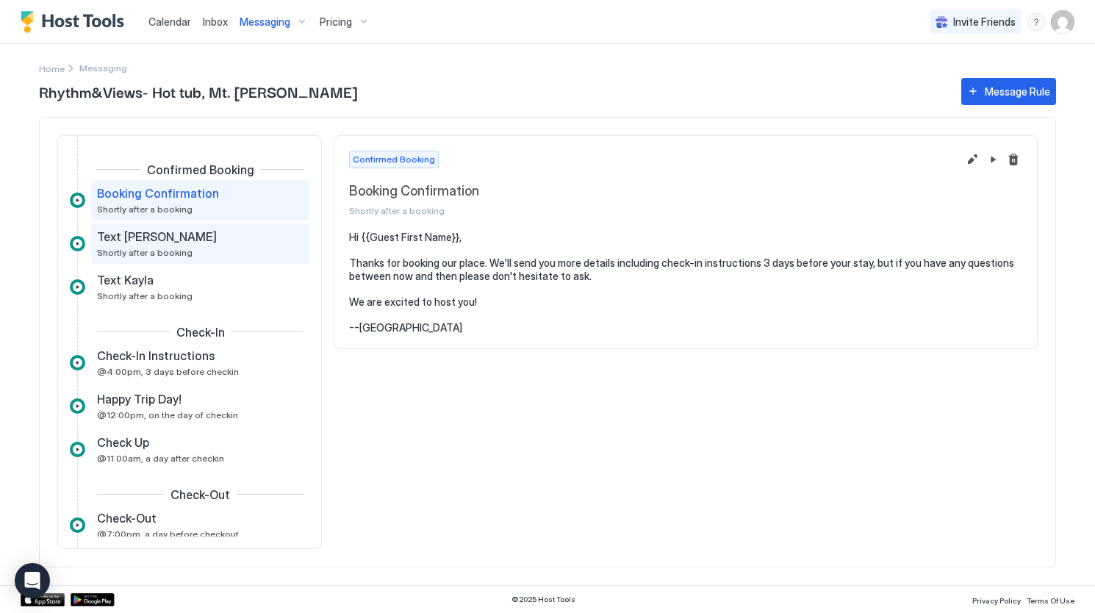
click at [211, 249] on div "Text Chris Shortly after a booking" at bounding box center [190, 243] width 186 height 29
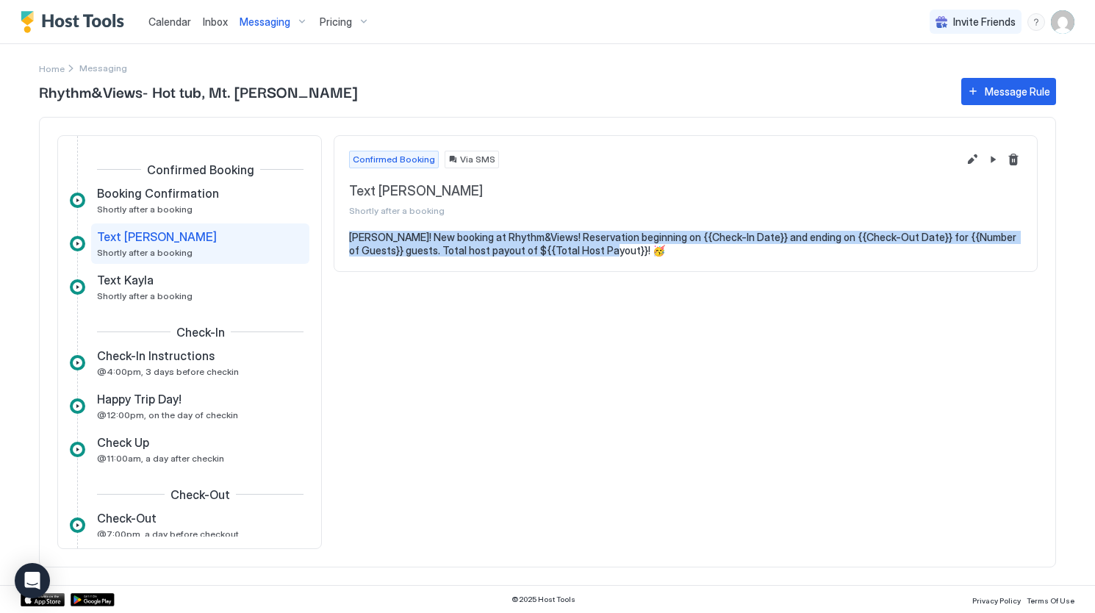
drag, startPoint x: 650, startPoint y: 246, endPoint x: 350, endPoint y: 233, distance: 300.1
click at [350, 233] on pre "YAY! New booking at Rhythm&Views! Reservation beginning on {{Check-In Date}} an…" at bounding box center [685, 244] width 673 height 26
copy pre "YAY! New booking at Rhythm&Views! Reservation beginning on {{Check-In Date}} an…"
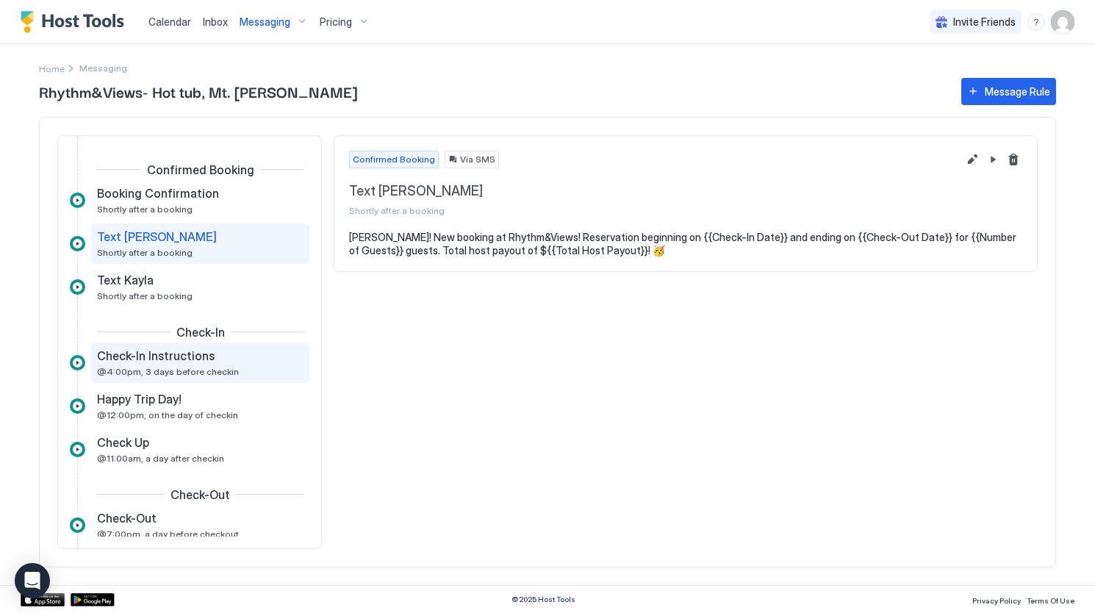
click at [178, 364] on div "Check-In Instructions @4:00pm, 3 days before checkin" at bounding box center [190, 362] width 186 height 29
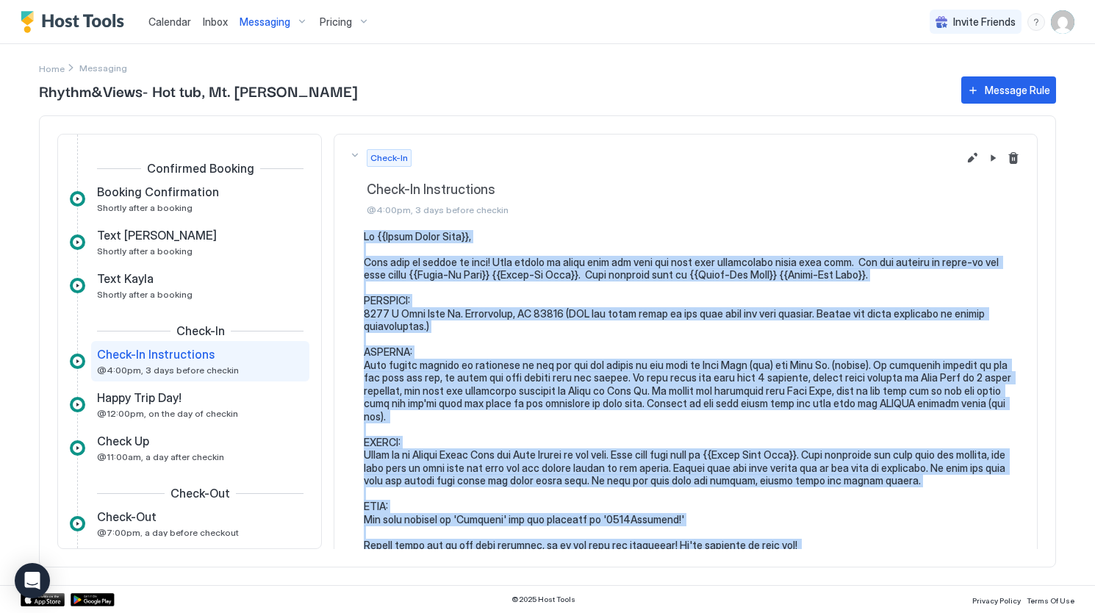
scroll to position [134, 0]
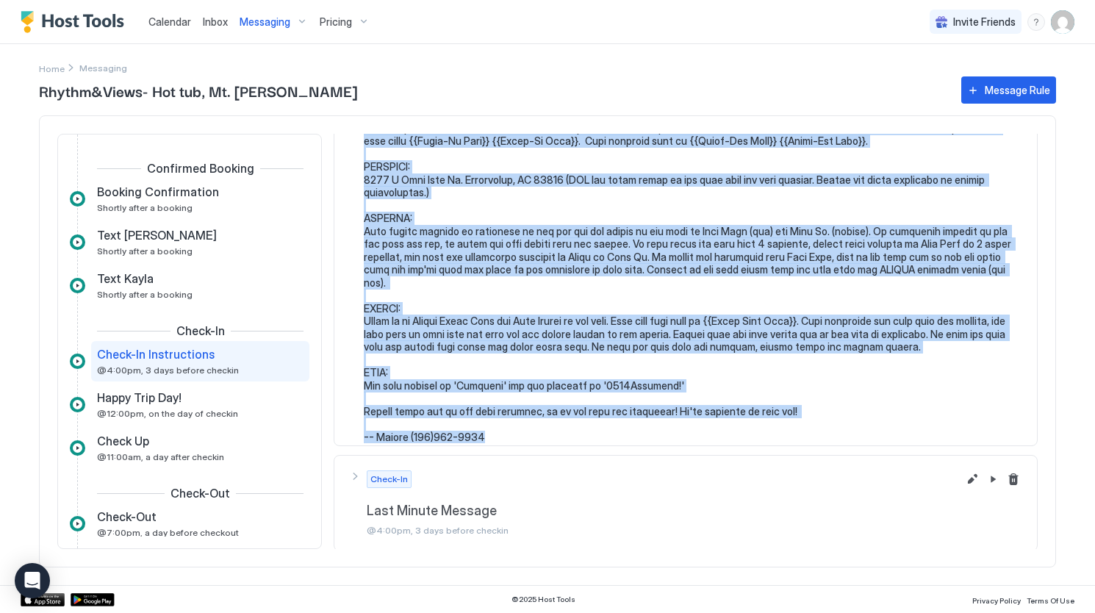
drag, startPoint x: 363, startPoint y: 235, endPoint x: 667, endPoint y: 436, distance: 364.4
click at [667, 436] on section at bounding box center [685, 277] width 702 height 362
copy pre "Hi {{Guest First Name}}, Your trip is coming up soon! Just wanted to touch base…"
click at [963, 33] on button "Edit message rule" at bounding box center [972, 24] width 18 height 18
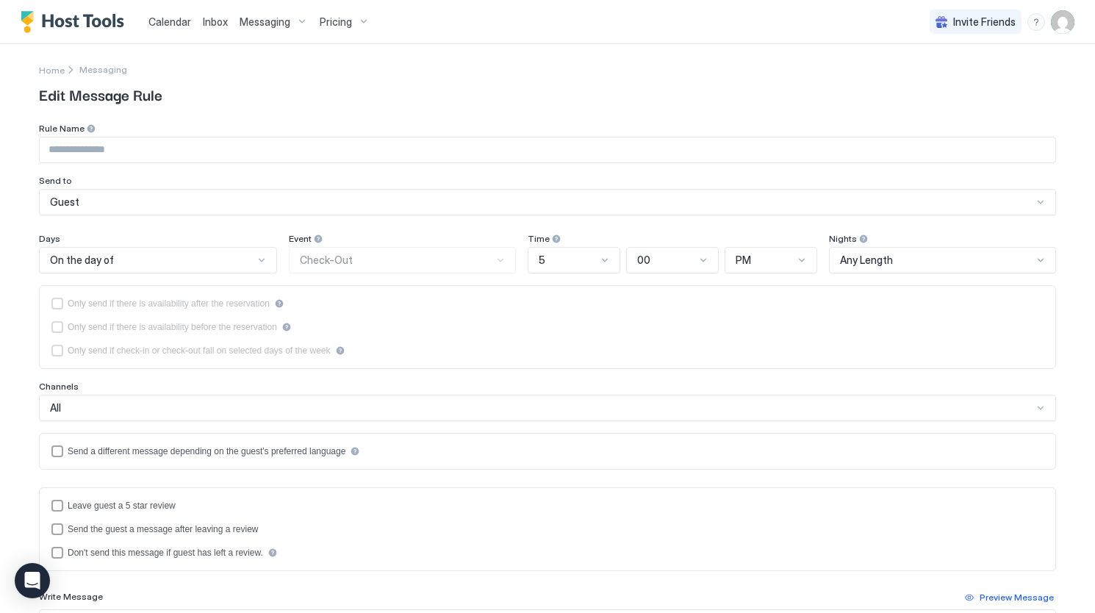
type input "**********"
type textarea "**********"
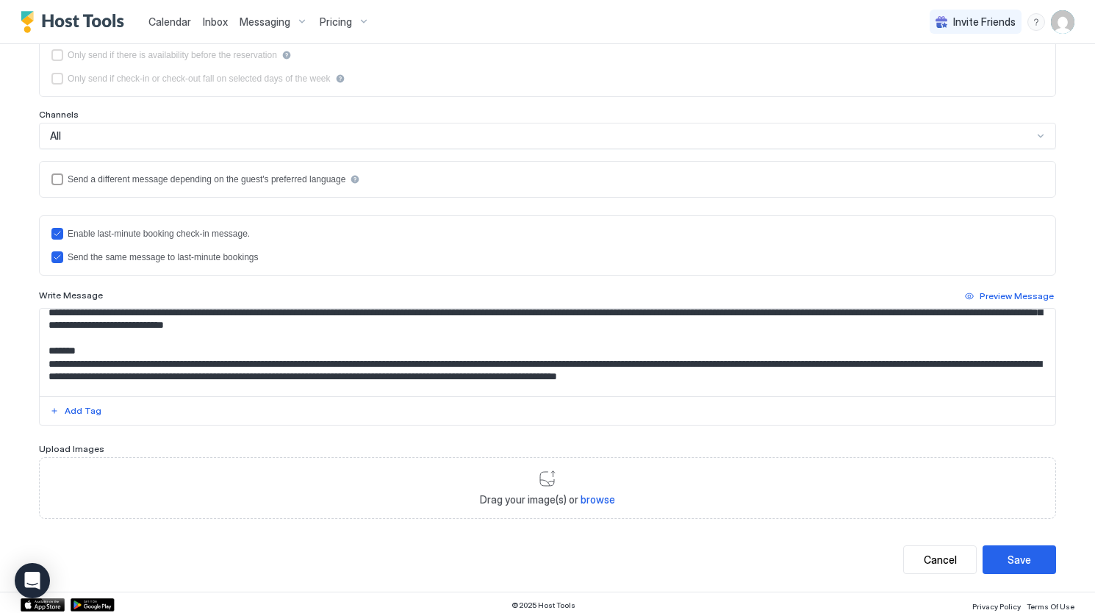
scroll to position [220, 0]
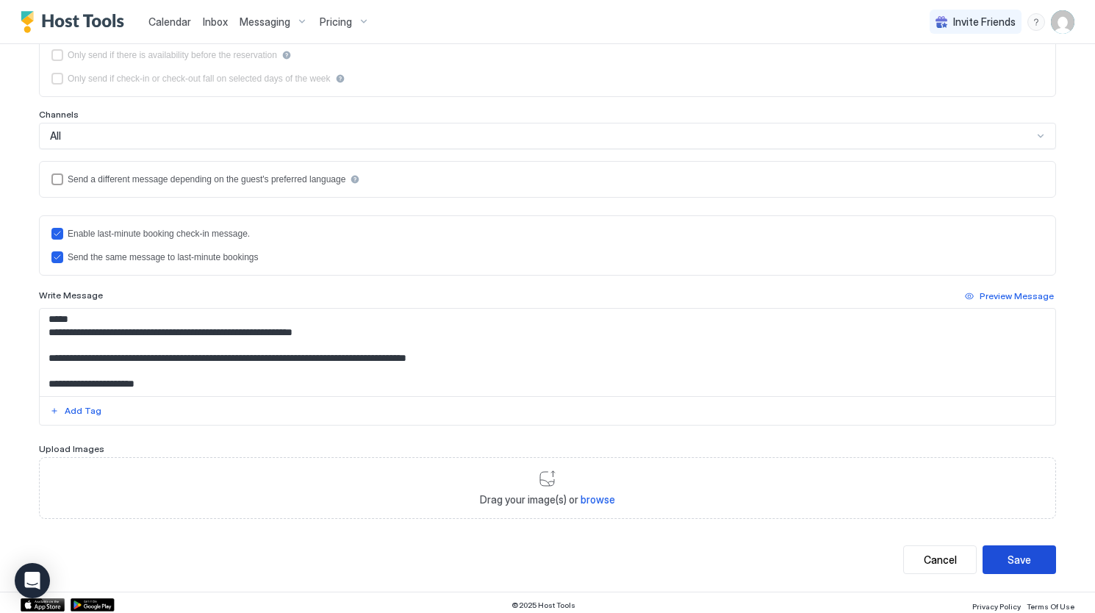
click at [1039, 555] on button "Save" at bounding box center [1018, 559] width 73 height 29
